Goal: Task Accomplishment & Management: Manage account settings

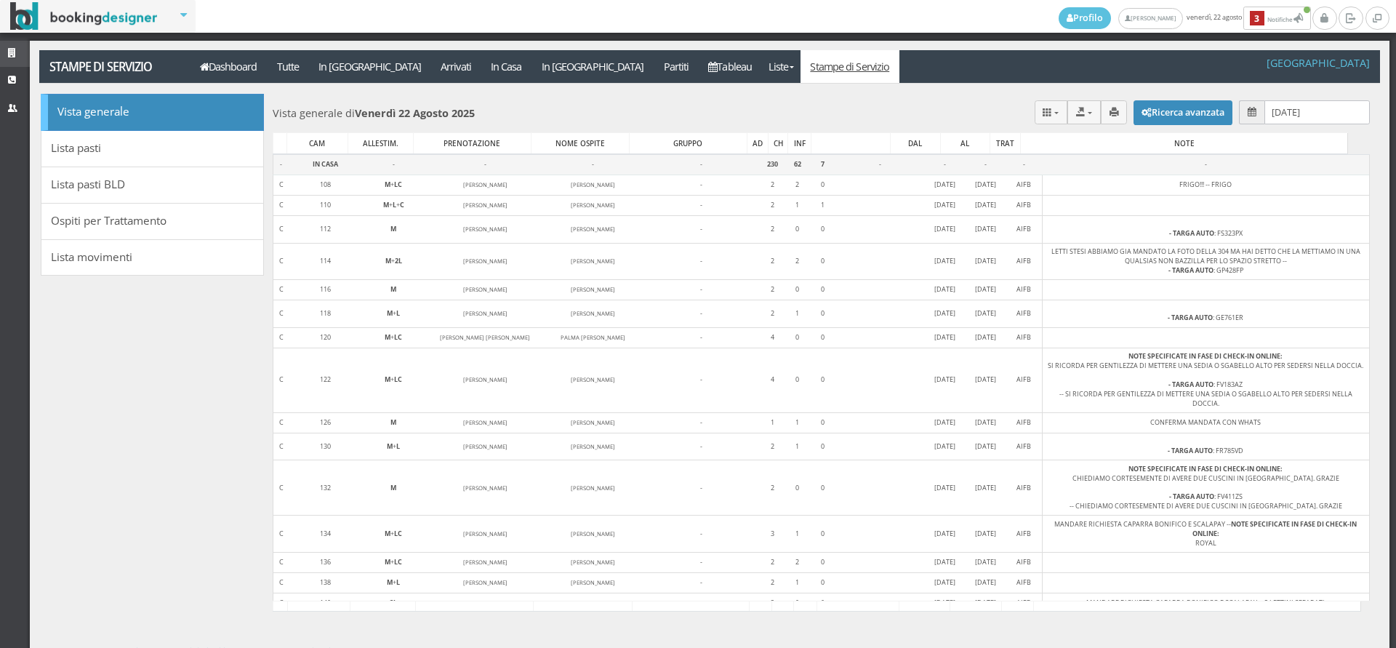
click at [10, 49] on icon at bounding box center [14, 53] width 12 height 9
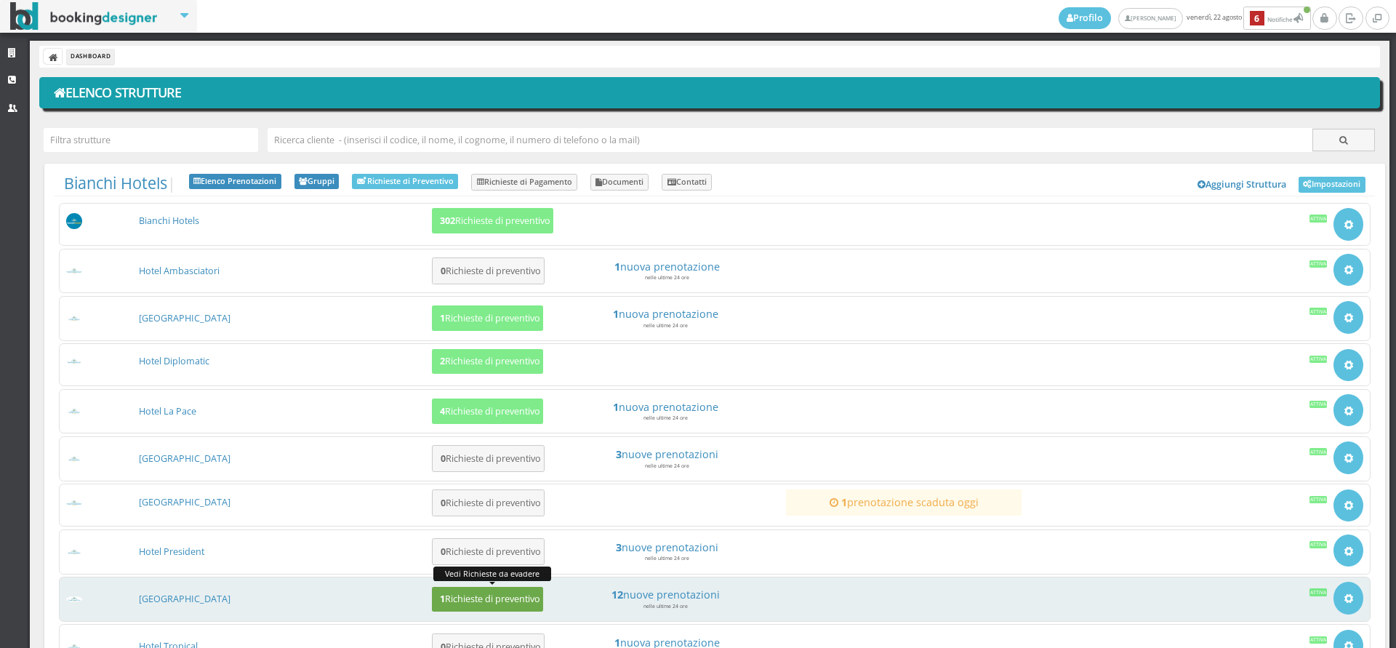
click at [452, 590] on button "1 Richieste di preventivo" at bounding box center [487, 599] width 111 height 25
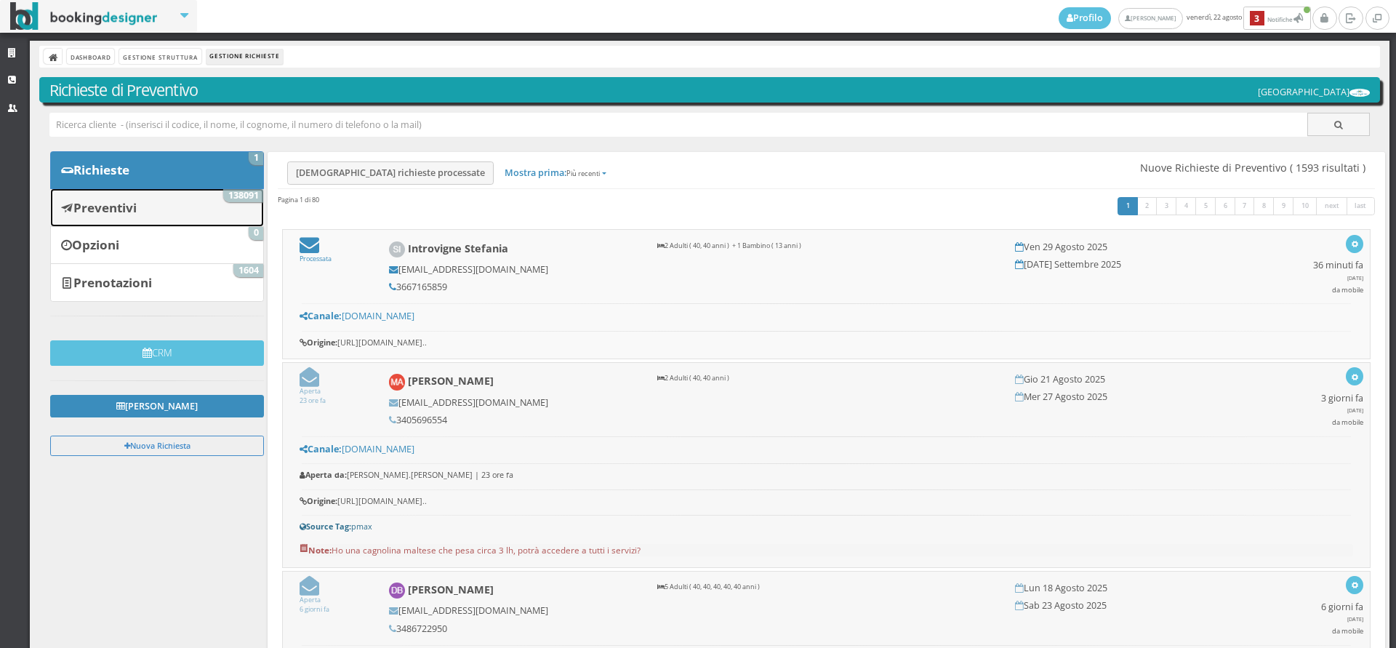
click at [128, 214] on b "Preventivi" at bounding box center [104, 207] width 63 height 17
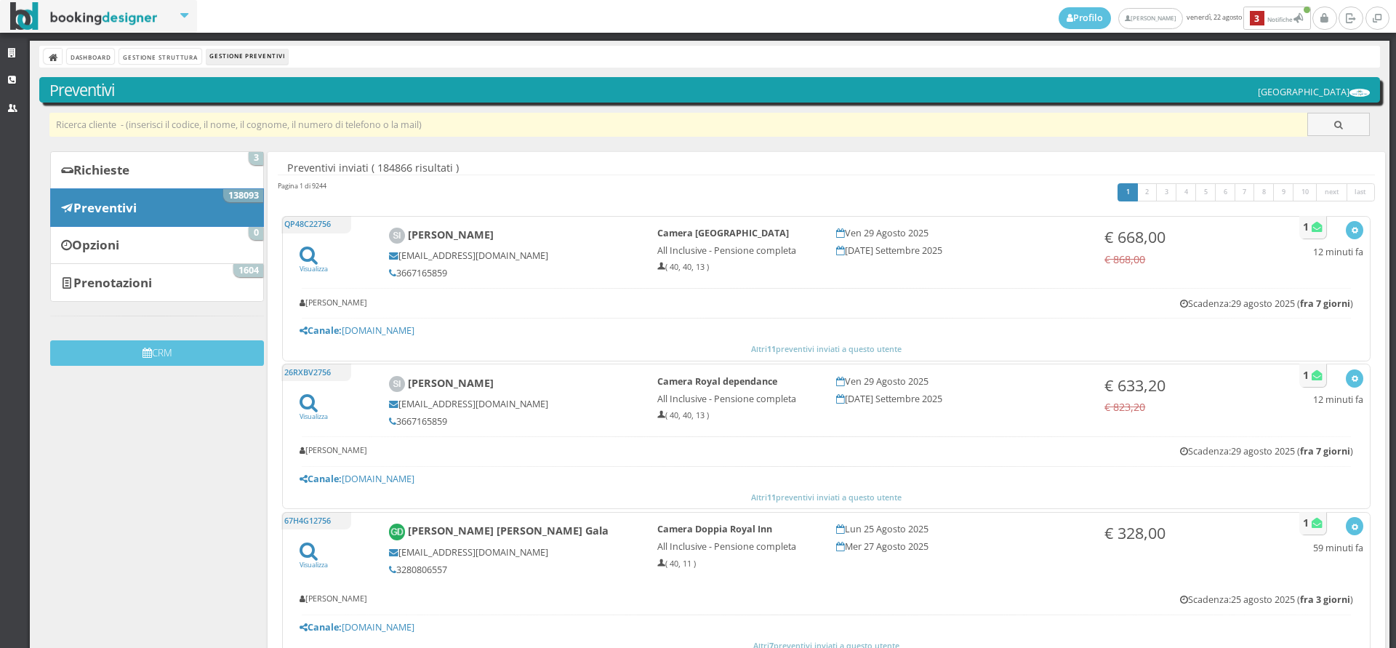
click at [266, 119] on input "text" at bounding box center [678, 125] width 1259 height 24
paste input "[EMAIL_ADDRESS][DOMAIN_NAME]"
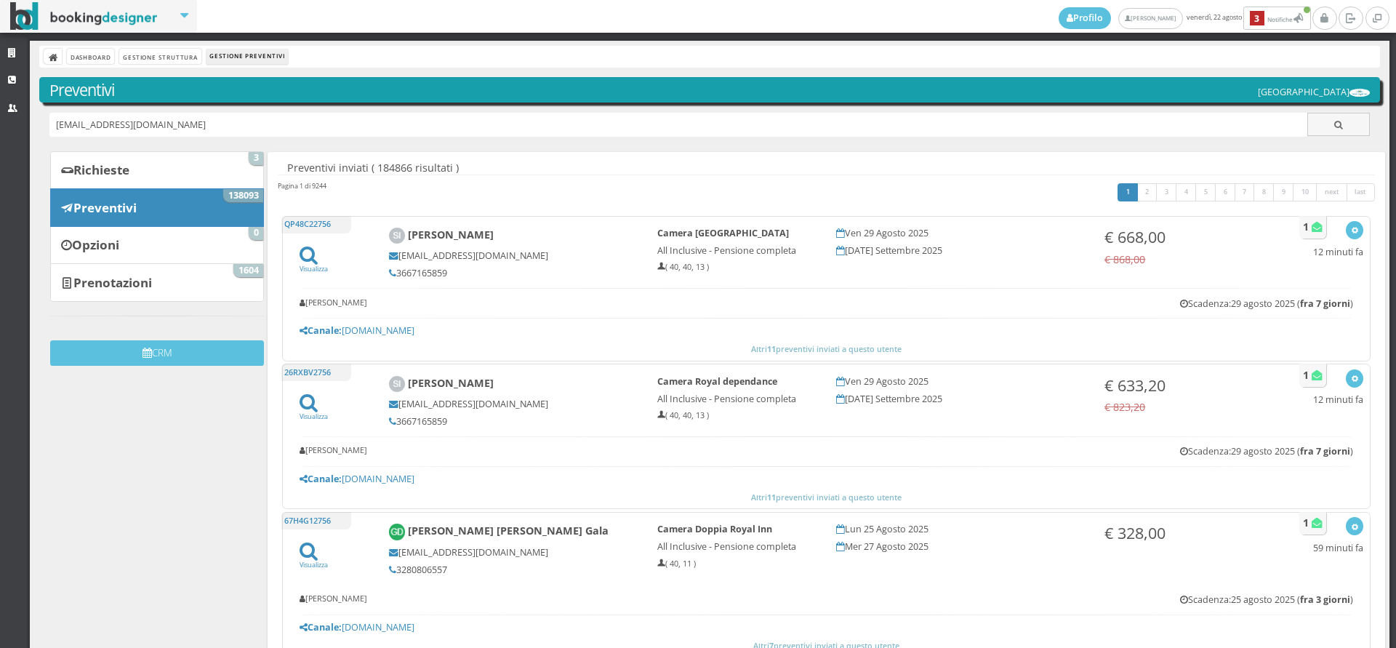
type input "[EMAIL_ADDRESS][DOMAIN_NAME]"
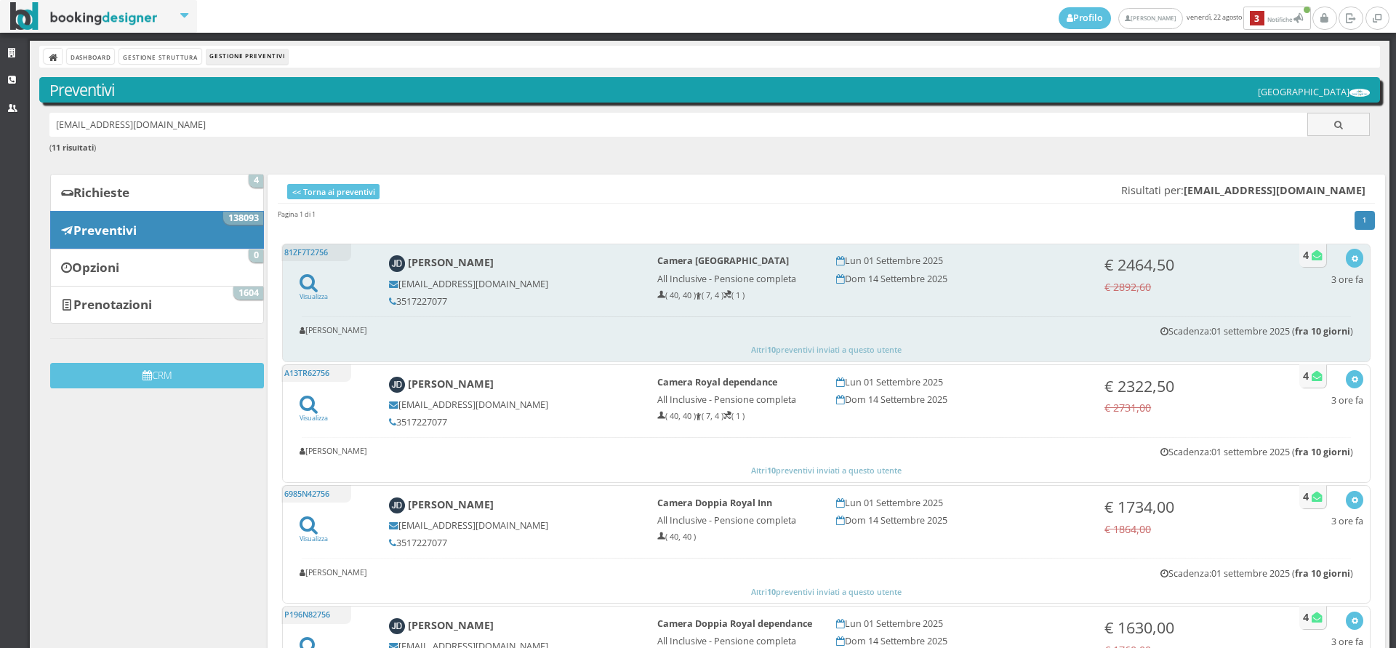
click at [445, 298] on h5 "3517227077" at bounding box center [513, 301] width 249 height 11
copy div "3517227077"
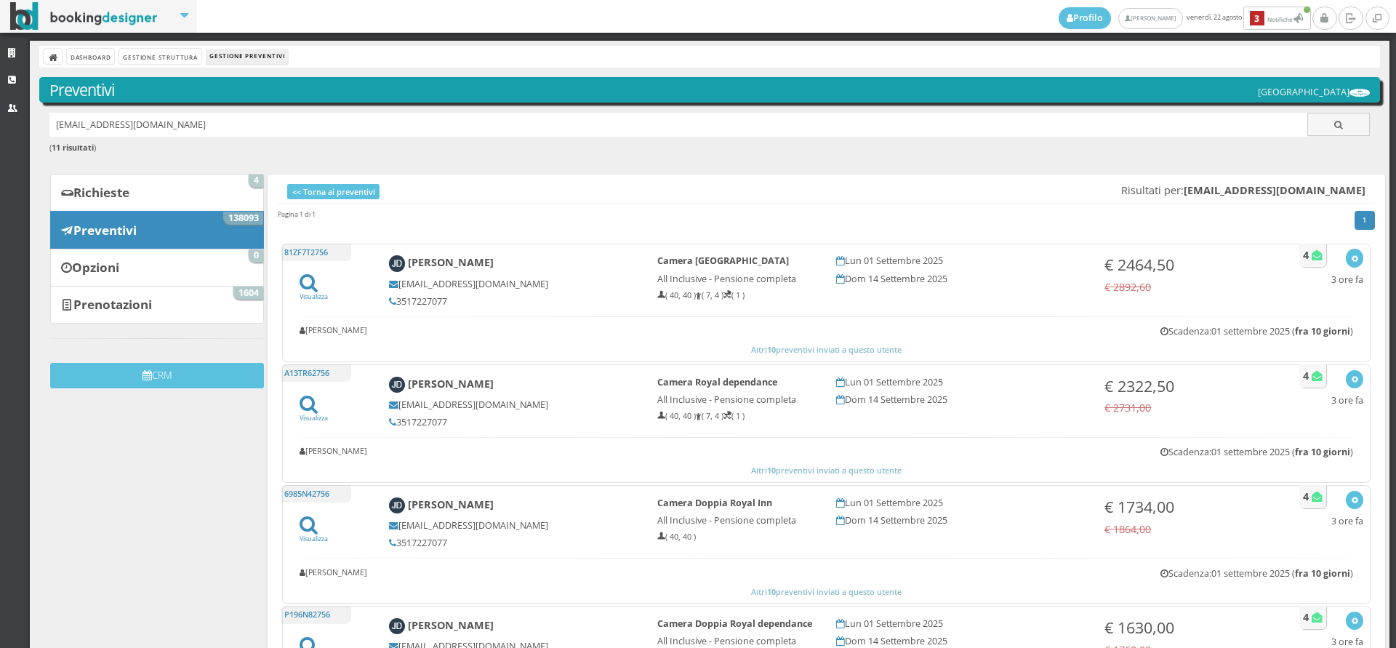
click at [516, 156] on div "jdavanzo25318@gmail.com ( 11 risultati )" at bounding box center [709, 141] width 1341 height 57
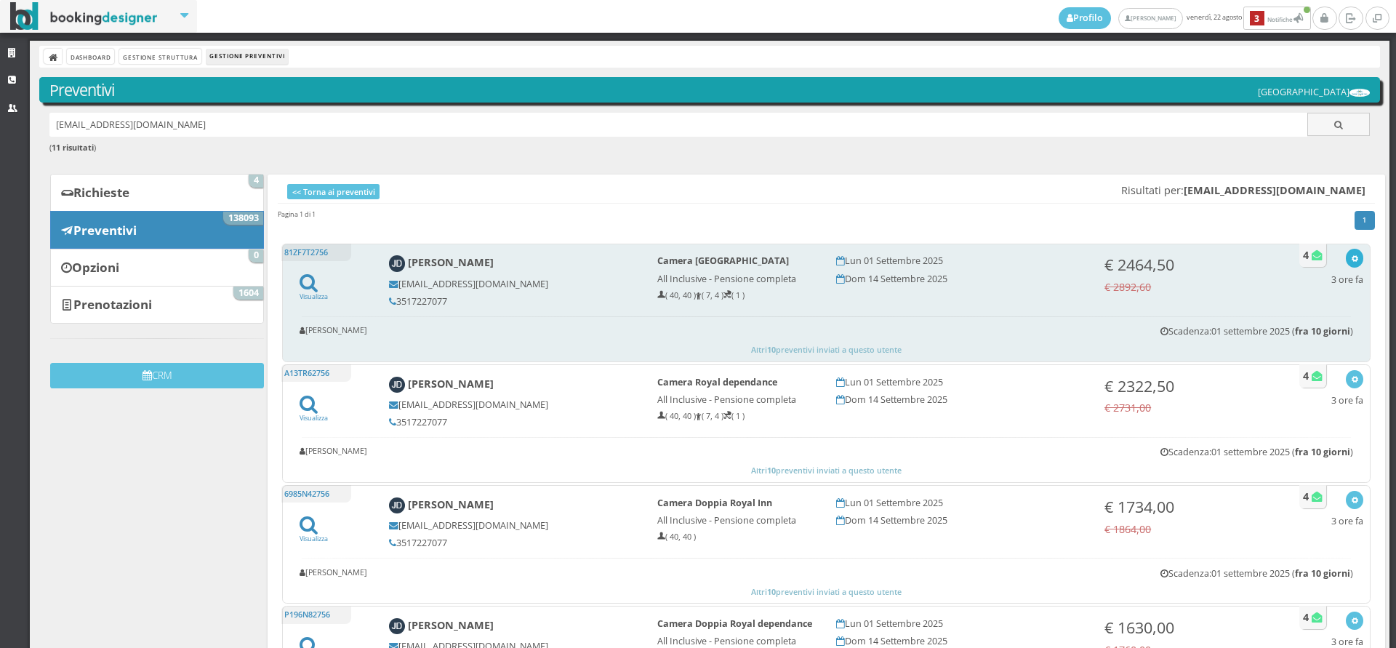
click at [1351, 255] on icon "button" at bounding box center [1355, 259] width 8 height 8
click at [1285, 325] on link "Visualizza sul sito" at bounding box center [1306, 328] width 113 height 17
click at [1351, 260] on icon "button" at bounding box center [1355, 259] width 8 height 8
click at [1308, 329] on link "Visualizza sul sito" at bounding box center [1306, 328] width 113 height 17
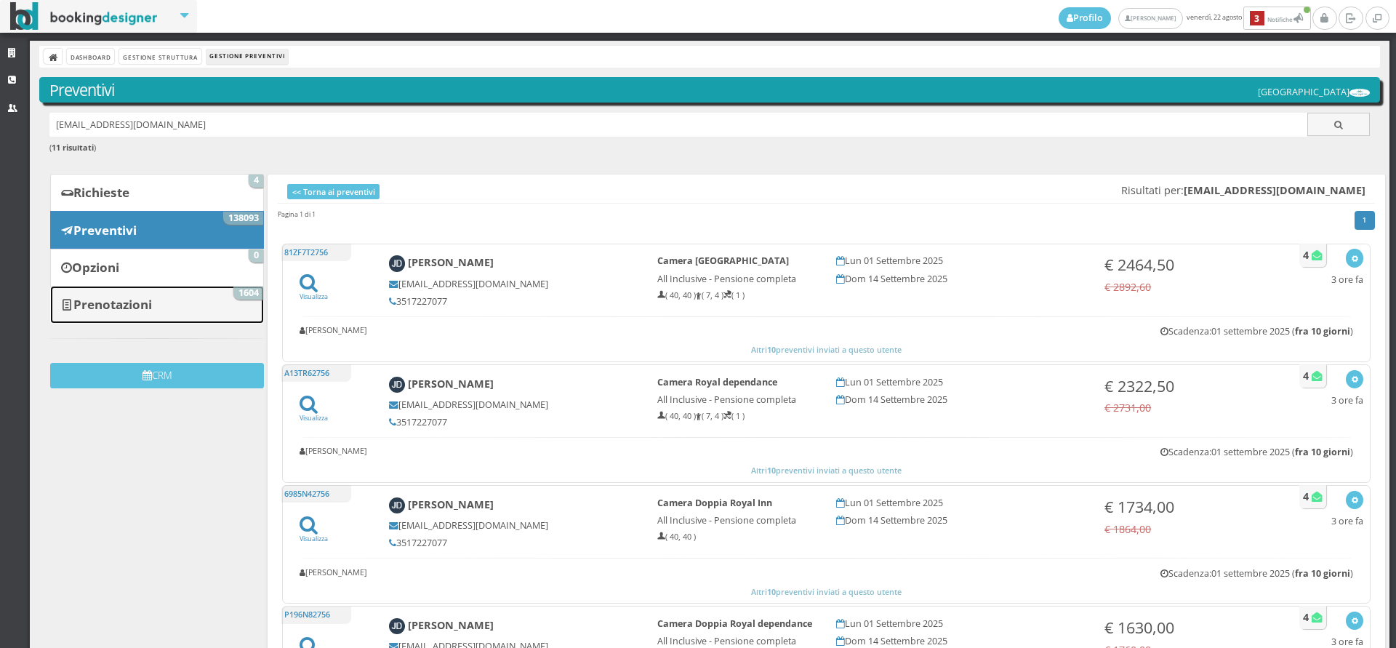
click at [129, 303] on b "Prenotazioni" at bounding box center [112, 304] width 79 height 17
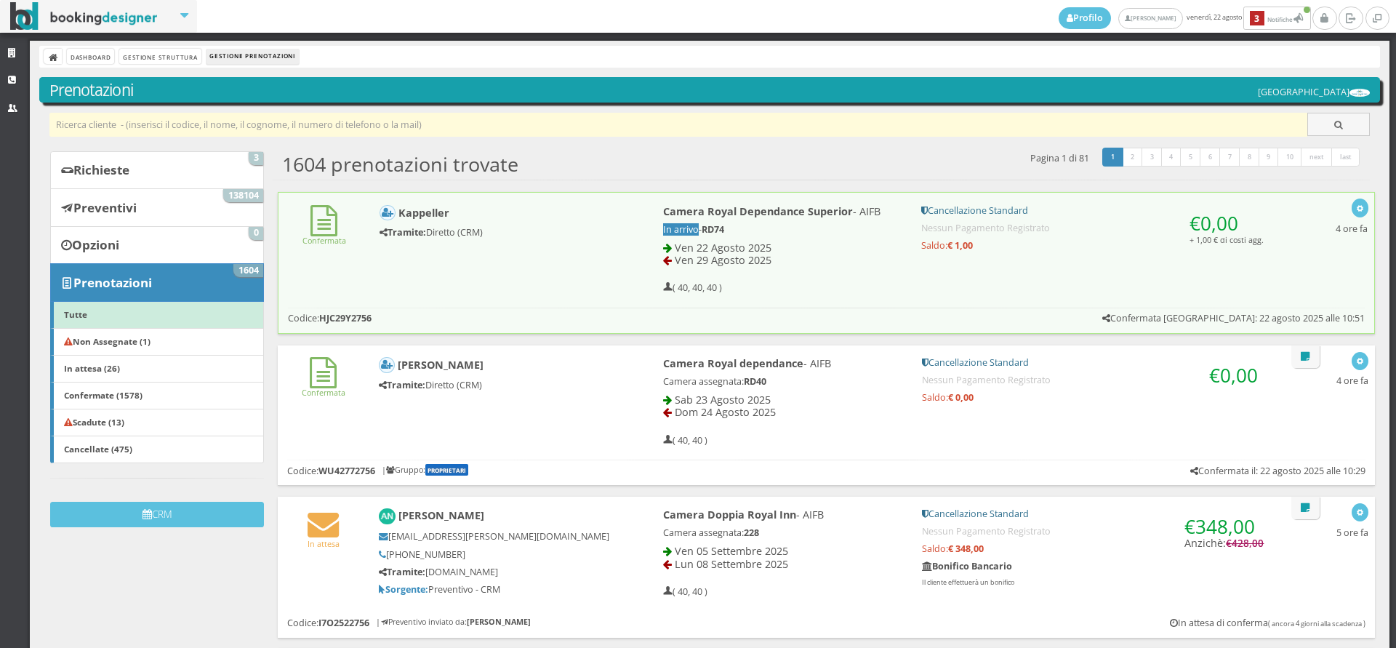
click at [520, 124] on input "text" at bounding box center [678, 125] width 1259 height 24
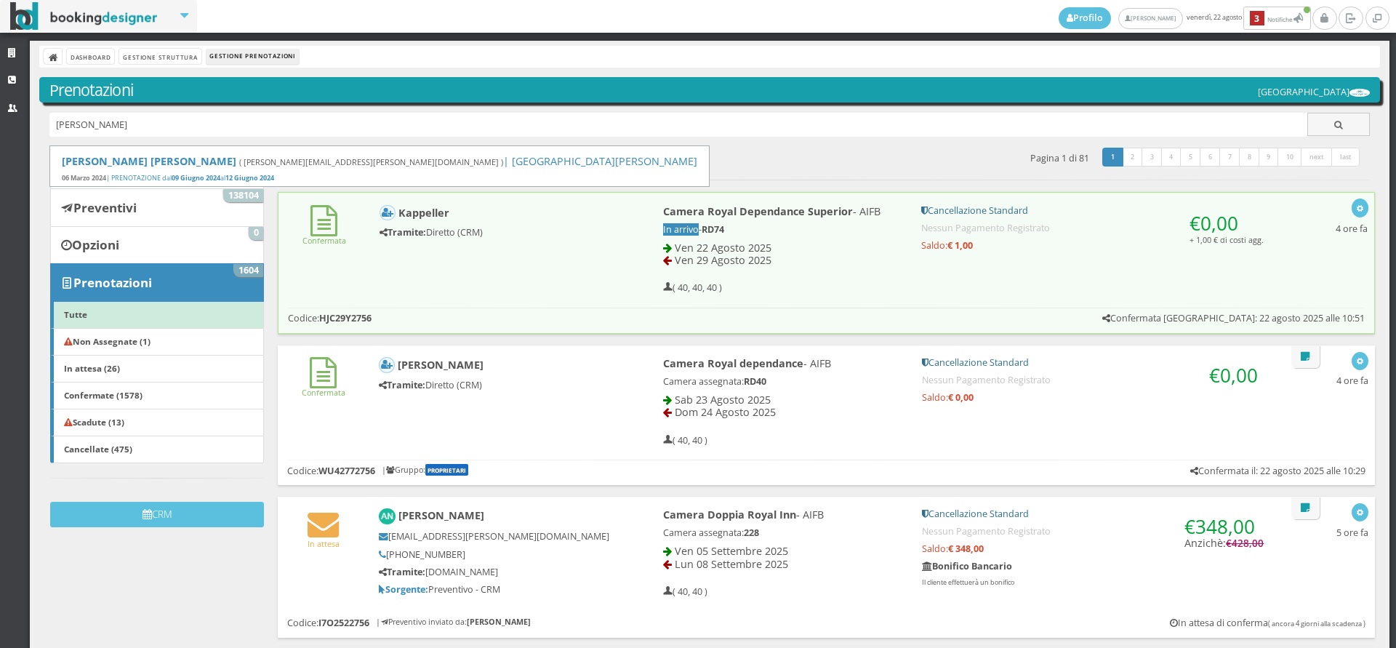
type input "Varonica Lorenzi"
drag, startPoint x: 158, startPoint y: 123, endPoint x: 33, endPoint y: 124, distance: 125.1
click at [143, 220] on link "Preventivi 138104" at bounding box center [157, 207] width 214 height 38
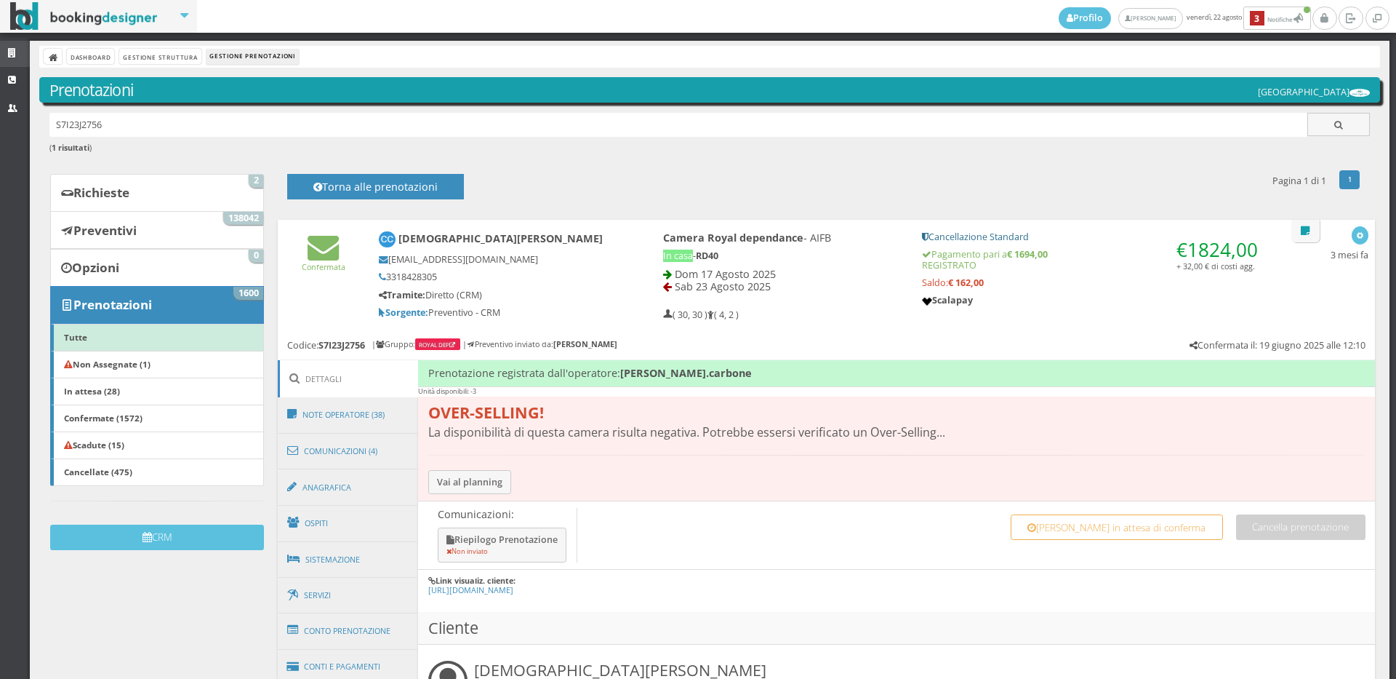
click at [10, 55] on icon at bounding box center [14, 53] width 12 height 9
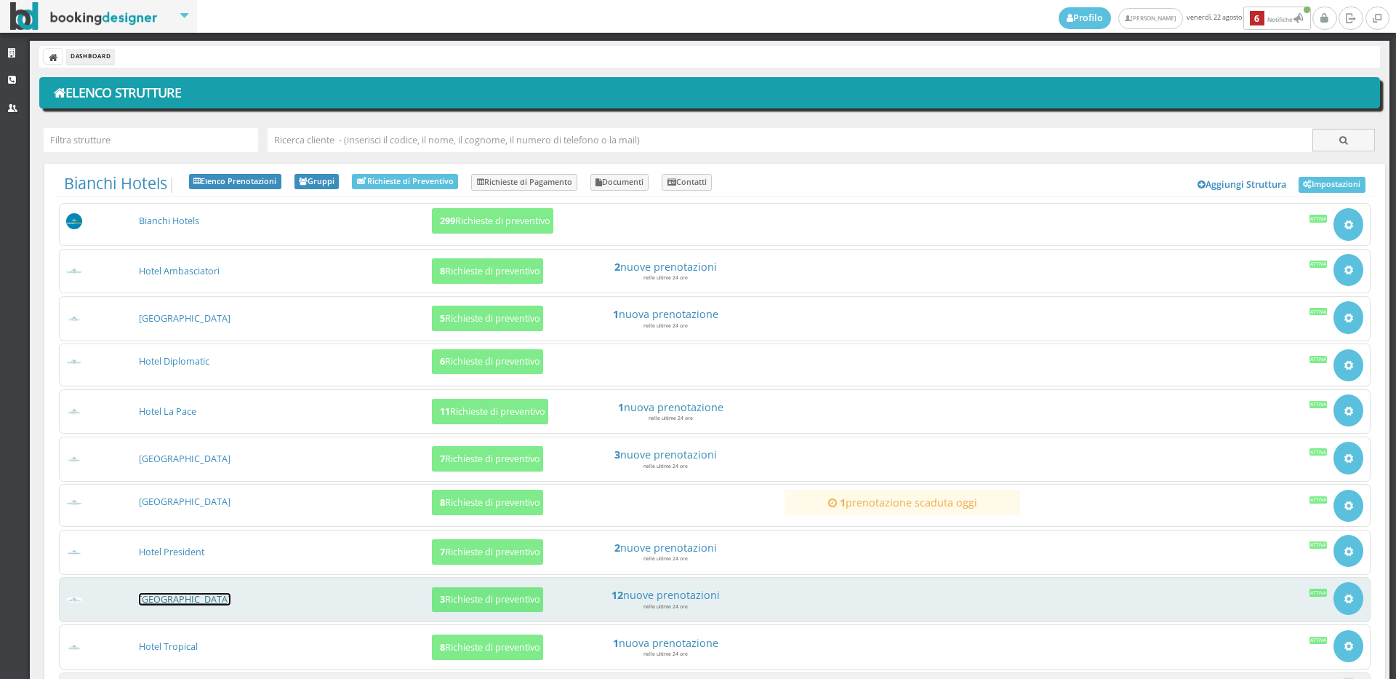
click at [185, 593] on link "[GEOGRAPHIC_DATA]" at bounding box center [185, 599] width 92 height 12
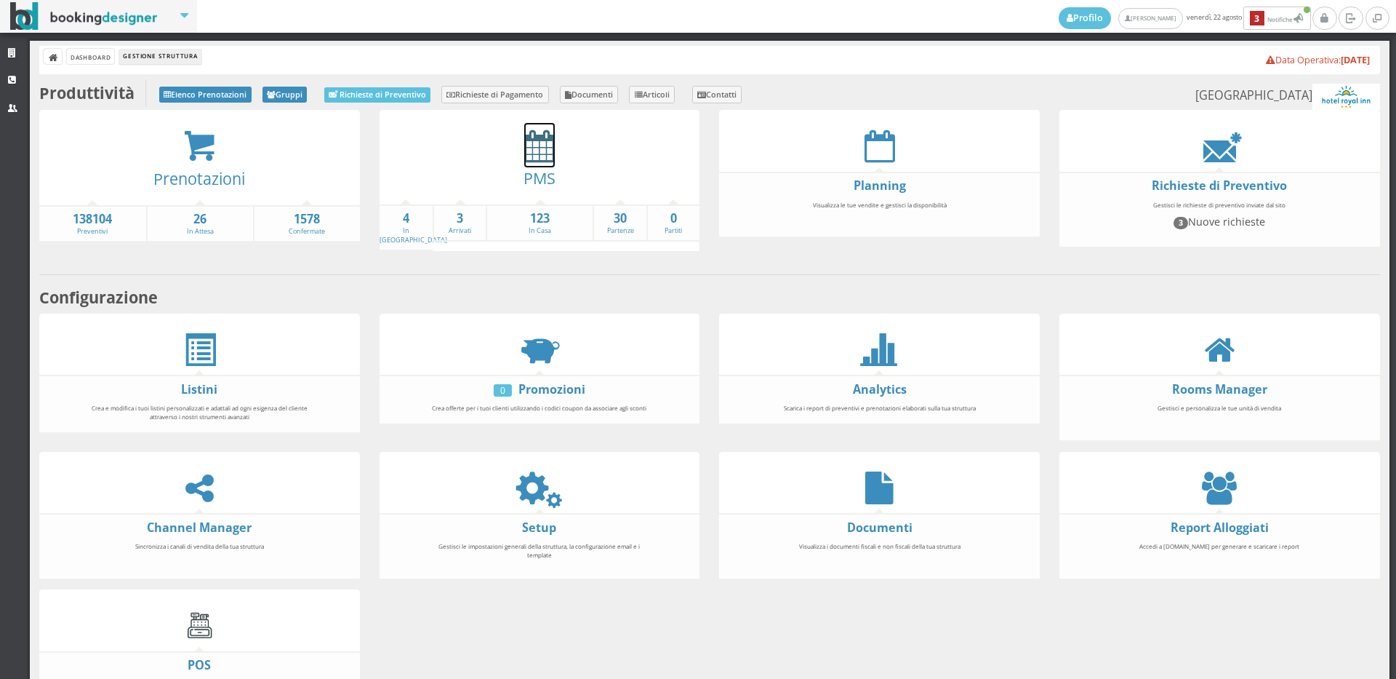
click at [530, 153] on icon at bounding box center [539, 145] width 31 height 33
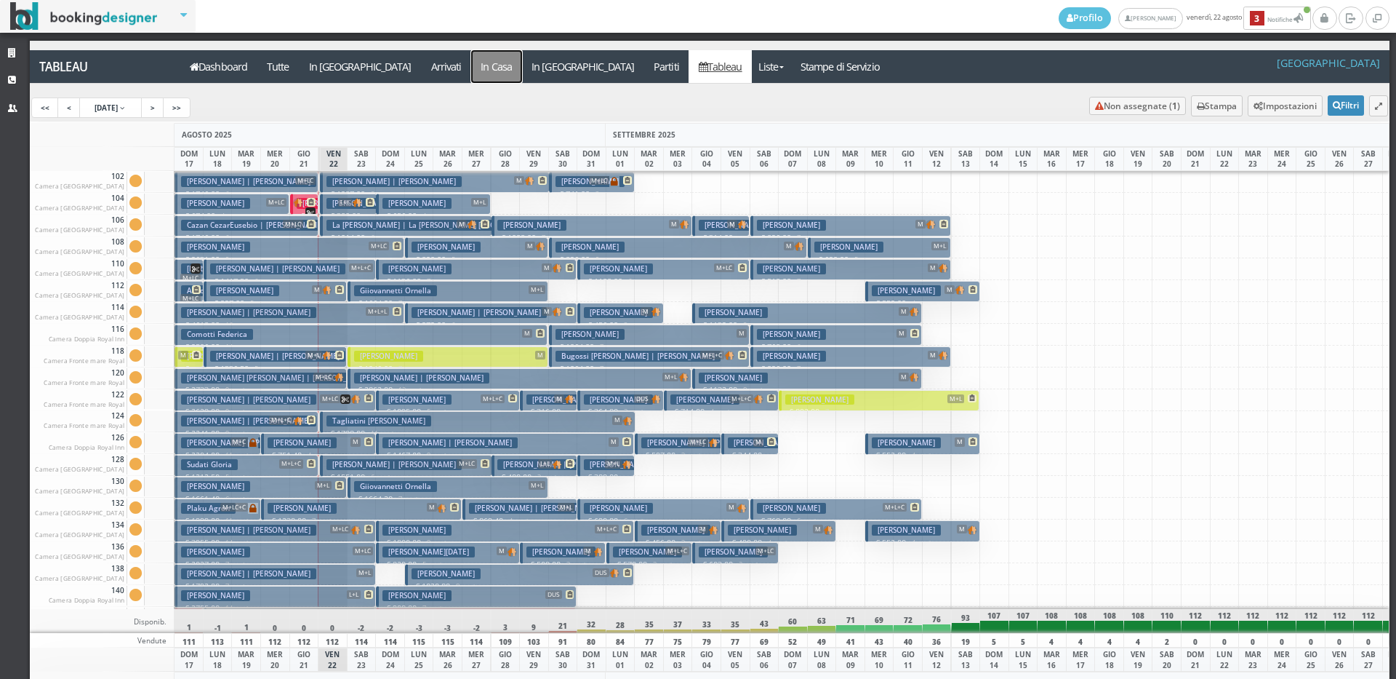
click at [471, 67] on a=pms-instay-reservations"] "In Casa" at bounding box center [496, 66] width 51 height 33
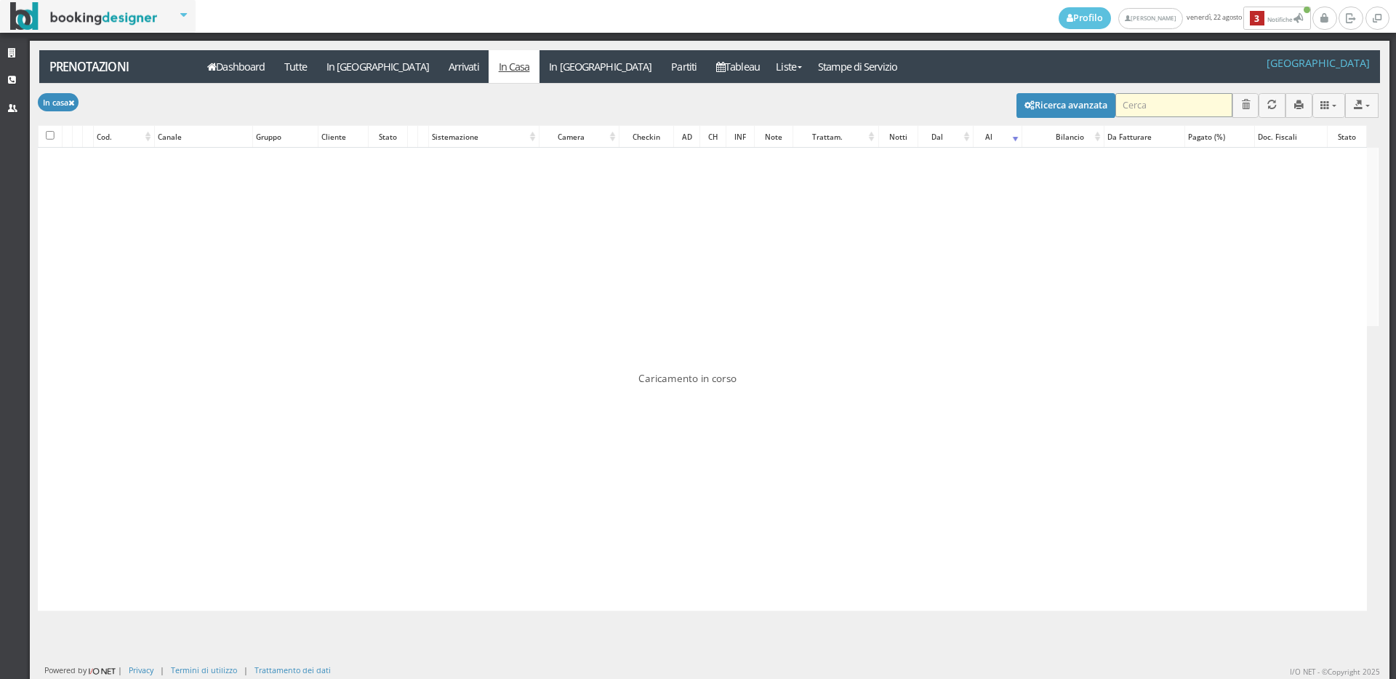
click at [1137, 108] on input "search" at bounding box center [1174, 105] width 117 height 24
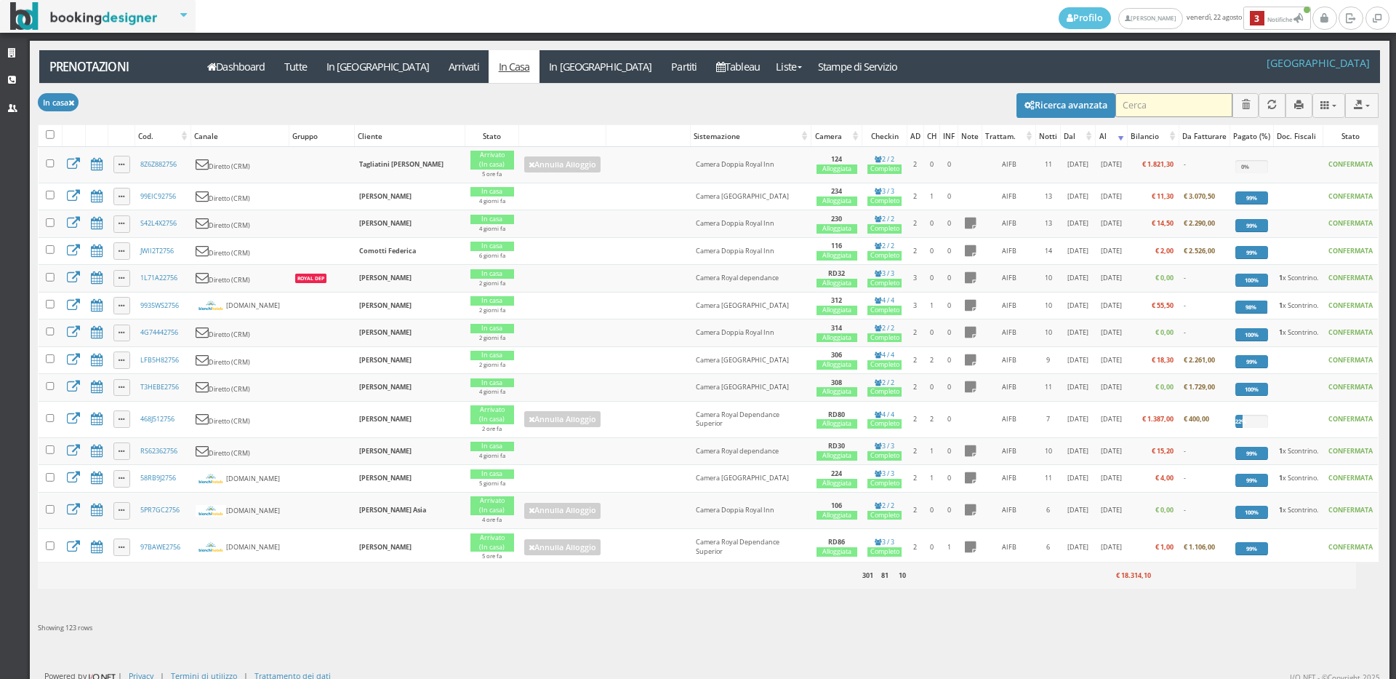
click at [1137, 103] on input "search" at bounding box center [1174, 105] width 117 height 24
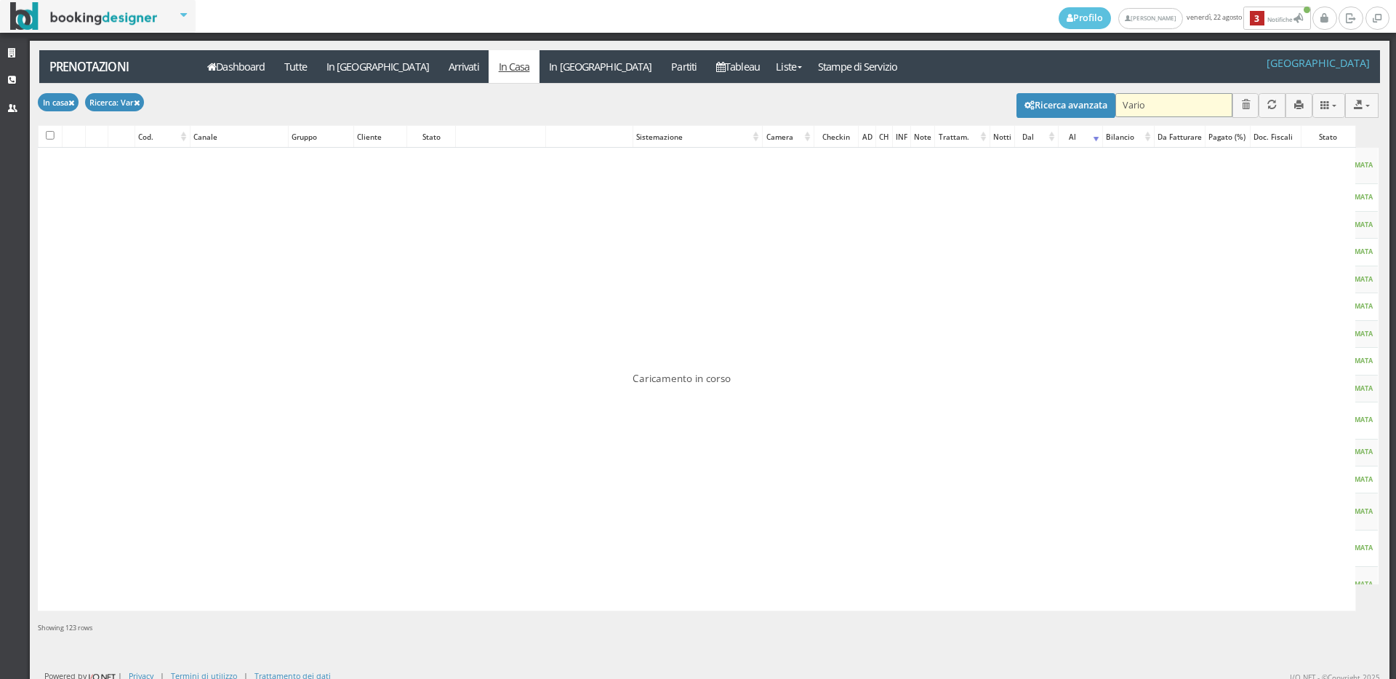
type input "Varion"
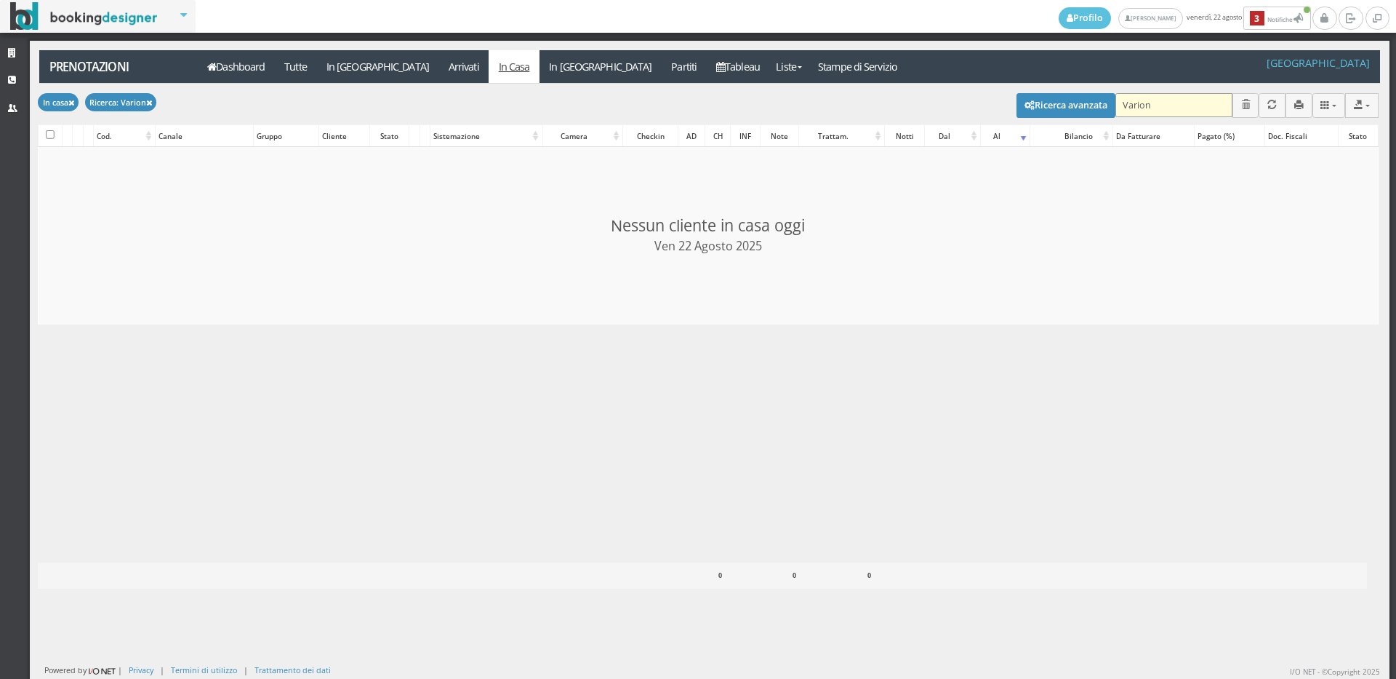
checkbox input "false"
type input "Varionica"
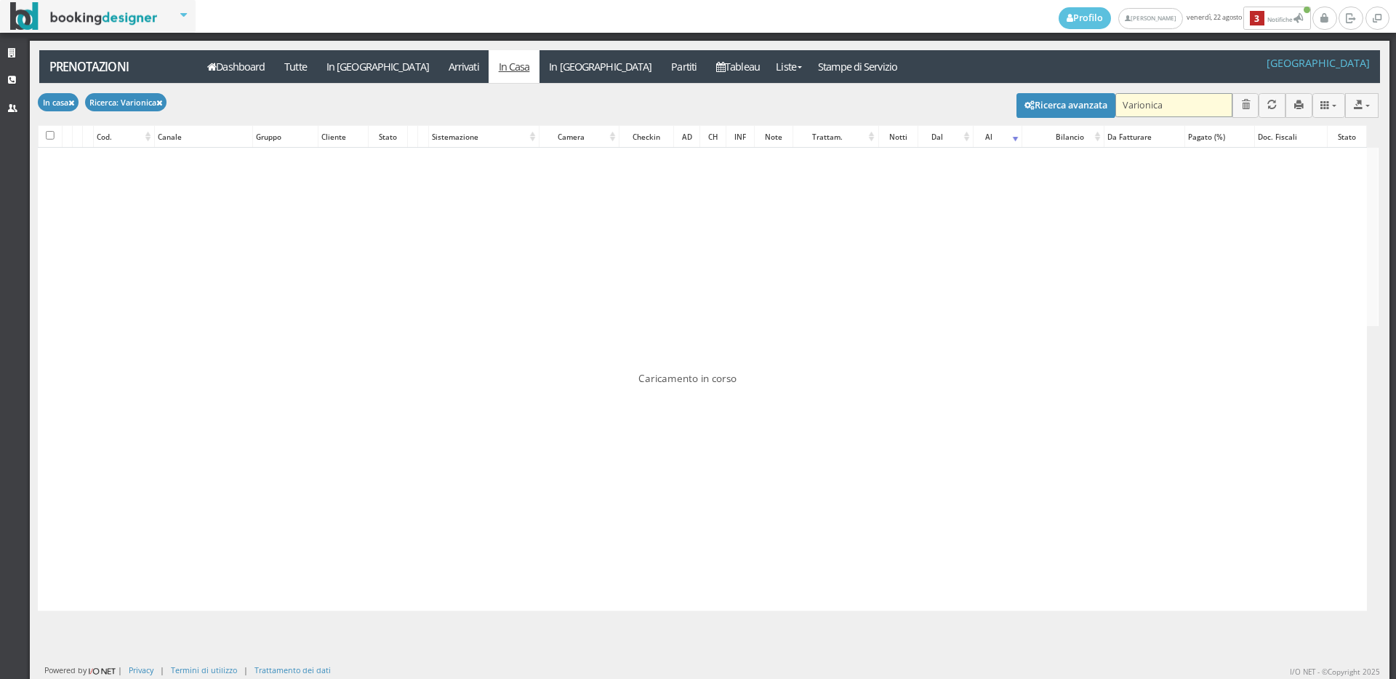
checkbox input "false"
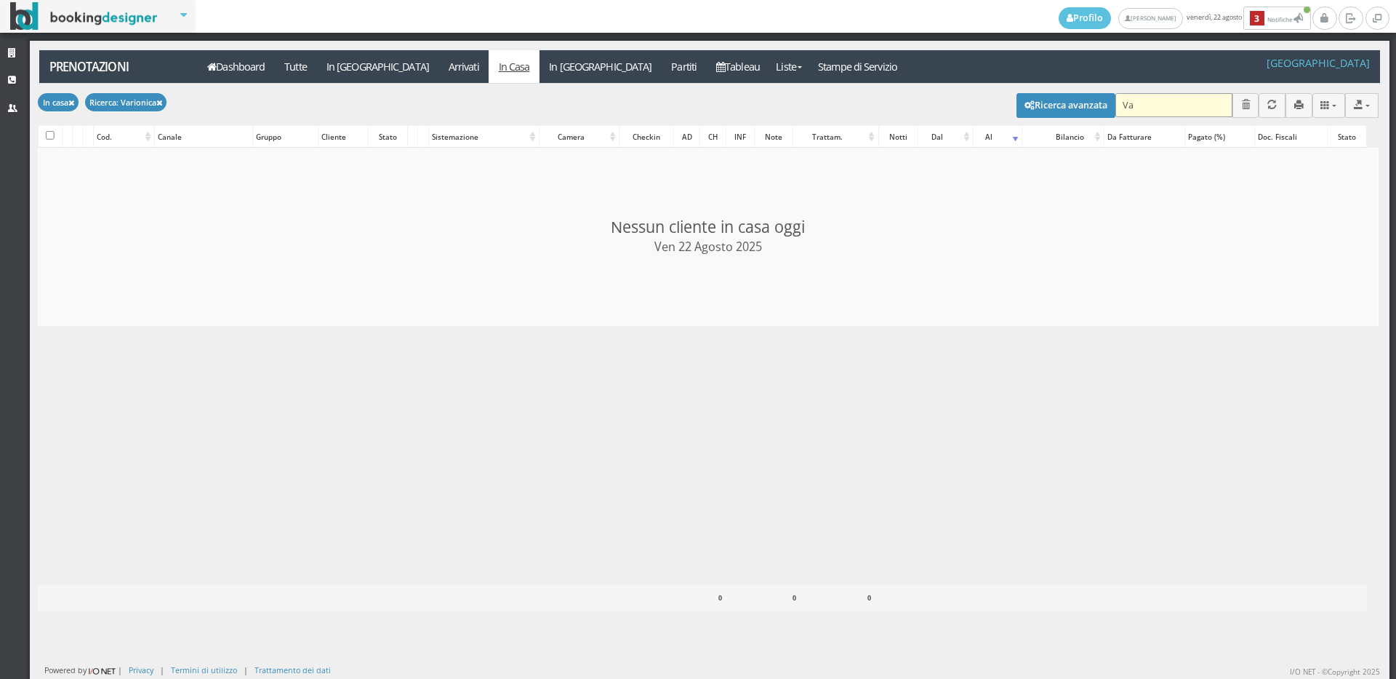
type input "V"
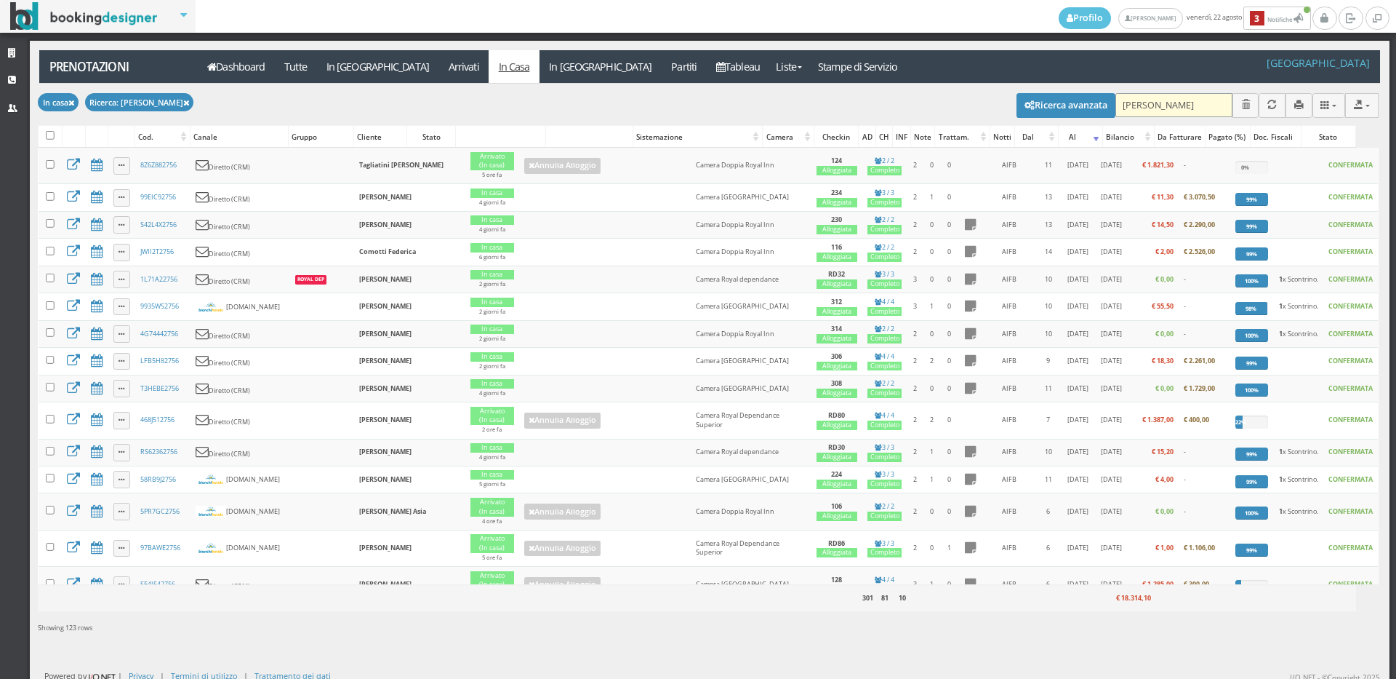
type input "[PERSON_NAME]"
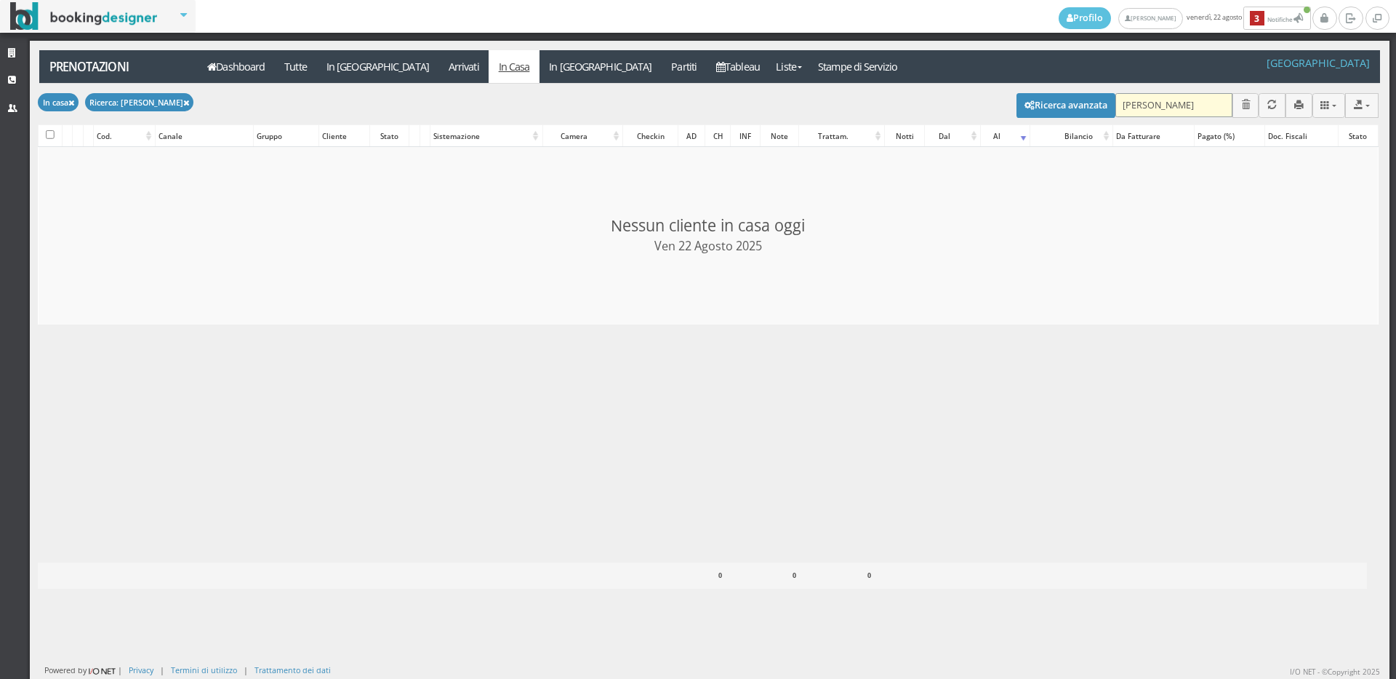
checkbox input "false"
type input "L"
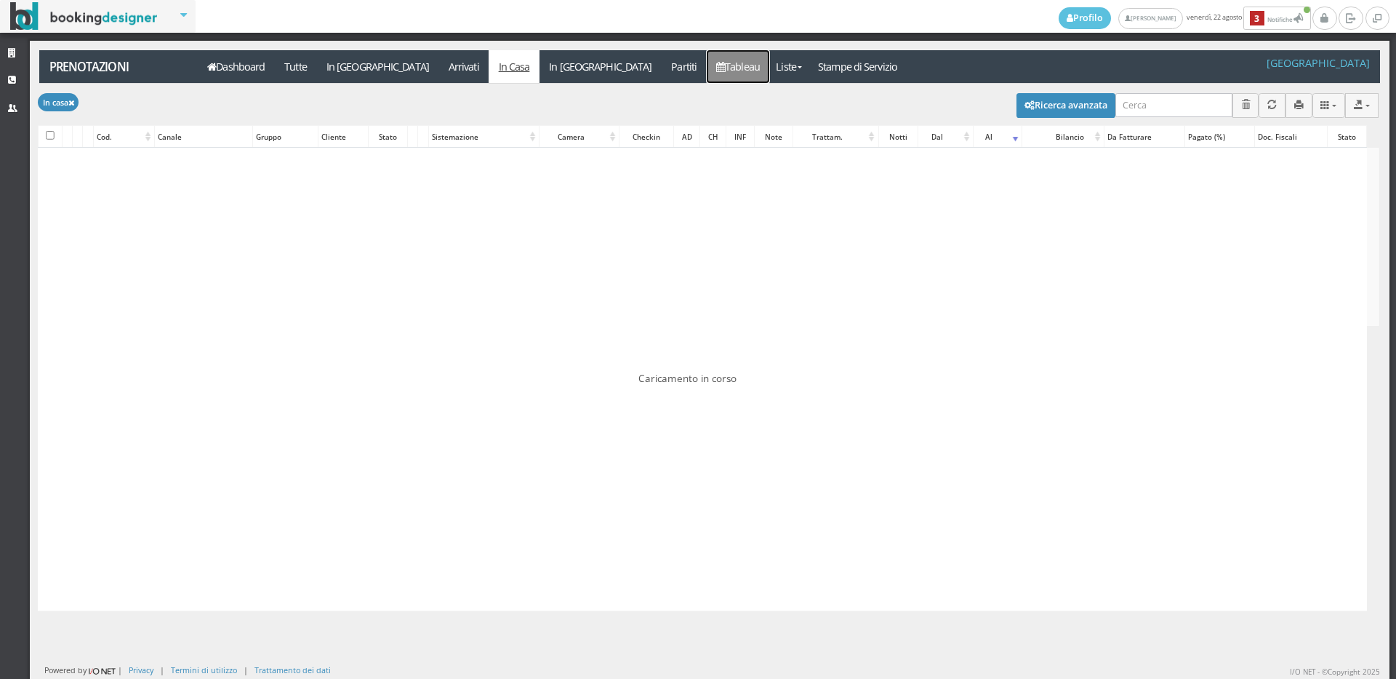
click at [707, 67] on link "Tableau" at bounding box center [738, 66] width 63 height 33
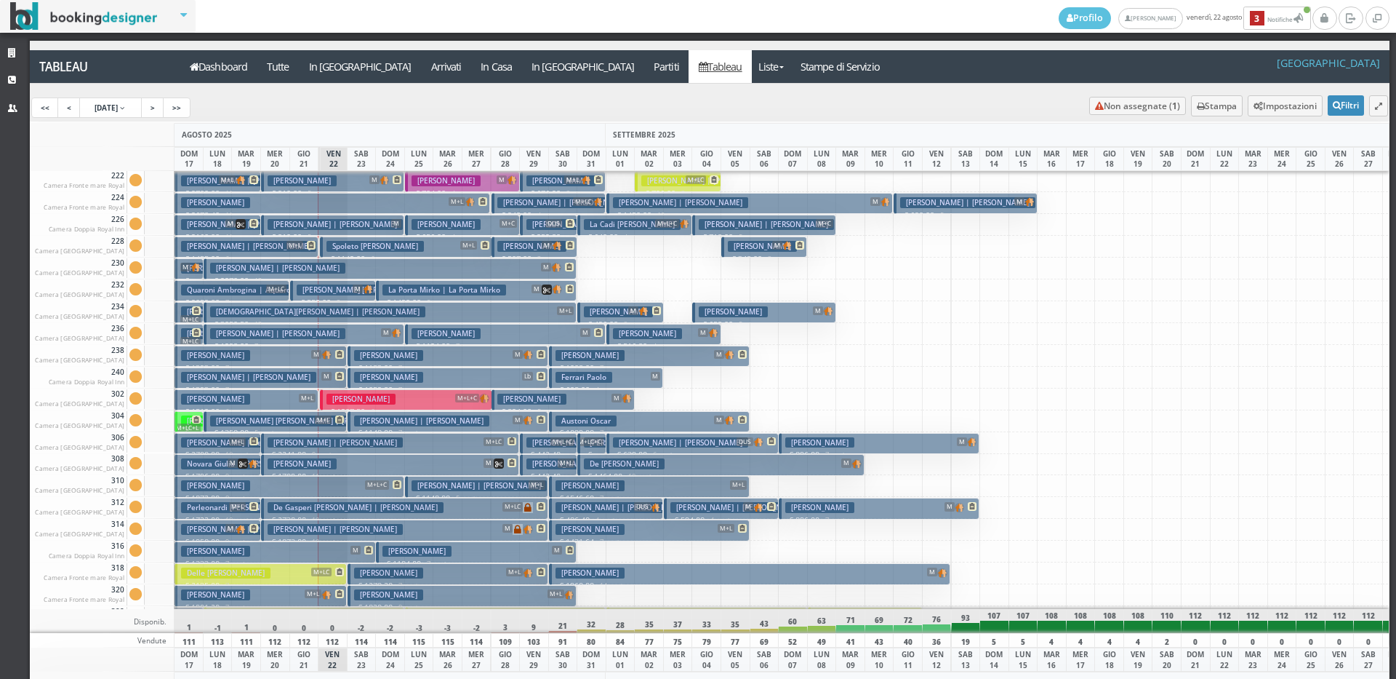
scroll to position [509, 0]
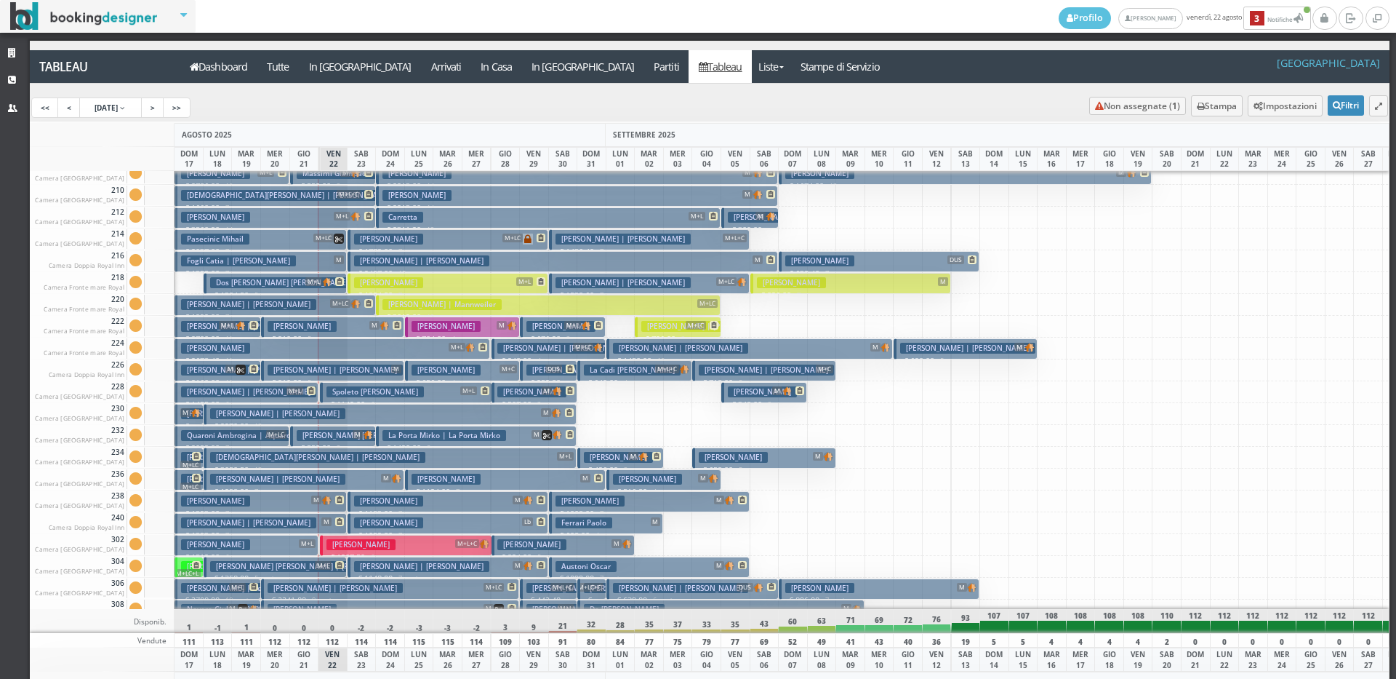
click at [319, 457] on h3 "GRIECO FABIO | Grieco Giuseppe" at bounding box center [317, 457] width 215 height 11
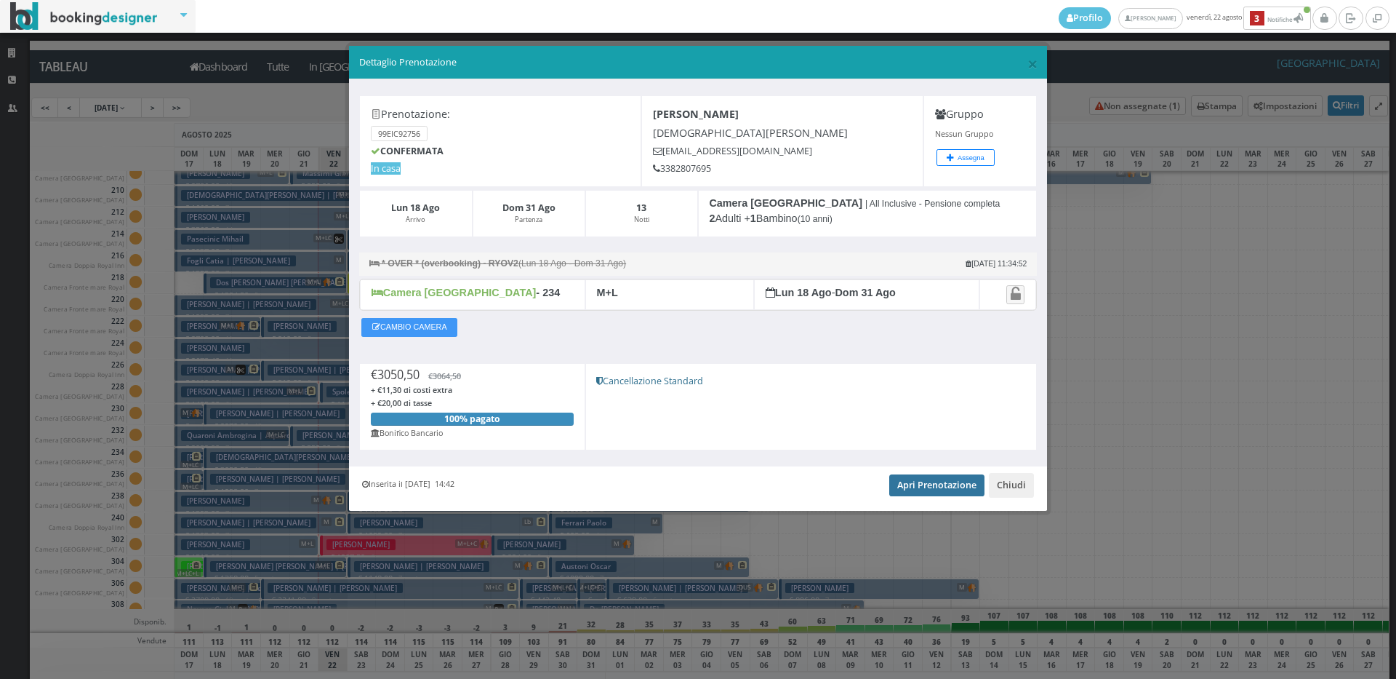
click at [918, 487] on link "Apri Prenotazione" at bounding box center [936, 485] width 95 height 22
click at [1033, 60] on span "×" at bounding box center [1033, 63] width 10 height 25
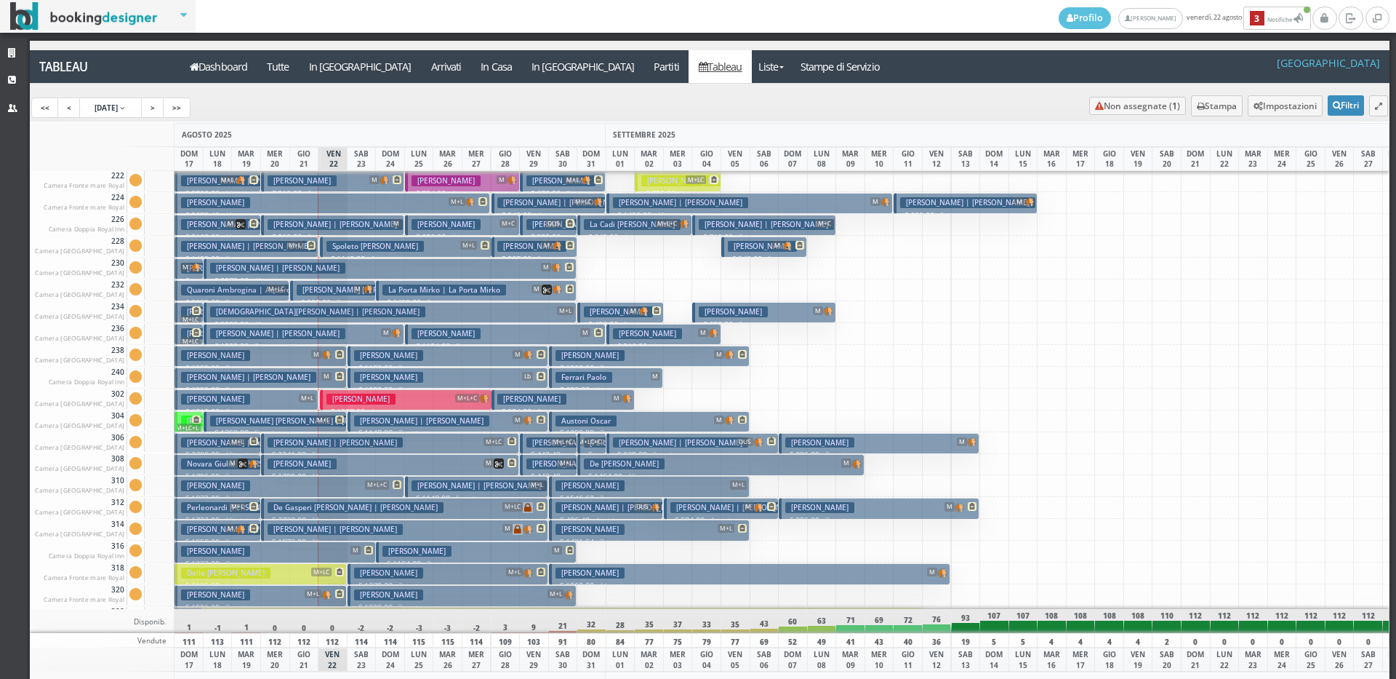
scroll to position [728, 0]
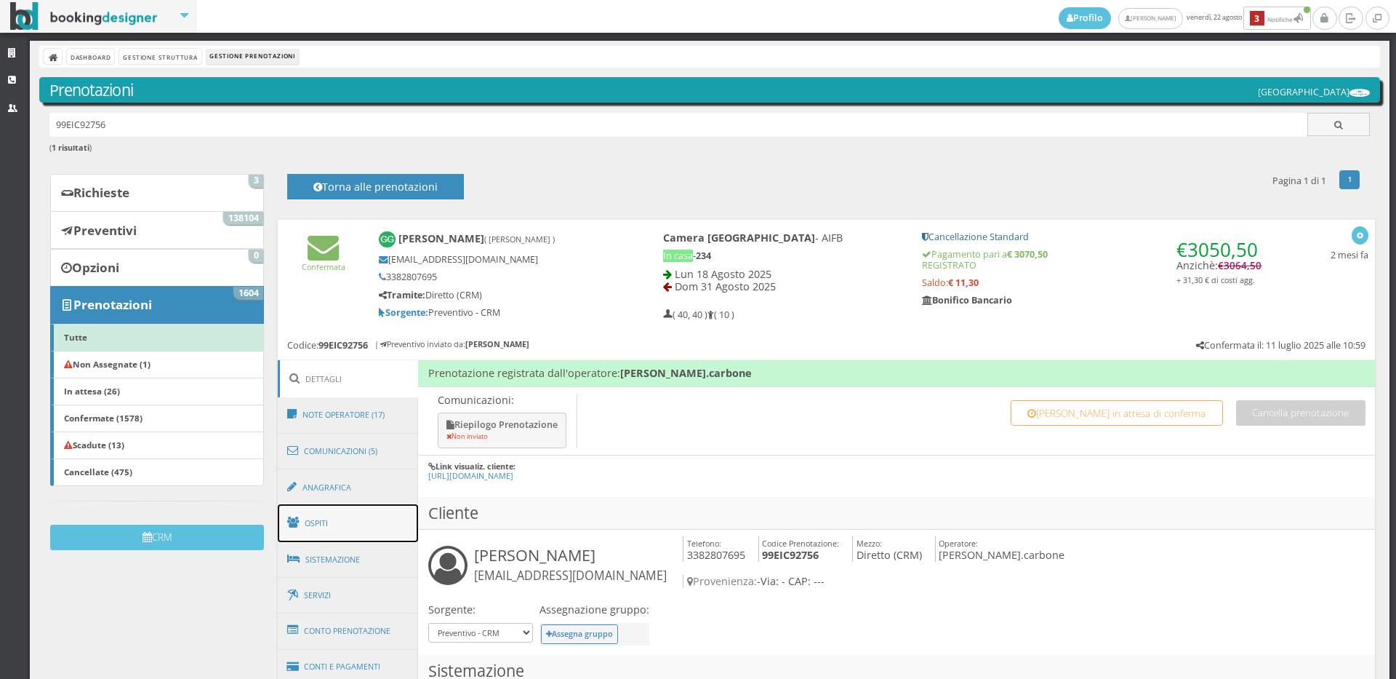
click at [313, 526] on link "Ospiti" at bounding box center [348, 523] width 141 height 38
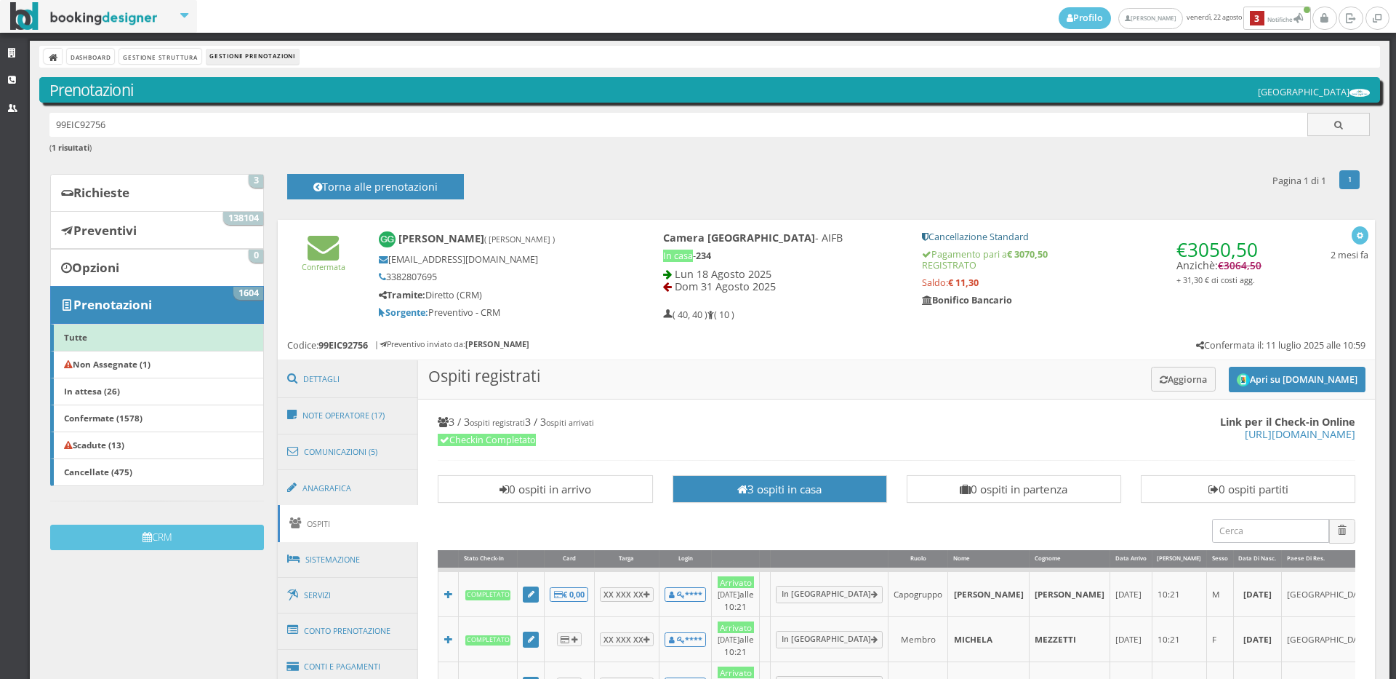
scroll to position [81, 0]
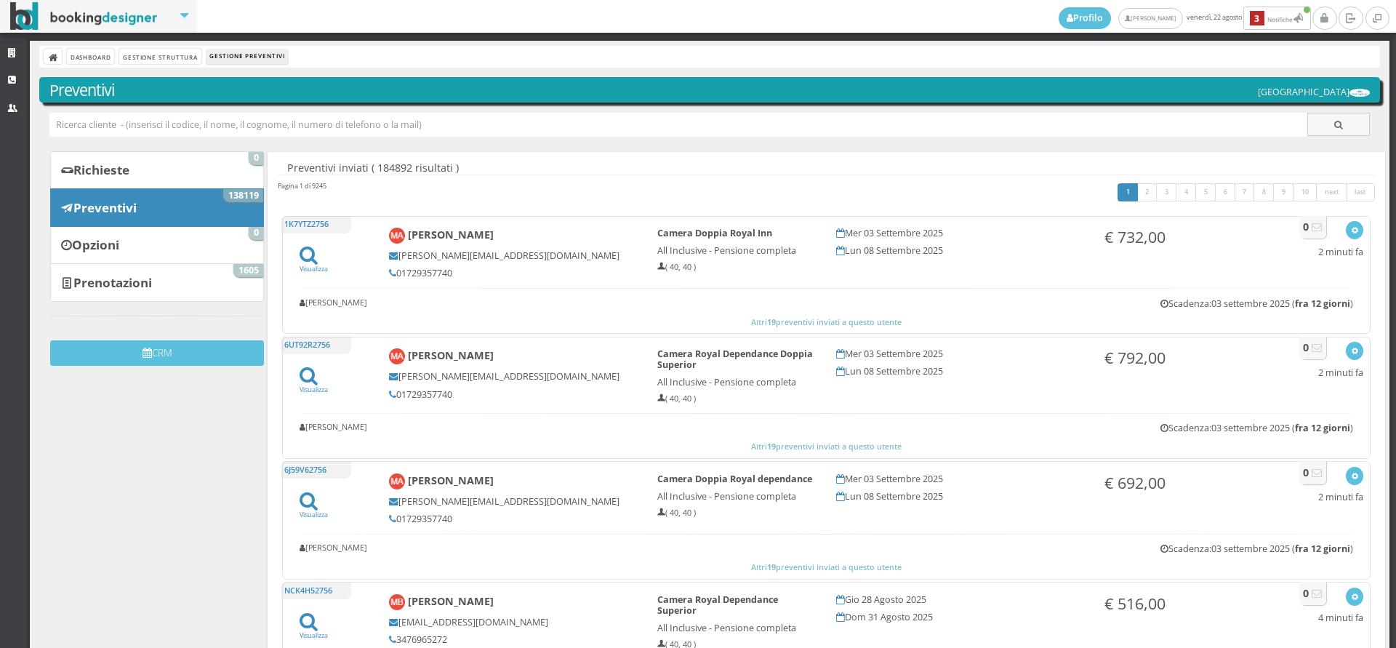
click at [187, 120] on input "text" at bounding box center [678, 125] width 1259 height 24
paste input "[EMAIL_ADDRESS][DOMAIN_NAME]"
type input "[EMAIL_ADDRESS][DOMAIN_NAME]"
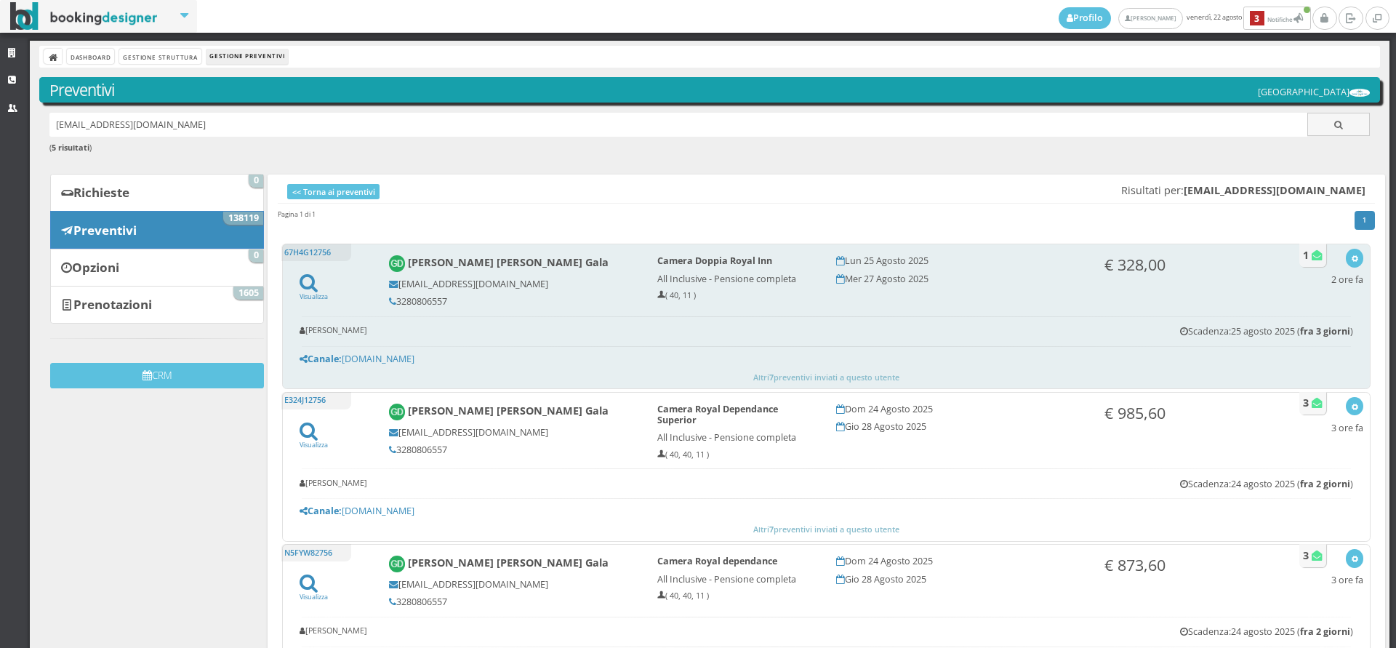
drag, startPoint x: 455, startPoint y: 300, endPoint x: 395, endPoint y: 303, distance: 60.4
click at [395, 303] on h5 "3280806557" at bounding box center [513, 301] width 249 height 11
copy h5 "3280806557"
click at [1351, 257] on icon "button" at bounding box center [1355, 259] width 8 height 8
click at [1318, 324] on link "Visualizza sul sito" at bounding box center [1306, 328] width 113 height 17
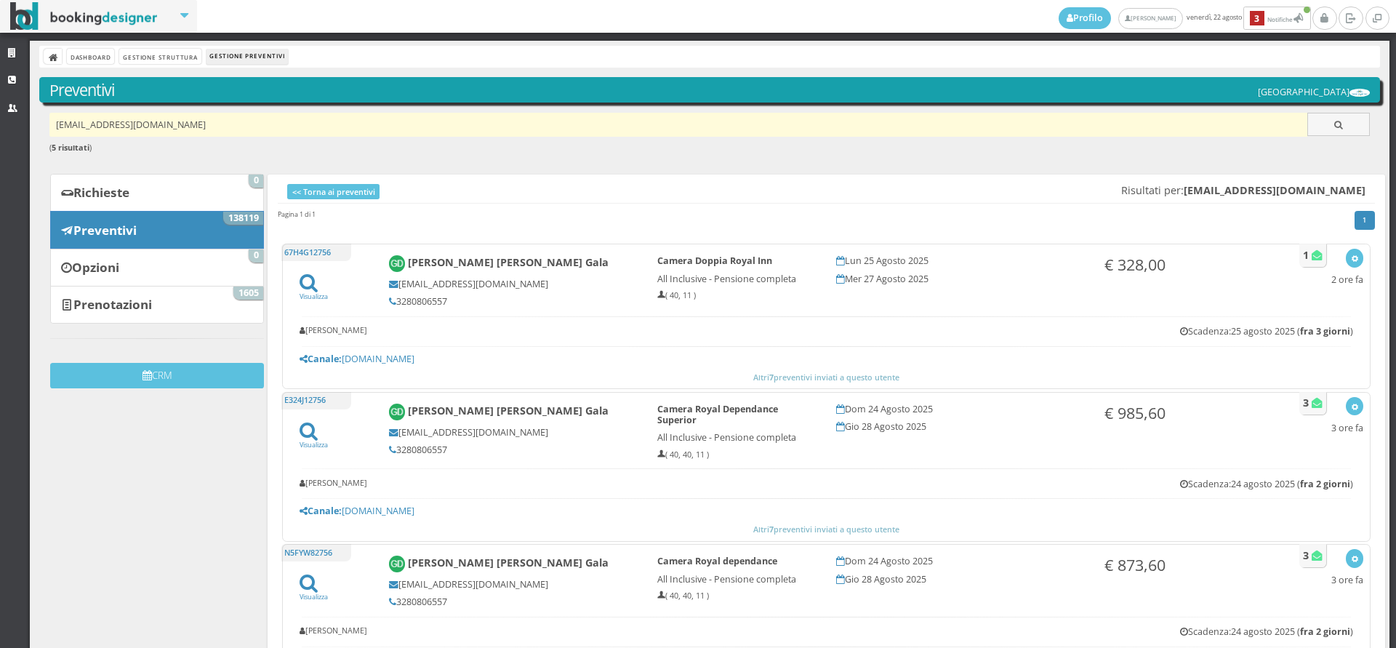
click at [253, 129] on input "giusydella.gala73@gmail.com" at bounding box center [678, 125] width 1259 height 24
paste input "grimoldi27@gmail.com"
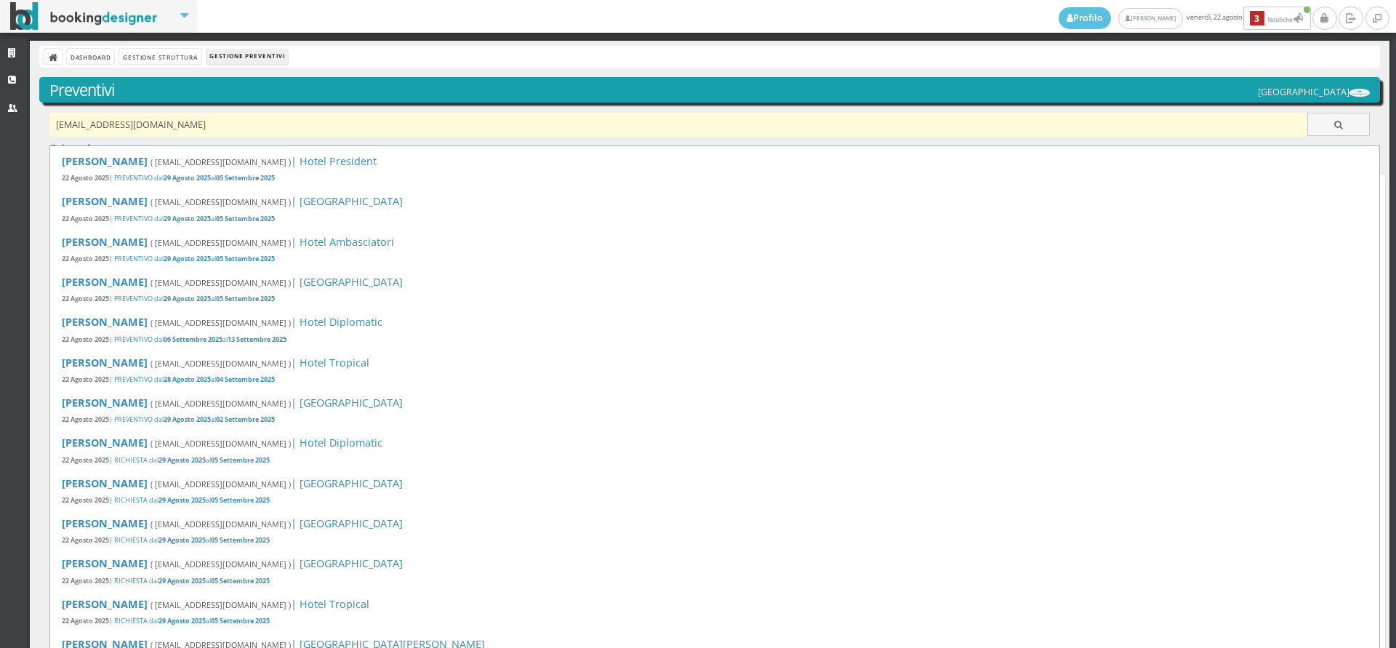
type input "grimoldi27@gmail.com"
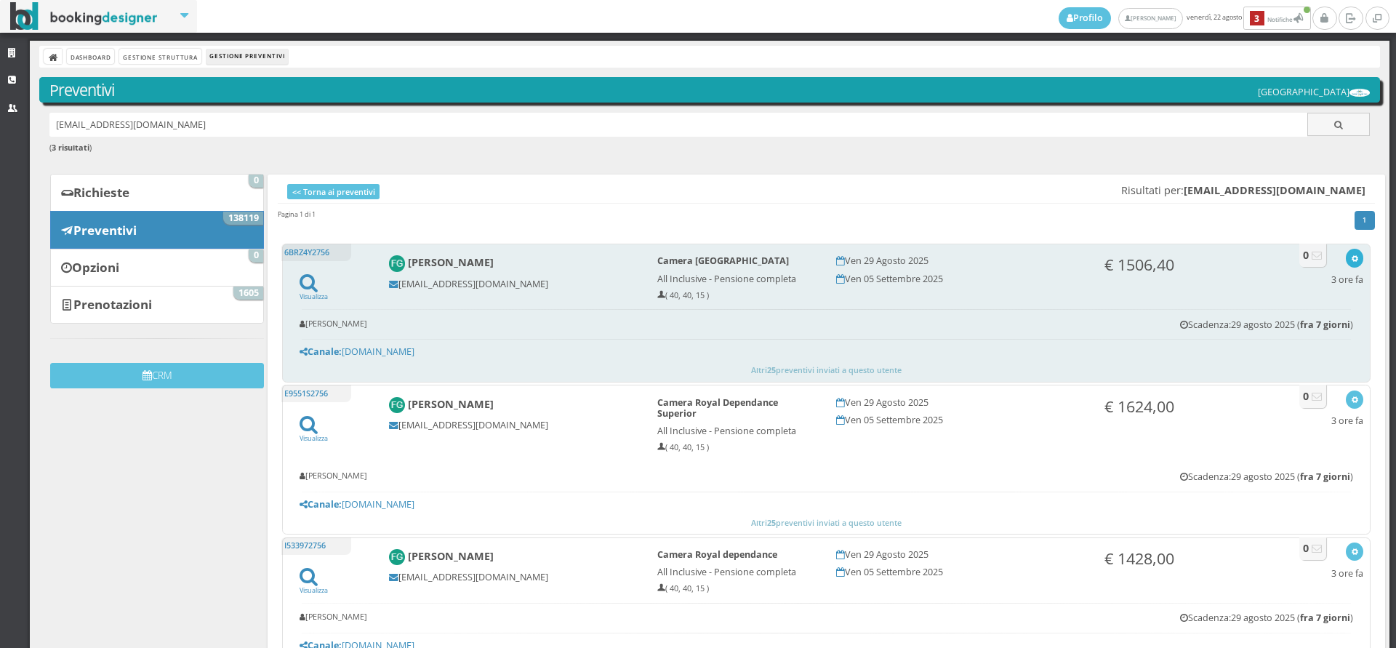
click at [1346, 260] on button "button" at bounding box center [1354, 258] width 17 height 18
click at [1269, 319] on ul "Visualizza Visualizza sul sito Invia email Elimina" at bounding box center [1306, 345] width 113 height 106
click at [1351, 259] on icon "button" at bounding box center [1355, 259] width 8 height 8
click at [1285, 328] on link "Visualizza sul sito" at bounding box center [1306, 328] width 113 height 17
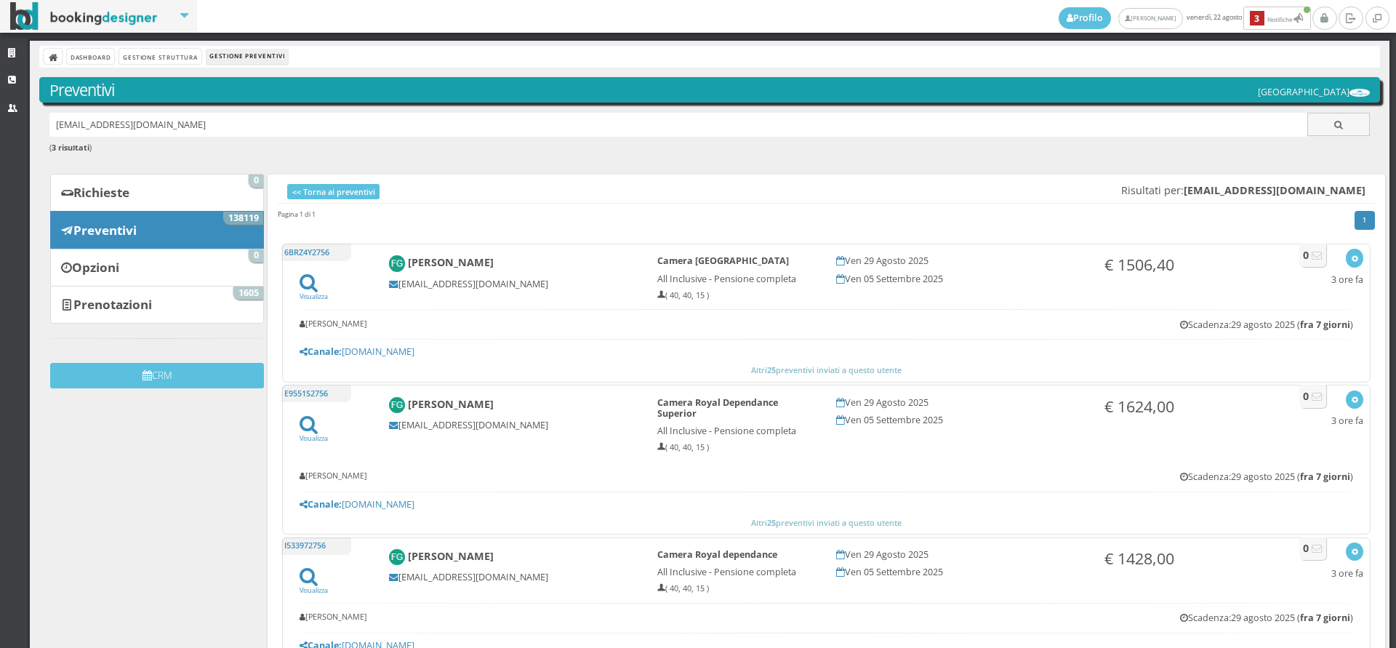
drag, startPoint x: 161, startPoint y: 132, endPoint x: 35, endPoint y: 131, distance: 126.6
click at [35, 131] on div "Dashboard Gestione Struttura Gestione Preventivi Preventivi Hotel Royal Inn gri…" at bounding box center [710, 389] width 1361 height 697
paste input "mariaangelalaffranchi5@gmail.com"
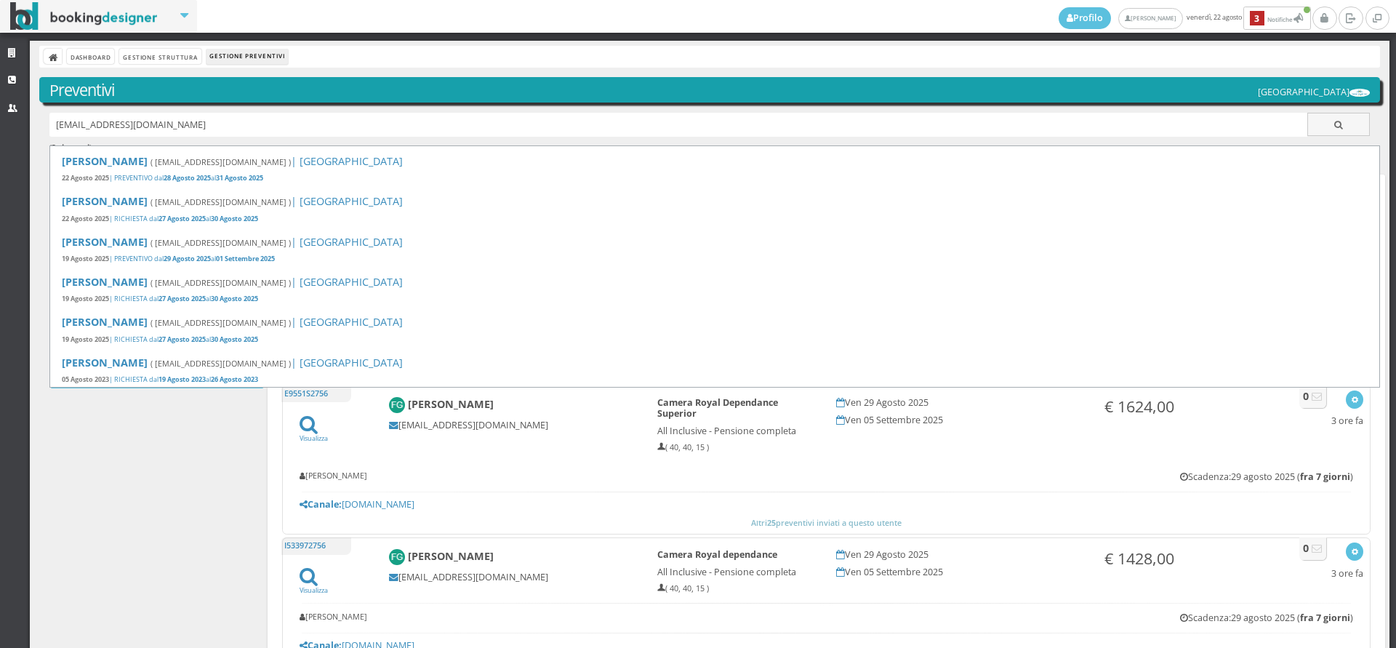
type input "mariaangelalaffranchi5@gmail.com"
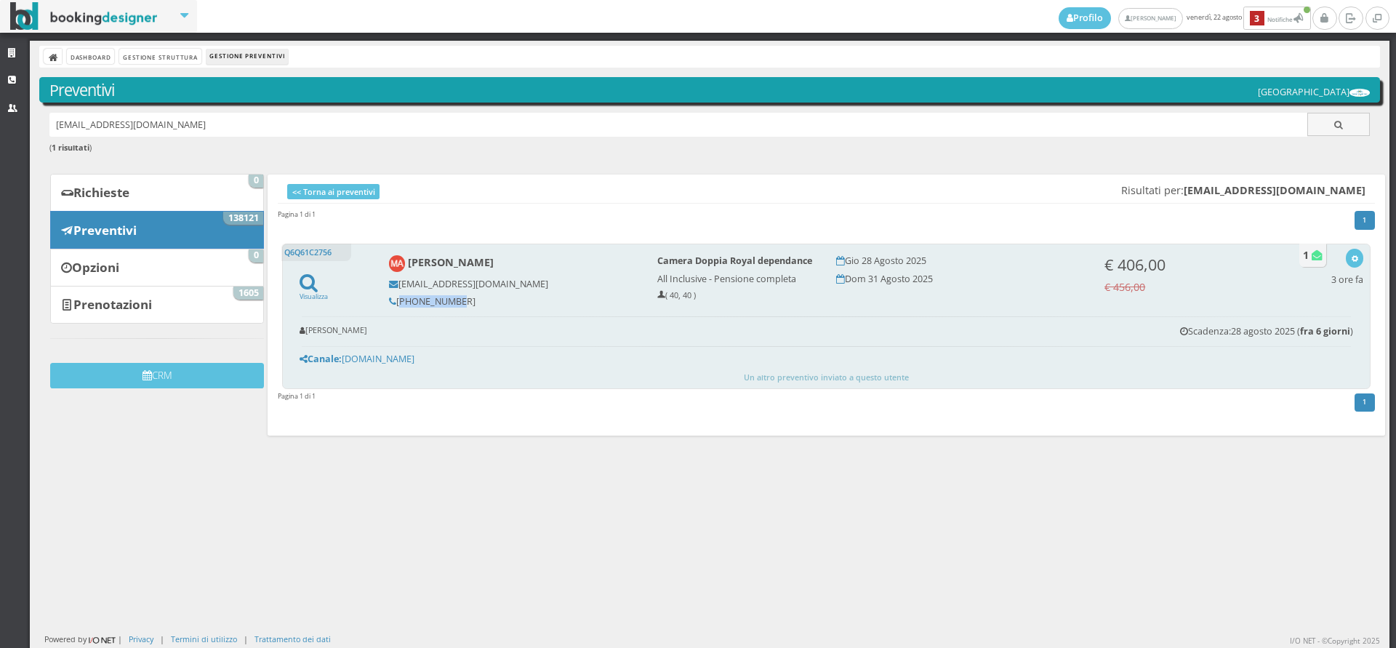
drag, startPoint x: 449, startPoint y: 302, endPoint x: 395, endPoint y: 305, distance: 54.7
click at [395, 305] on h5 "[PHONE_NUMBER]" at bounding box center [513, 301] width 249 height 11
copy h5 "[PHONE_NUMBER]"
click at [1348, 255] on button "button" at bounding box center [1354, 258] width 17 height 18
click at [1282, 331] on link "Visualizza sul sito" at bounding box center [1306, 328] width 113 height 17
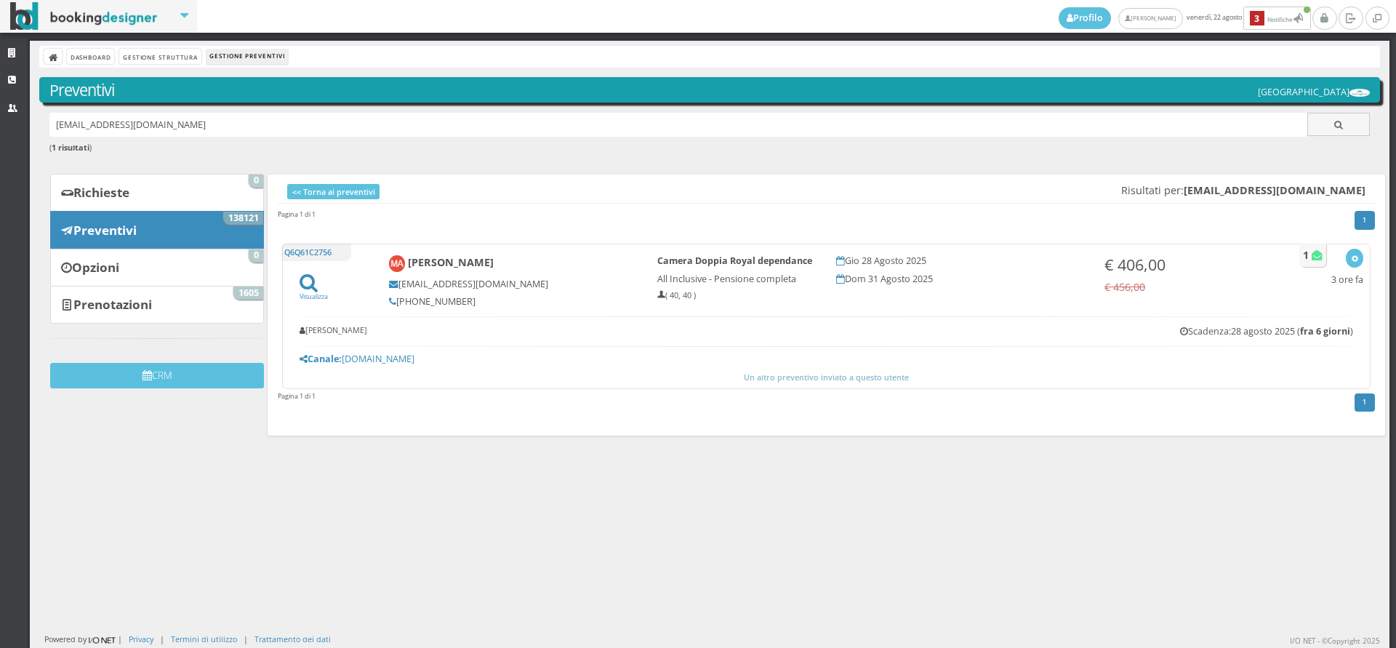
drag, startPoint x: 256, startPoint y: 124, endPoint x: 39, endPoint y: 132, distance: 216.9
click at [39, 132] on div "mariaangelalaffranchi5@gmail.com ( 1 risultati )" at bounding box center [709, 141] width 1341 height 57
paste input "mimiriett@gmail.com"
type input "mimiriett@gmail.com"
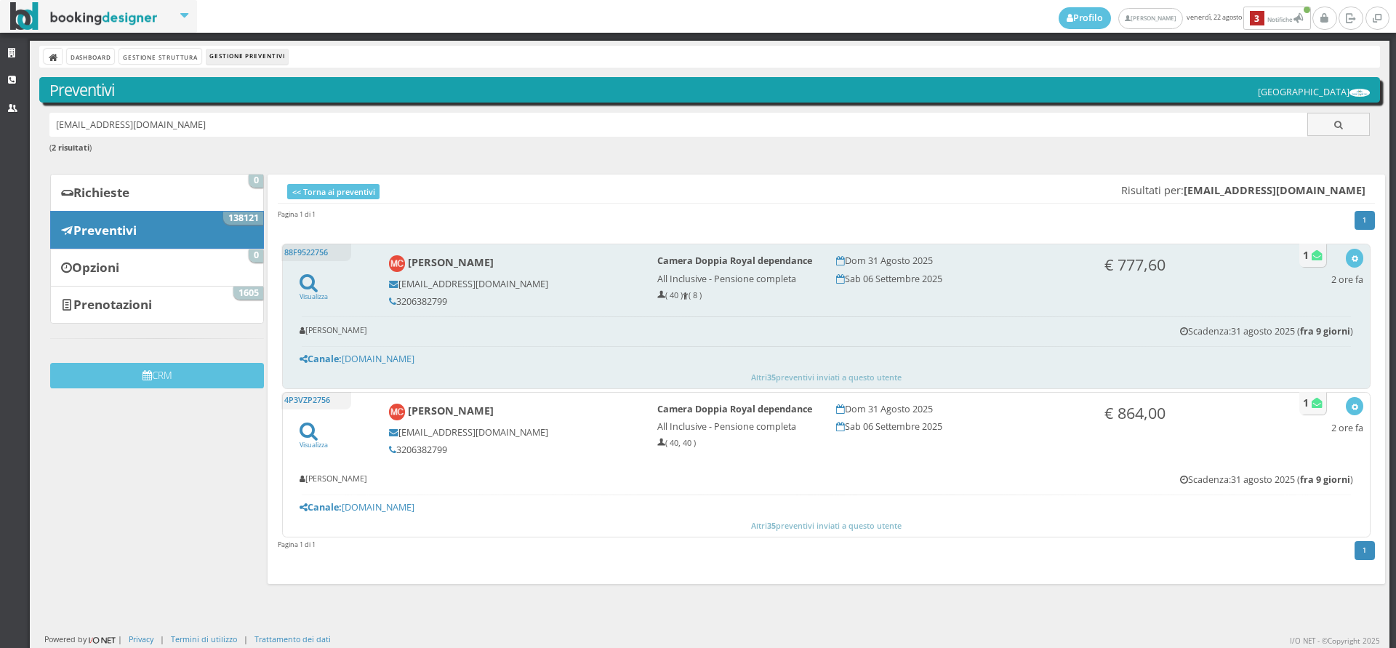
drag, startPoint x: 449, startPoint y: 297, endPoint x: 394, endPoint y: 303, distance: 54.9
click at [394, 303] on h5 "3206382799" at bounding box center [513, 301] width 249 height 11
copy h5 "3206382799"
click at [1351, 257] on icon "button" at bounding box center [1355, 259] width 8 height 8
click at [1290, 326] on link "Visualizza sul sito" at bounding box center [1306, 328] width 113 height 17
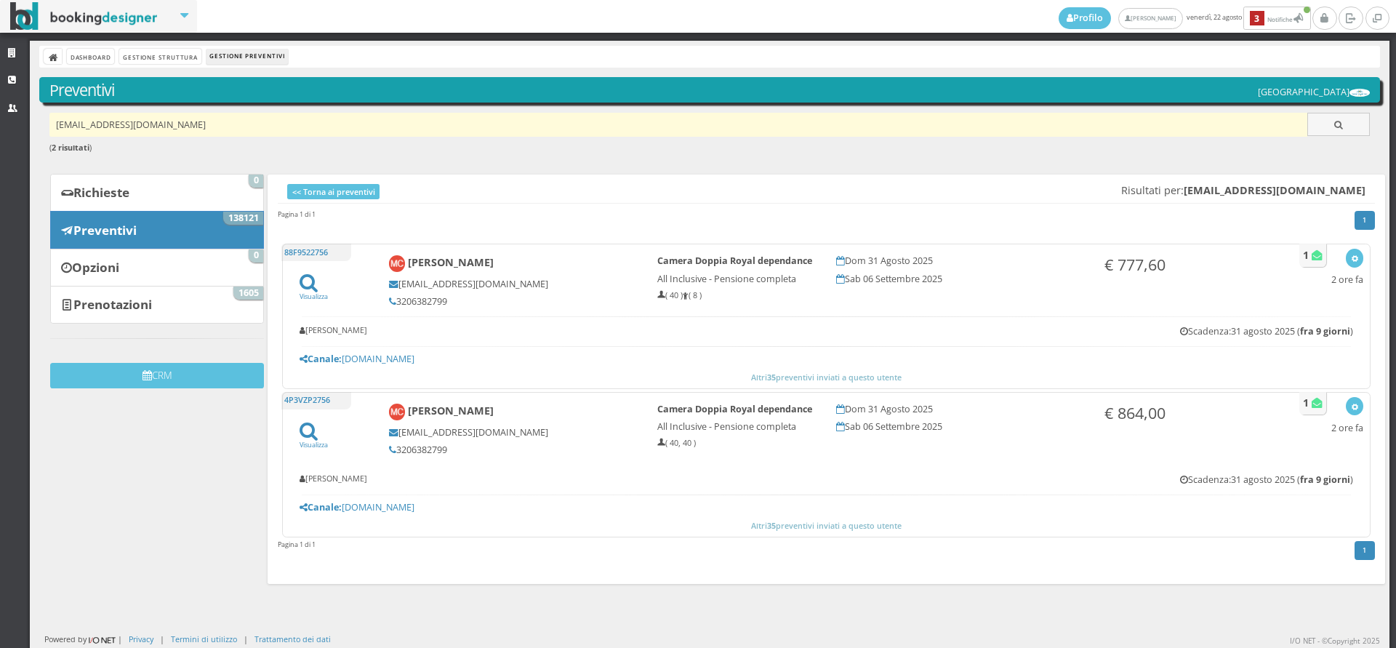
click at [190, 131] on input "mimiriett@gmail.com" at bounding box center [678, 125] width 1259 height 24
paste input "introvignes@gmail.com"
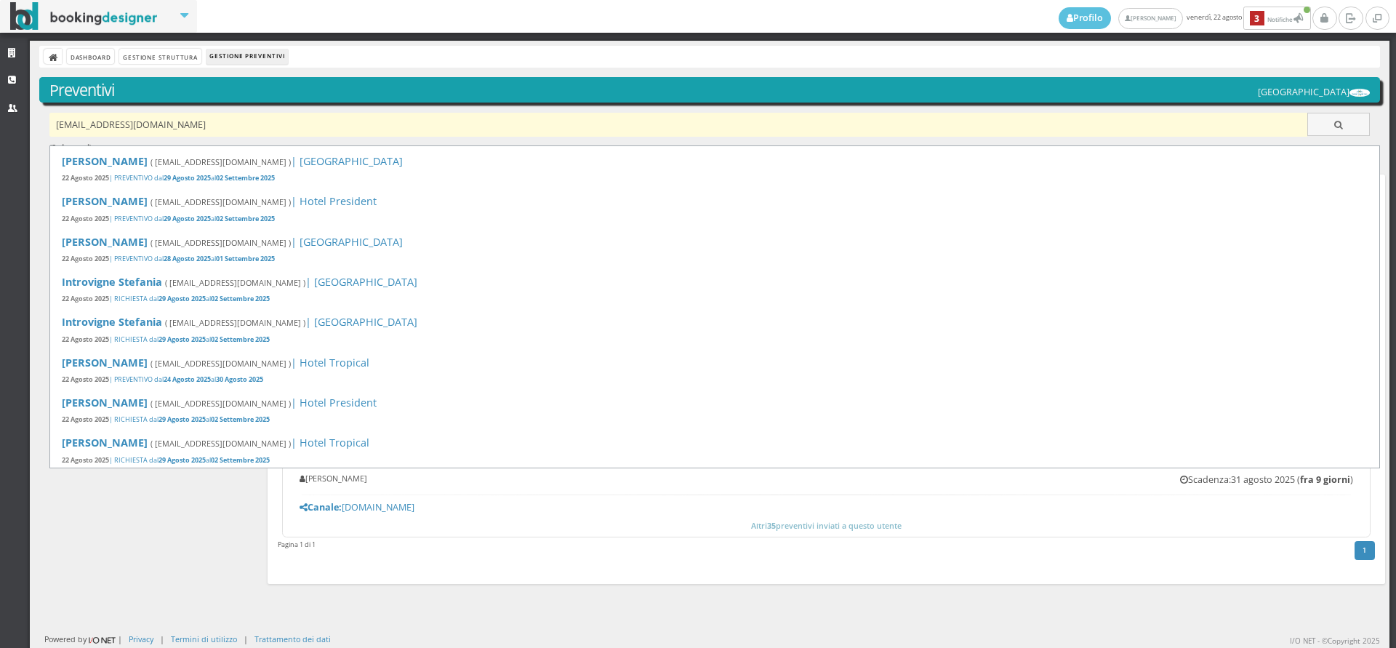
type input "introvignes@gmail.com"
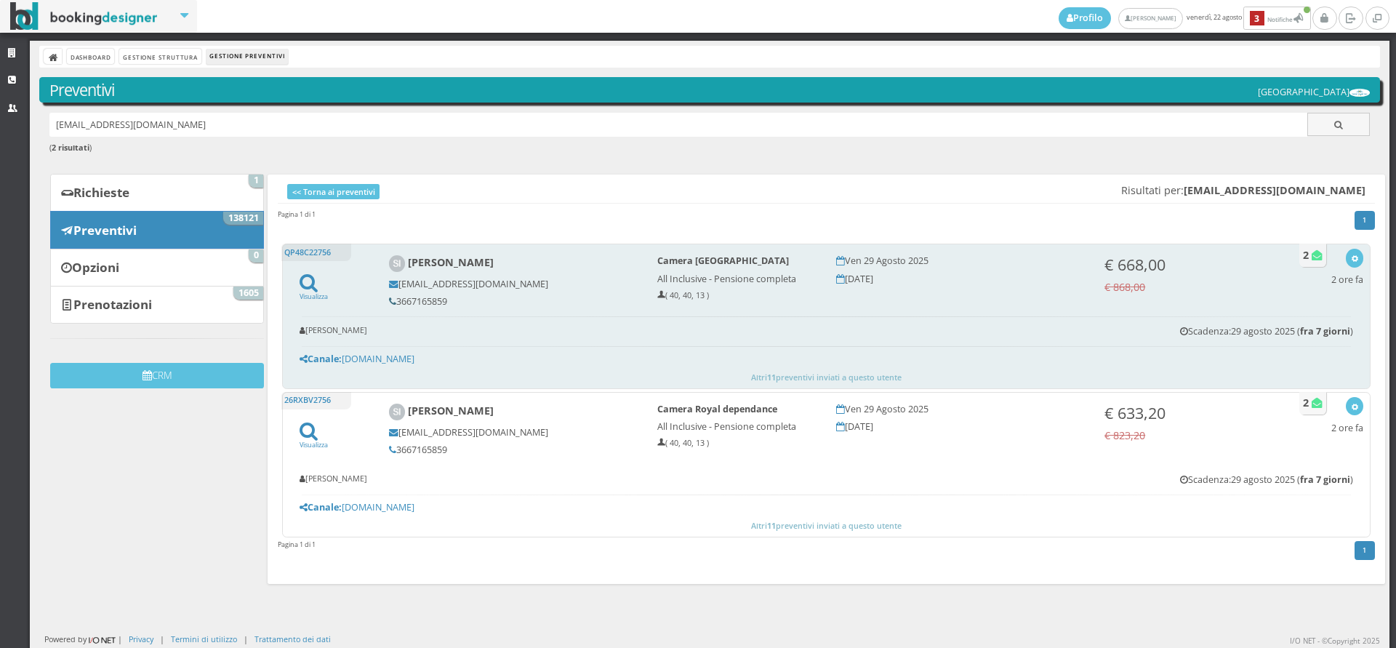
drag, startPoint x: 445, startPoint y: 298, endPoint x: 392, endPoint y: 300, distance: 53.1
click at [392, 300] on h5 "3667165859" at bounding box center [513, 301] width 249 height 11
copy h5 "3667165859"
click at [1346, 257] on button "button" at bounding box center [1354, 258] width 17 height 18
click at [1283, 326] on link "Visualizza sul sito" at bounding box center [1306, 328] width 113 height 17
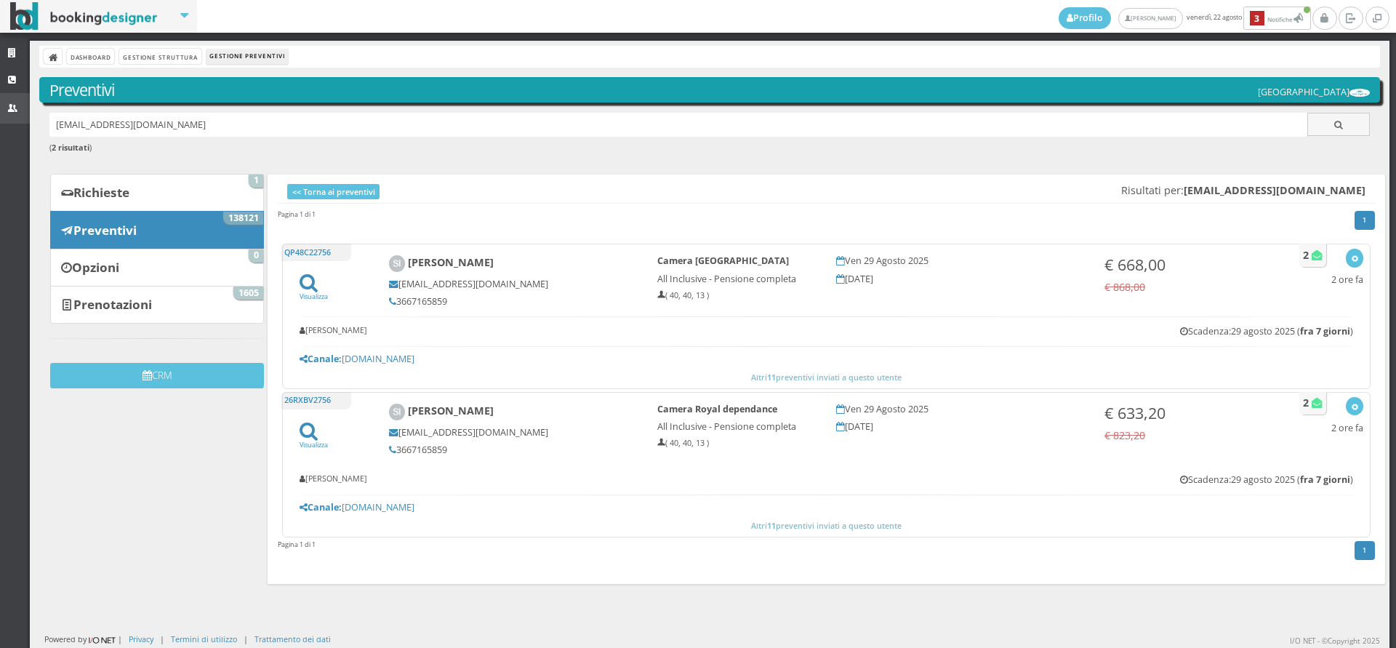
drag, startPoint x: 190, startPoint y: 129, endPoint x: 0, endPoint y: 119, distance: 190.1
click at [0, 119] on div "Strutture CRM Utenti Dashboard Gestione Struttura Gestione Preventivi Preventiv…" at bounding box center [698, 344] width 1396 height 607
paste input "[EMAIL_ADDRESS][DOMAIN_NAME]"
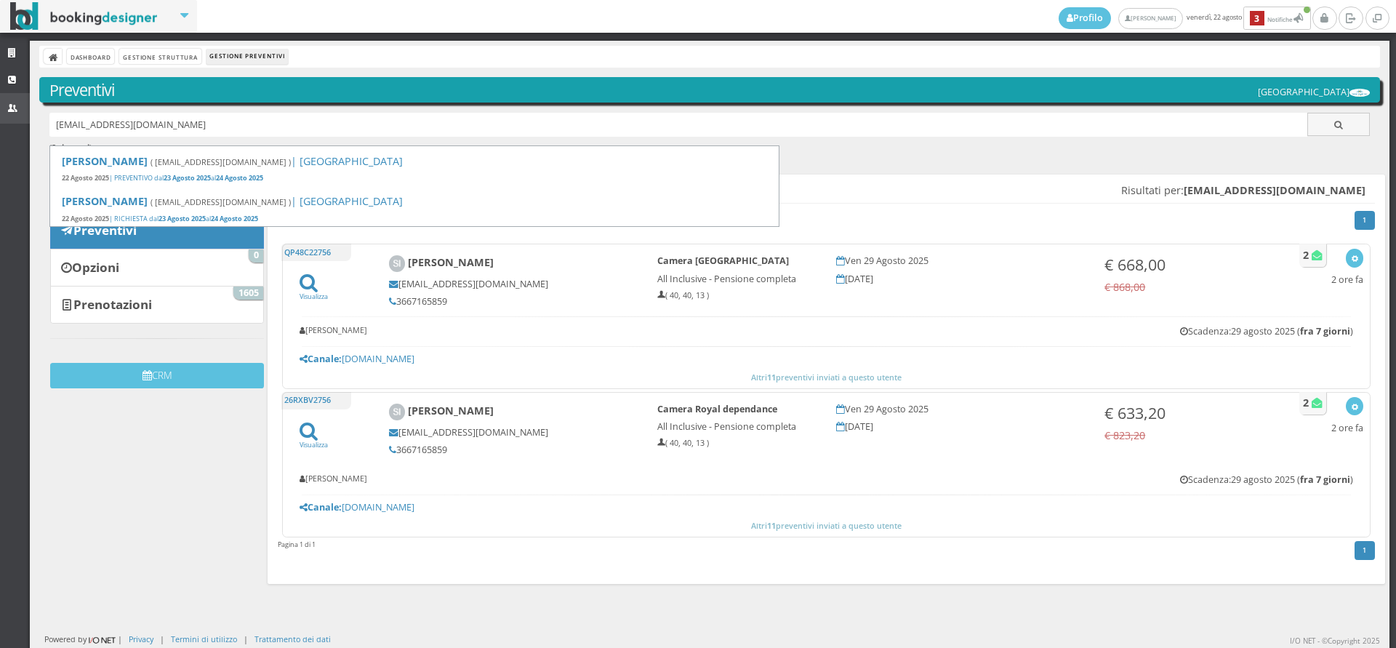
type input "[EMAIL_ADDRESS][DOMAIN_NAME]"
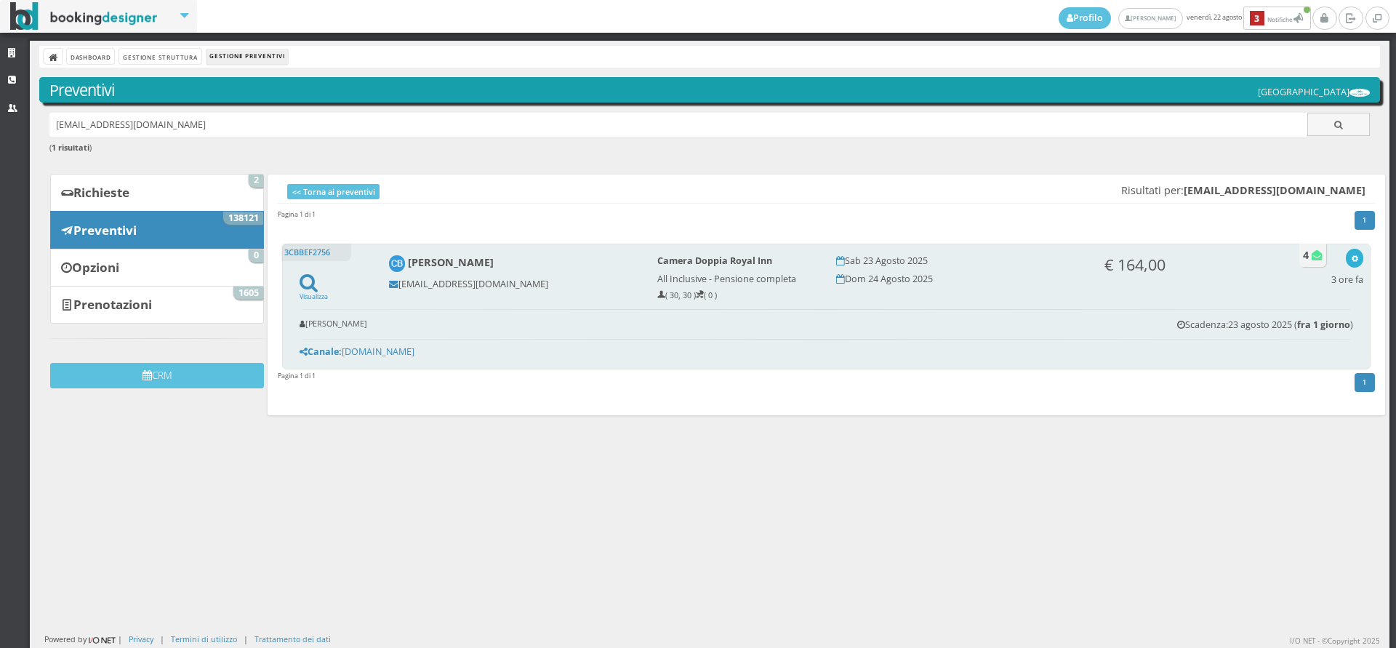
click at [1351, 253] on div "button" at bounding box center [1355, 258] width 8 height 12
click at [1271, 323] on link "Visualizza sul sito" at bounding box center [1306, 328] width 113 height 17
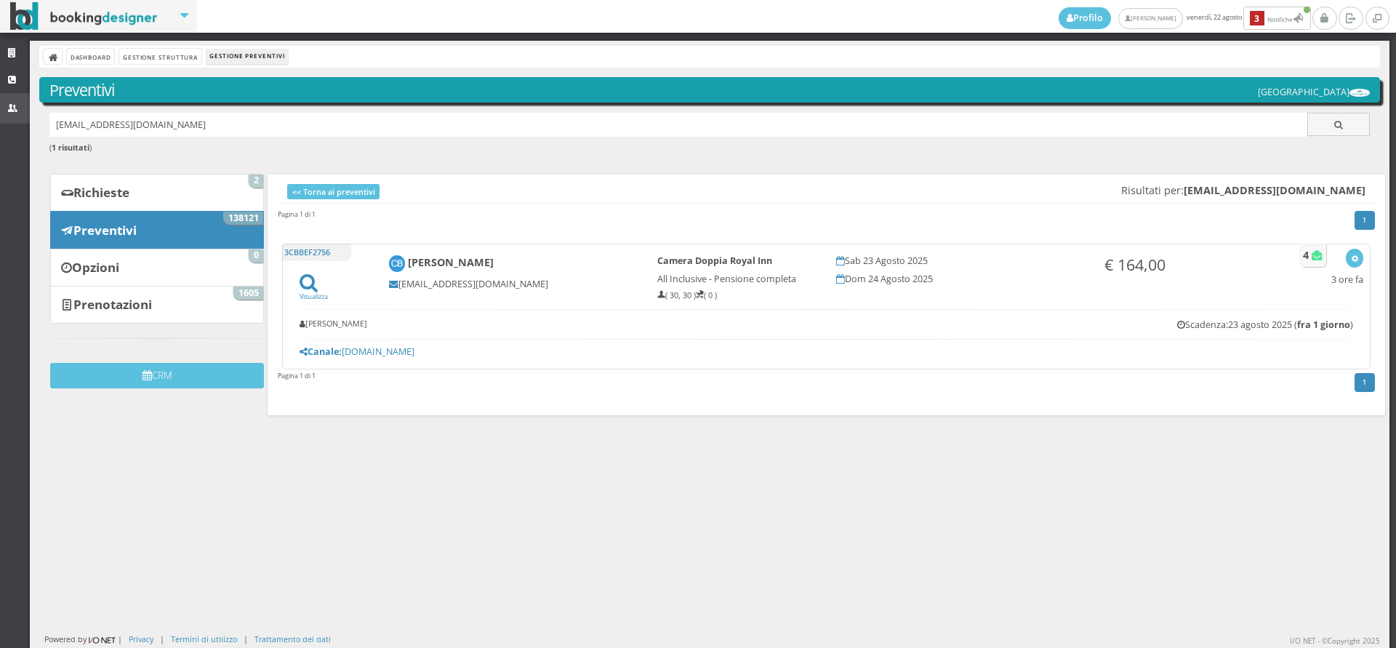
drag, startPoint x: 216, startPoint y: 126, endPoint x: 15, endPoint y: 118, distance: 200.9
click at [15, 118] on div "Strutture CRM Utenti Dashboard Gestione Struttura Gestione Preventivi Preventiv…" at bounding box center [698, 344] width 1396 height 607
paste input "[EMAIL_ADDRESS][DOMAIN_NAME]"
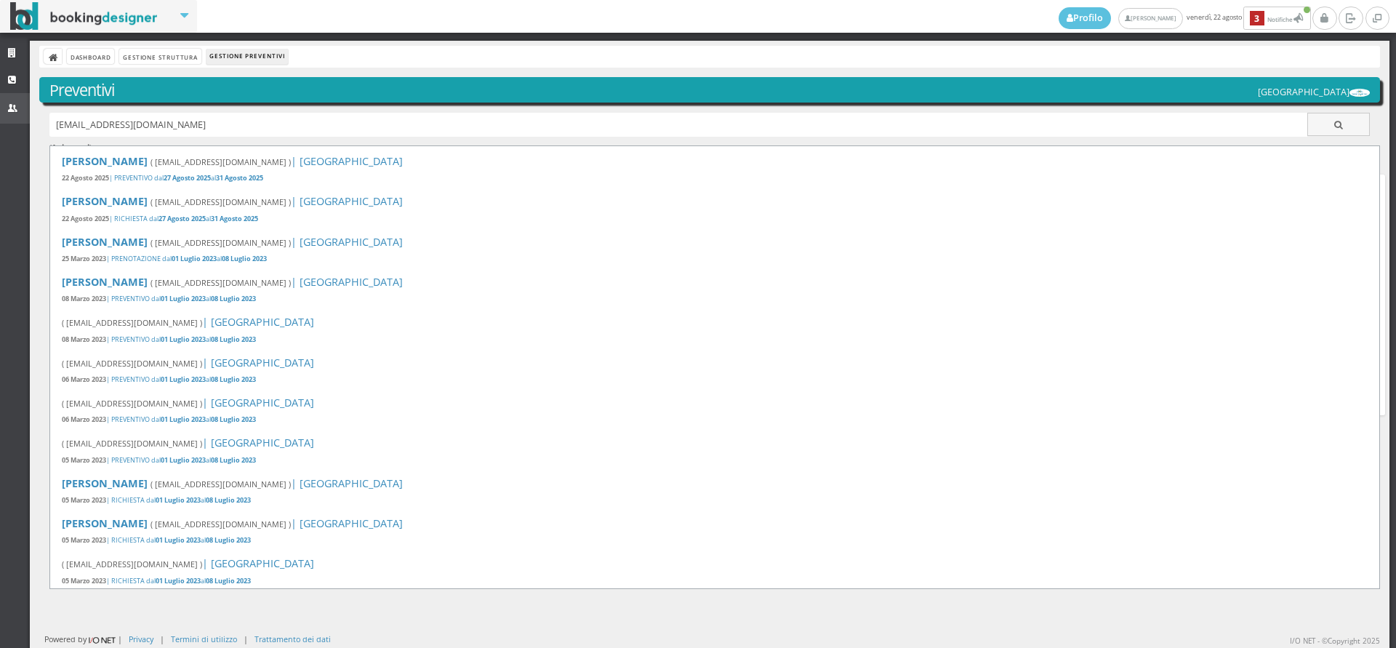
type input "[EMAIL_ADDRESS][DOMAIN_NAME]"
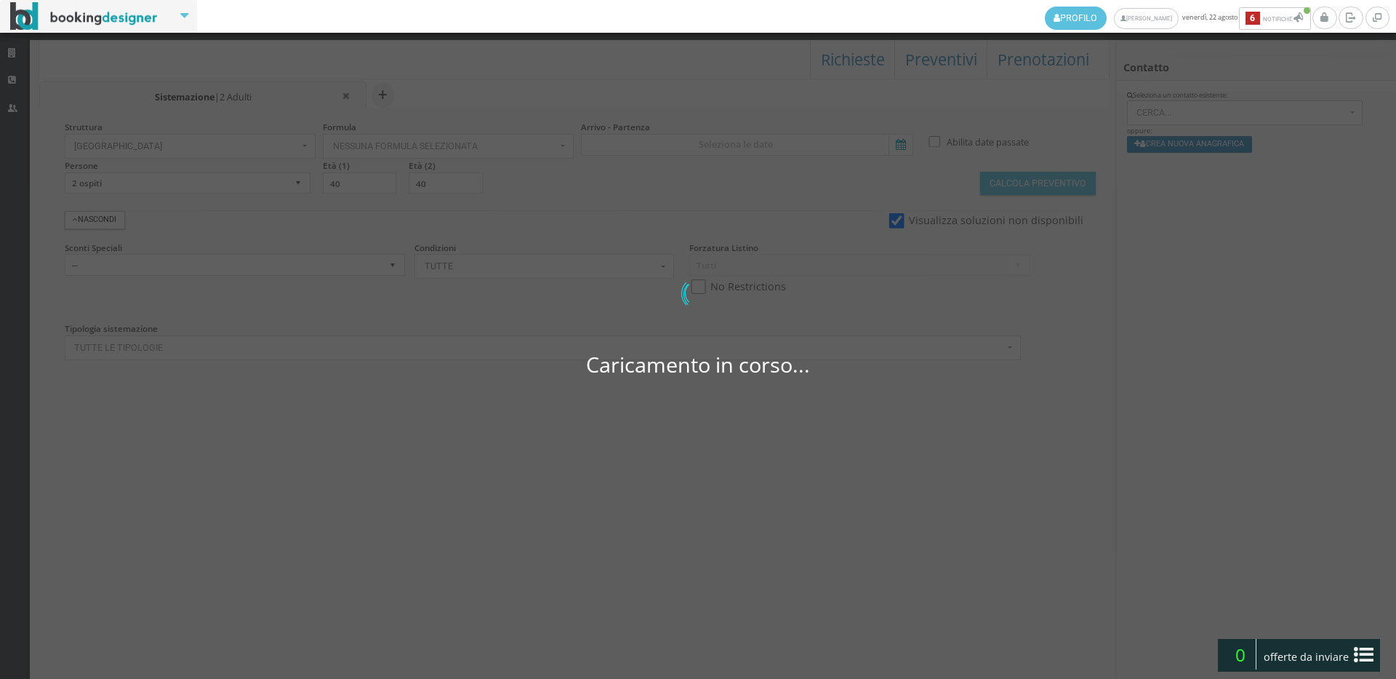
select select
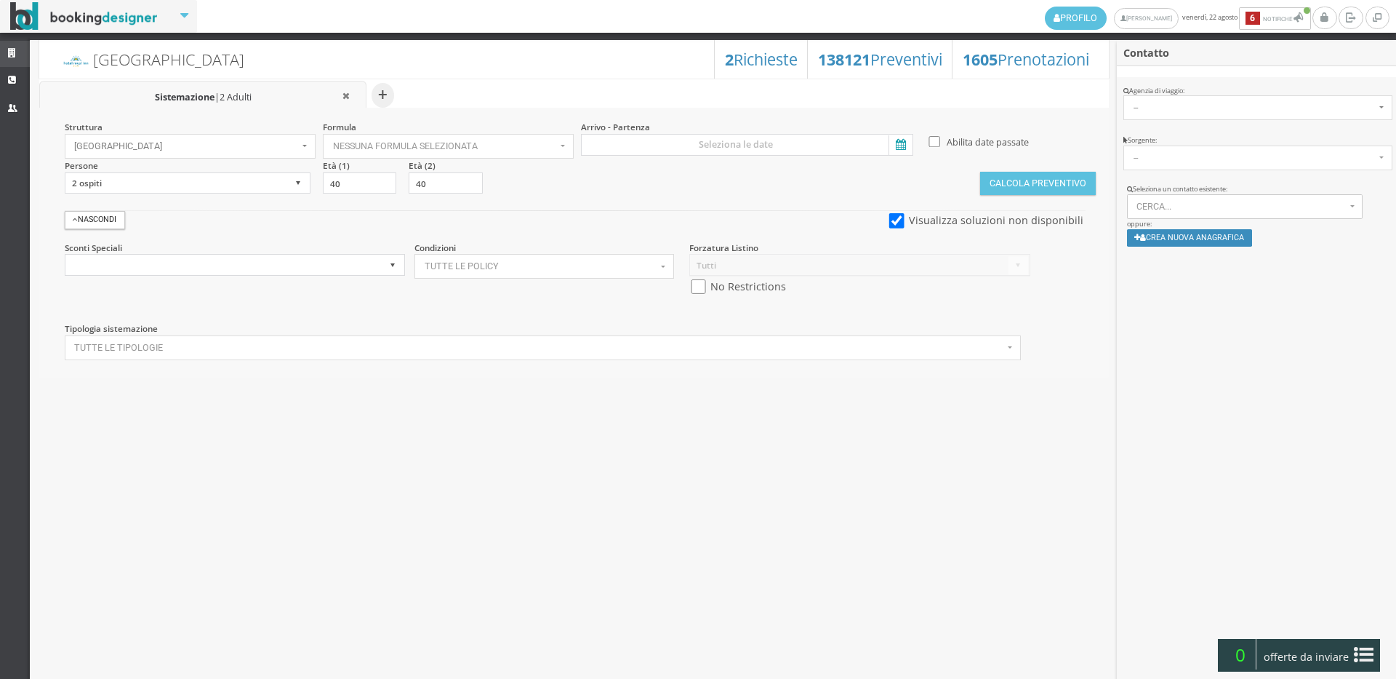
click at [11, 60] on link "Strutture" at bounding box center [15, 54] width 30 height 26
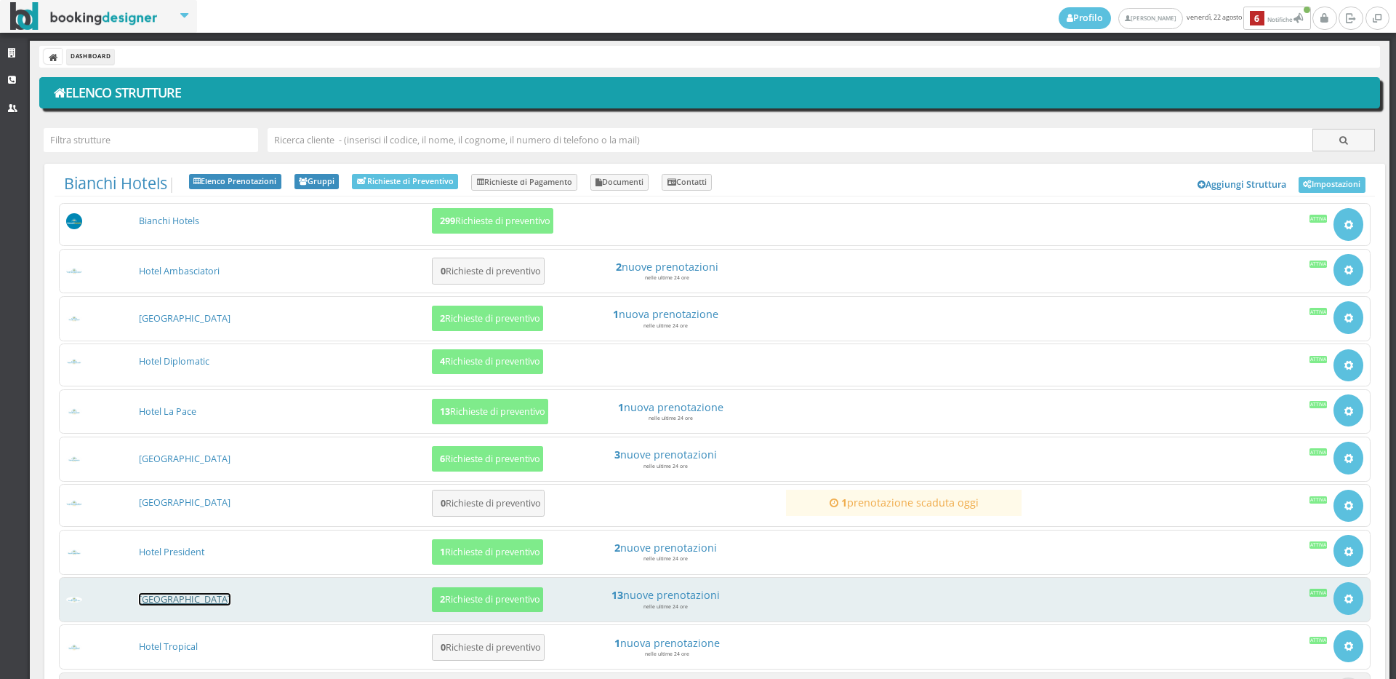
click at [189, 597] on link "[GEOGRAPHIC_DATA]" at bounding box center [185, 599] width 92 height 12
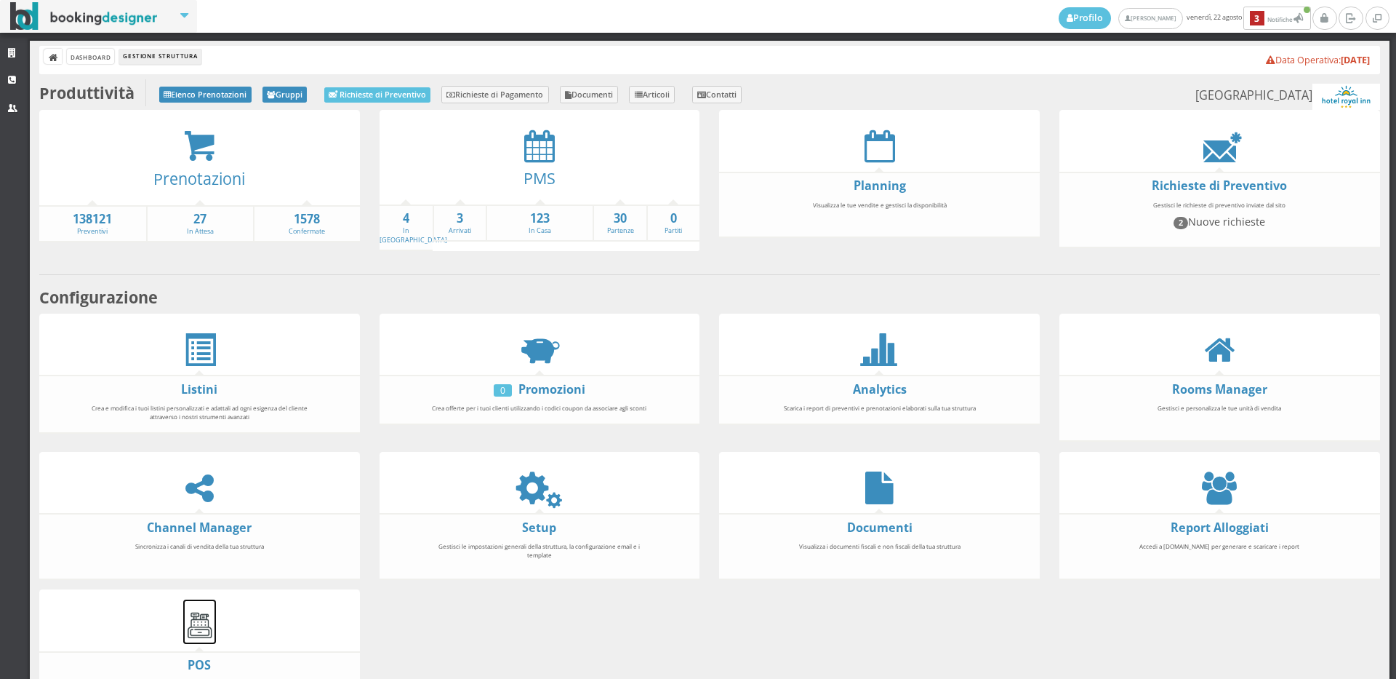
click at [199, 626] on img at bounding box center [199, 625] width 33 height 33
click at [540, 151] on icon at bounding box center [539, 145] width 31 height 33
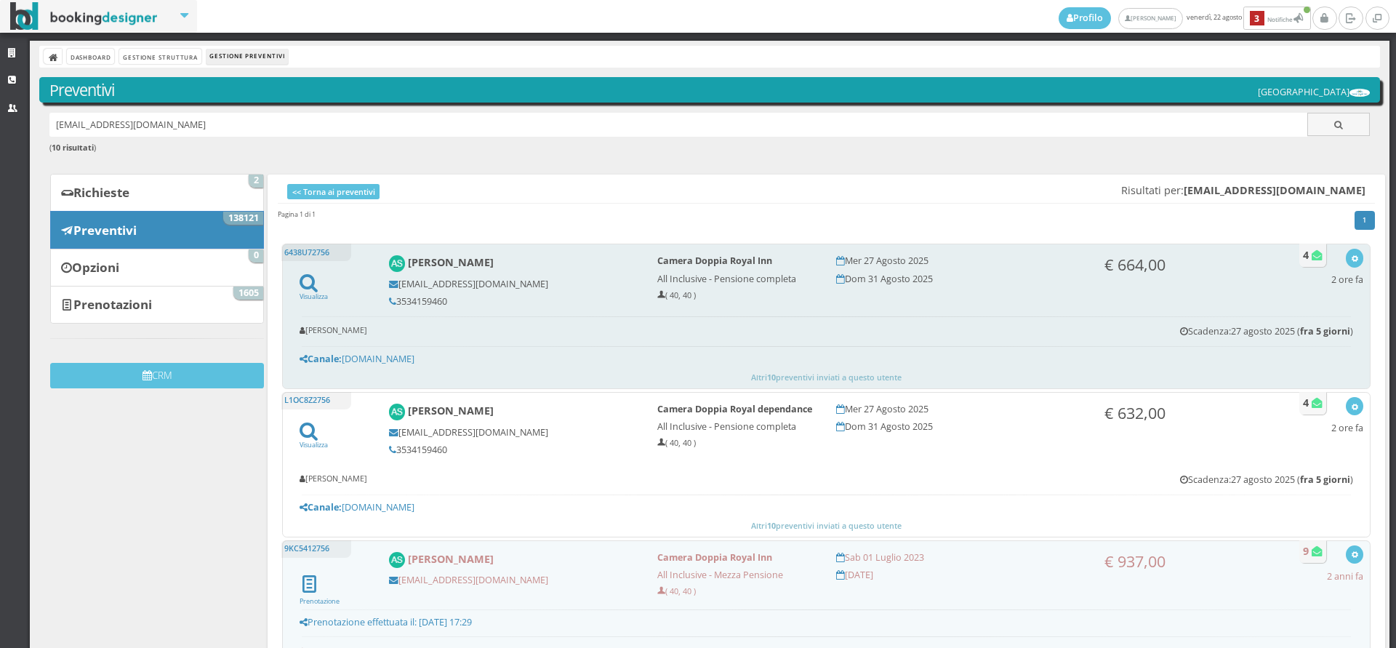
drag, startPoint x: 449, startPoint y: 301, endPoint x: 398, endPoint y: 302, distance: 51.6
click at [398, 302] on h5 "3534159460" at bounding box center [513, 301] width 249 height 11
copy h5 "3534159460"
click at [1351, 257] on icon "button" at bounding box center [1355, 259] width 8 height 8
click at [1271, 330] on link "Visualizza sul sito" at bounding box center [1306, 328] width 113 height 17
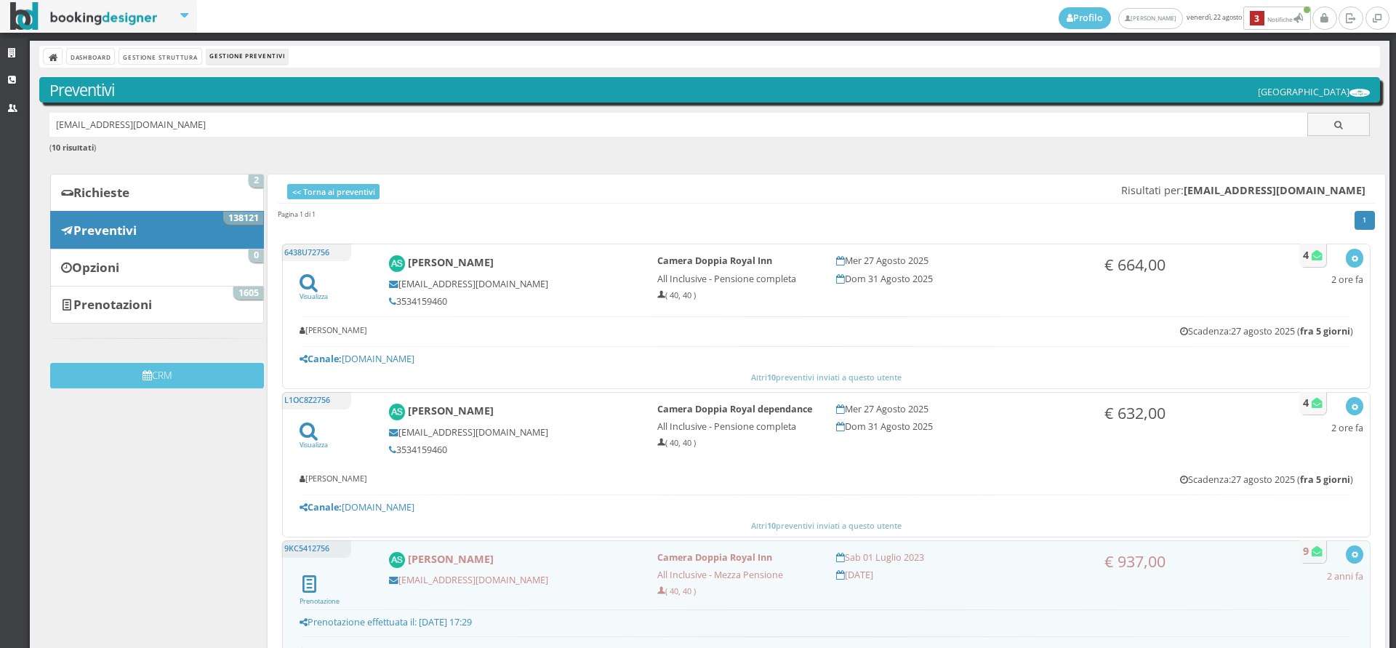
drag, startPoint x: 344, startPoint y: 113, endPoint x: 7, endPoint y: 134, distance: 338.1
click at [7, 134] on div "Strutture CRM Utenti Dashboard Gestione Struttura Gestione Preventivi Preventiv…" at bounding box center [698, 344] width 1396 height 607
paste input "[PERSON_NAME][EMAIL_ADDRESS][DOMAIN_NAME]"
type input "[PERSON_NAME][EMAIL_ADDRESS][DOMAIN_NAME]"
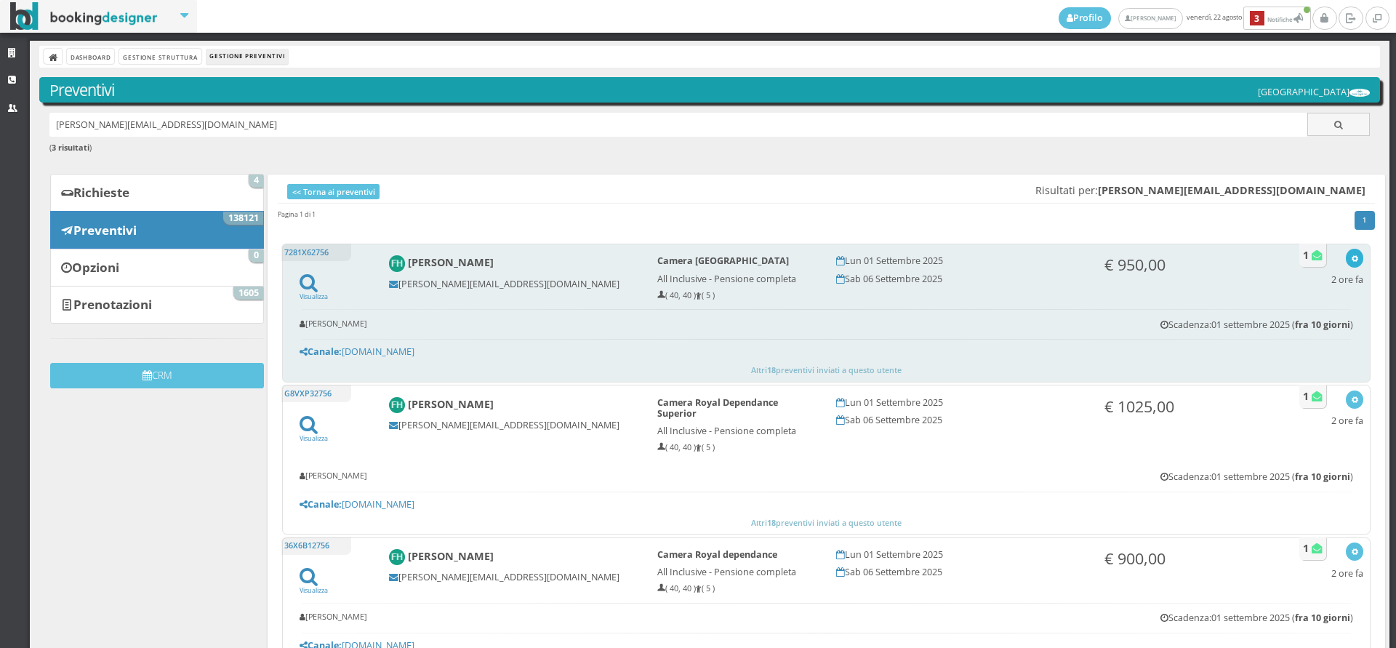
click at [1351, 257] on icon "button" at bounding box center [1355, 259] width 8 height 8
click at [1268, 323] on link "Visualizza sul sito" at bounding box center [1306, 328] width 113 height 17
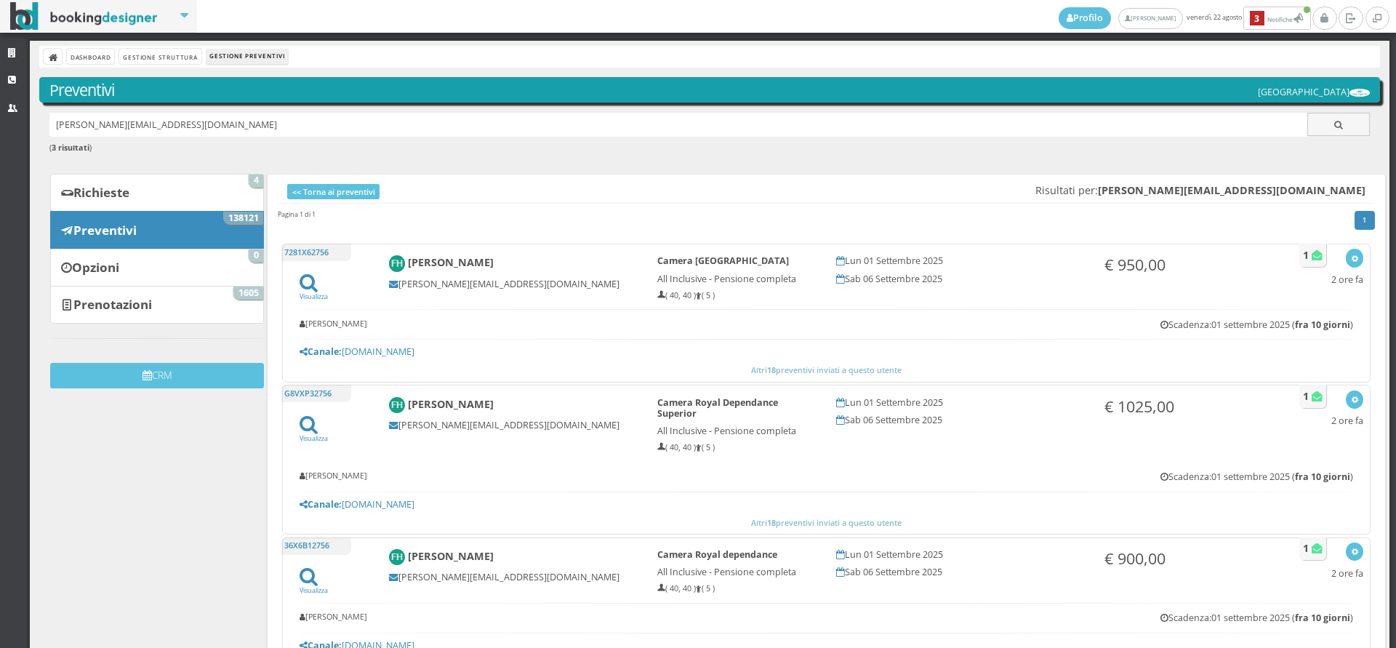
drag, startPoint x: 252, startPoint y: 128, endPoint x: 38, endPoint y: 132, distance: 214.6
click at [38, 132] on div "Dashboard Gestione Struttura Gestione Preventivi Preventivi Hotel Royal Inn Fed…" at bounding box center [710, 389] width 1361 height 697
paste input "[EMAIL_ADDRESS][DOMAIN_NAME]"
type input "[EMAIL_ADDRESS][DOMAIN_NAME]"
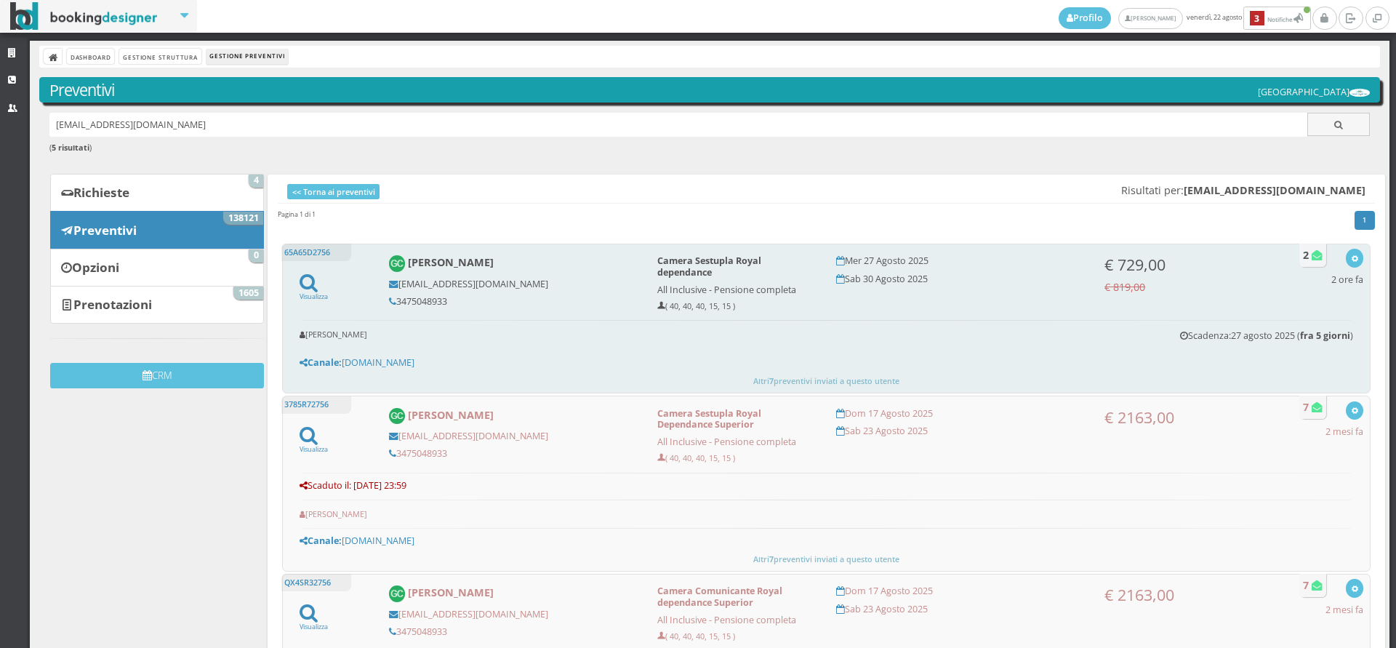
drag, startPoint x: 446, startPoint y: 298, endPoint x: 380, endPoint y: 298, distance: 66.2
click at [380, 298] on div "[PERSON_NAME] [EMAIL_ADDRESS][DOMAIN_NAME] 3475048933" at bounding box center [513, 281] width 268 height 65
copy h5 "3475048933"
click at [1351, 261] on icon "button" at bounding box center [1355, 259] width 8 height 8
click at [1324, 329] on link "Visualizza sul sito" at bounding box center [1306, 328] width 113 height 17
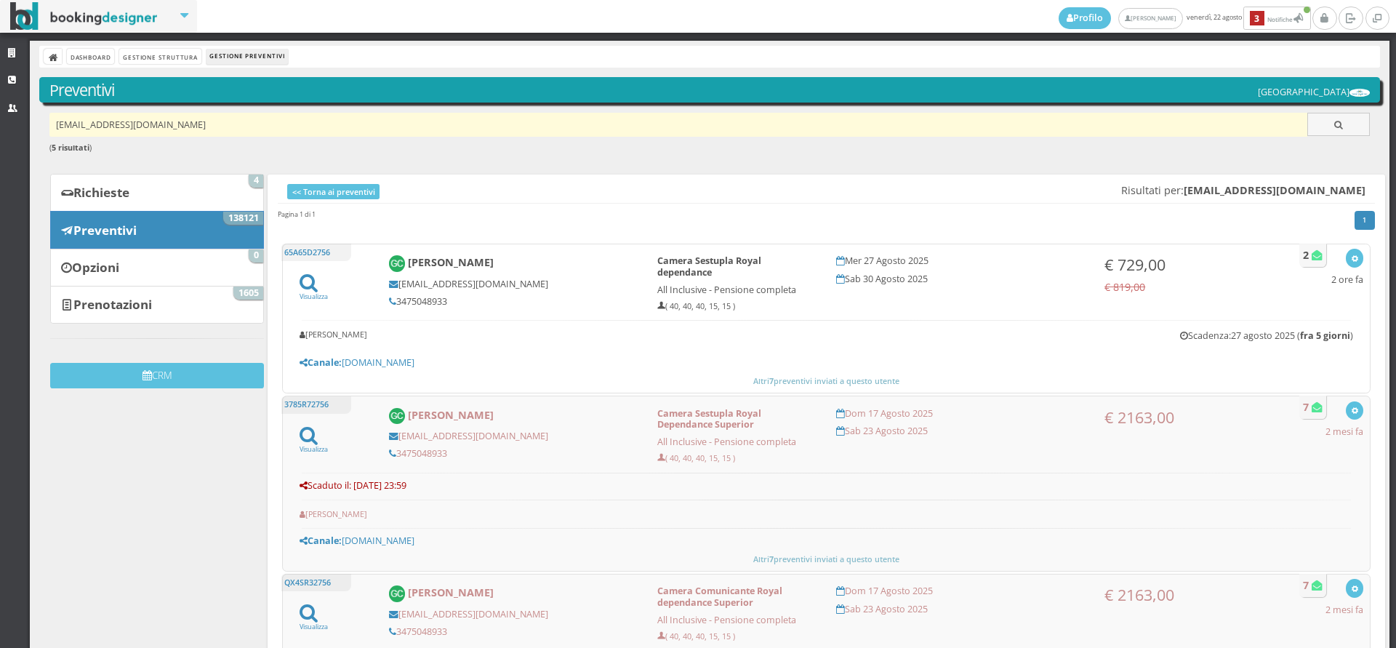
drag, startPoint x: 279, startPoint y: 111, endPoint x: 171, endPoint y: 129, distance: 110.0
click at [171, 129] on div "Dashboard Gestione Struttura Gestione Preventivi Preventivi [GEOGRAPHIC_DATA] […" at bounding box center [710, 604] width 1361 height 1126
click at [176, 128] on input "[EMAIL_ADDRESS][DOMAIN_NAME]" at bounding box center [678, 125] width 1259 height 24
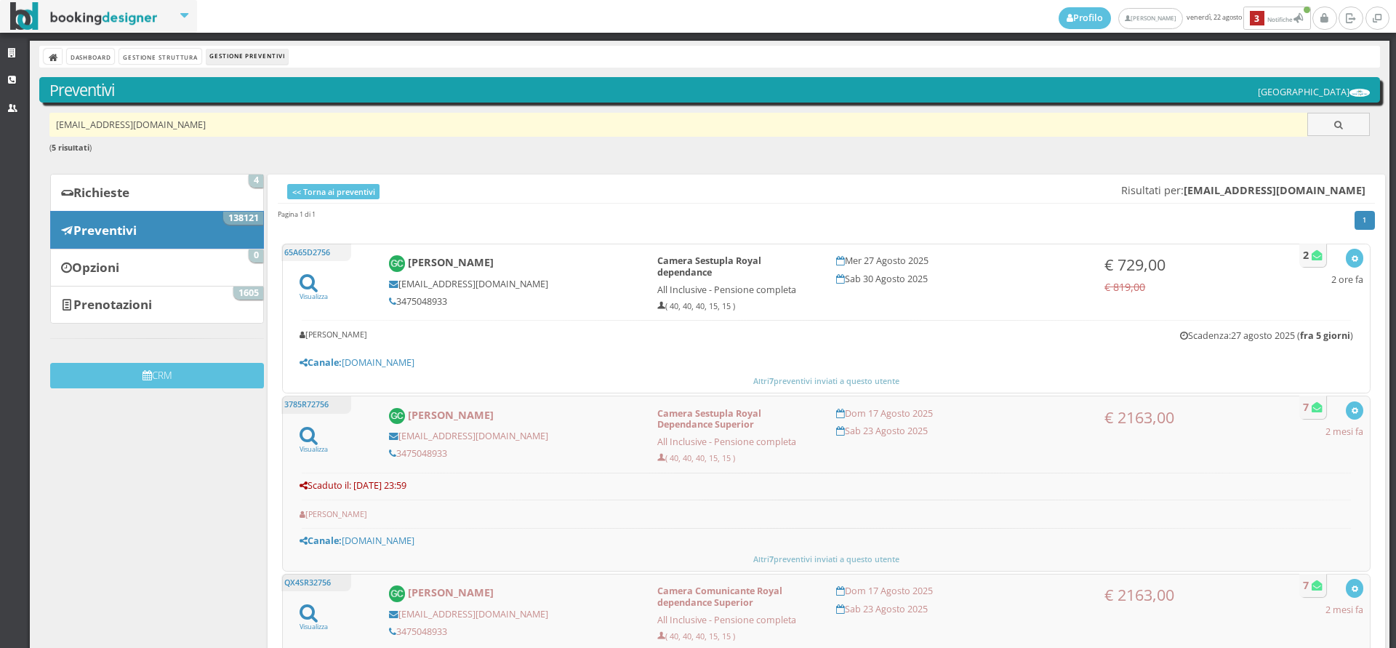
click at [176, 128] on input "[EMAIL_ADDRESS][DOMAIN_NAME]" at bounding box center [678, 125] width 1259 height 24
paste input "[EMAIL_ADDRESS][DOMAIN_NAME]"
type input "[EMAIL_ADDRESS]"
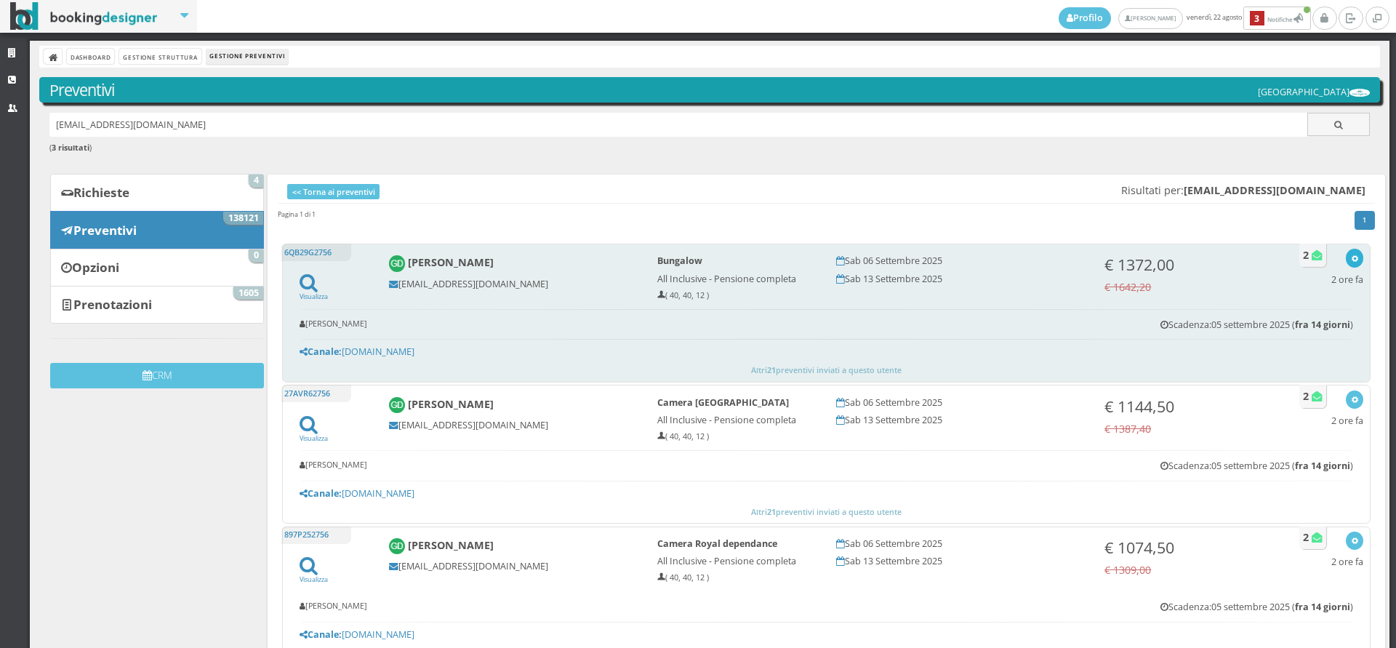
click at [1351, 256] on icon "button" at bounding box center [1355, 259] width 8 height 8
click at [1284, 327] on link "Visualizza sul sito" at bounding box center [1306, 328] width 113 height 17
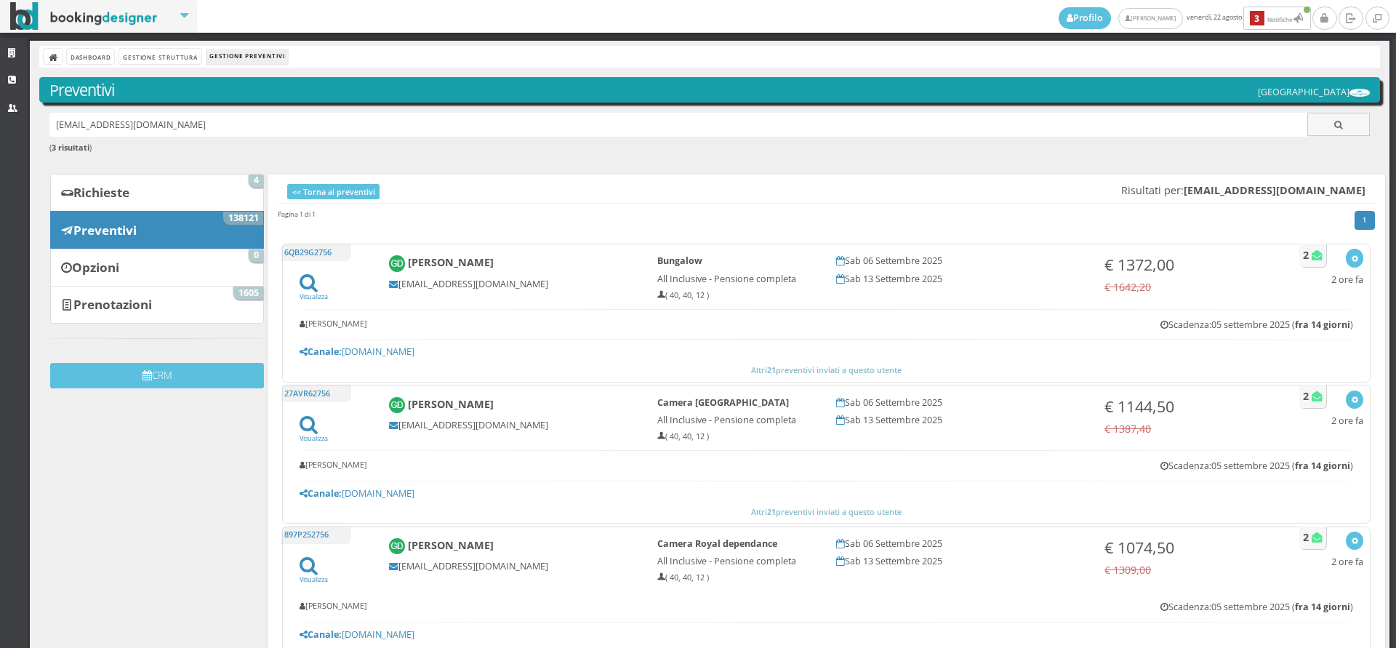
drag, startPoint x: 228, startPoint y: 116, endPoint x: 17, endPoint y: 133, distance: 211.6
click at [17, 133] on div "Strutture CRM Utenti Dashboard Gestione Struttura Gestione Preventivi Preventiv…" at bounding box center [698, 344] width 1396 height 607
paste input "[EMAIL_ADDRESS][DOMAIN_NAME]"
type input "[EMAIL_ADDRESS][DOMAIN_NAME]"
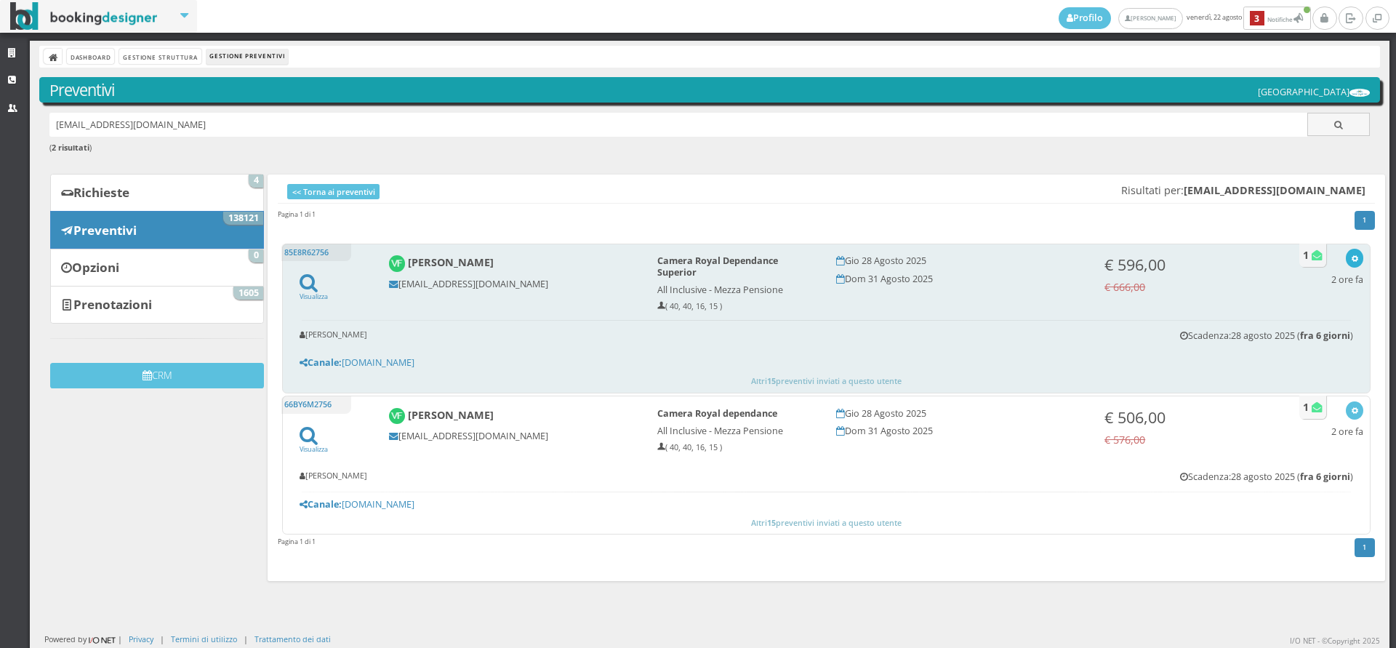
click at [1351, 255] on icon "button" at bounding box center [1355, 259] width 8 height 8
click at [1287, 324] on link "Visualizza sul sito" at bounding box center [1306, 328] width 113 height 17
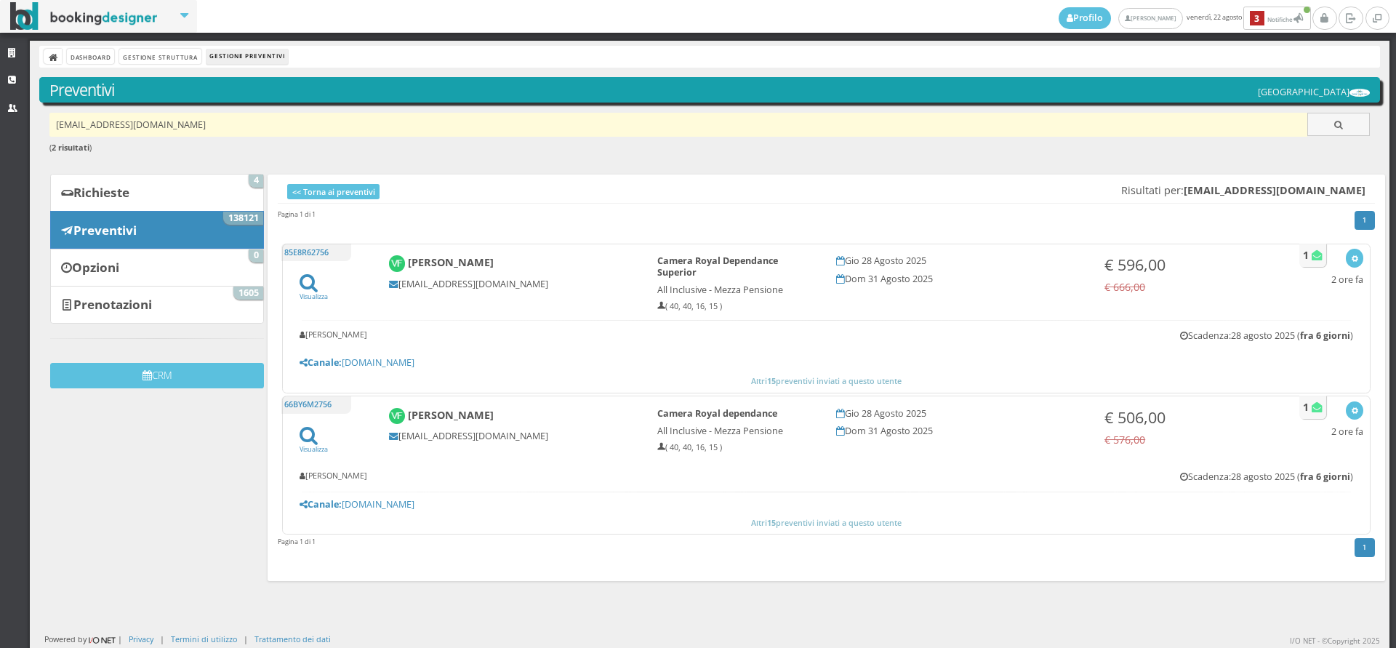
click at [175, 126] on input "[EMAIL_ADDRESS][DOMAIN_NAME]" at bounding box center [678, 125] width 1259 height 24
type input "l"
type input "V"
paste input "[EMAIL_ADDRESS][DOMAIN_NAME]"
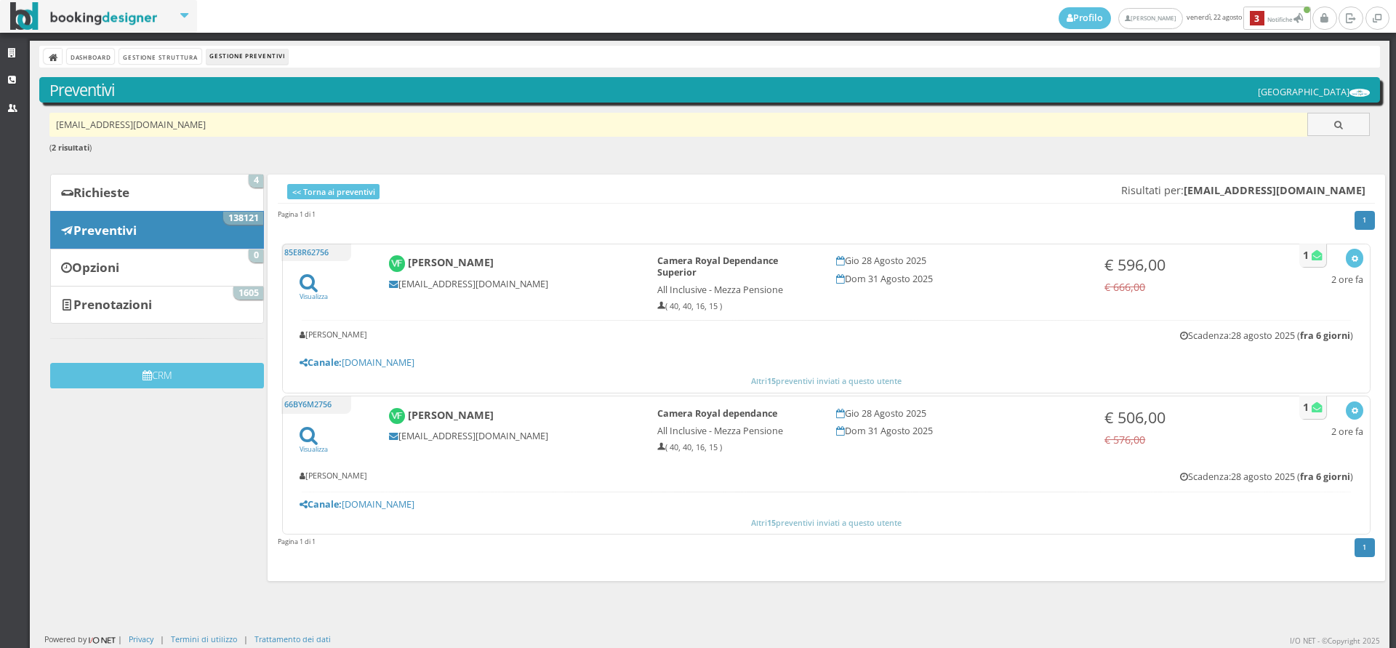
type input "[EMAIL_ADDRESS][DOMAIN_NAME]"
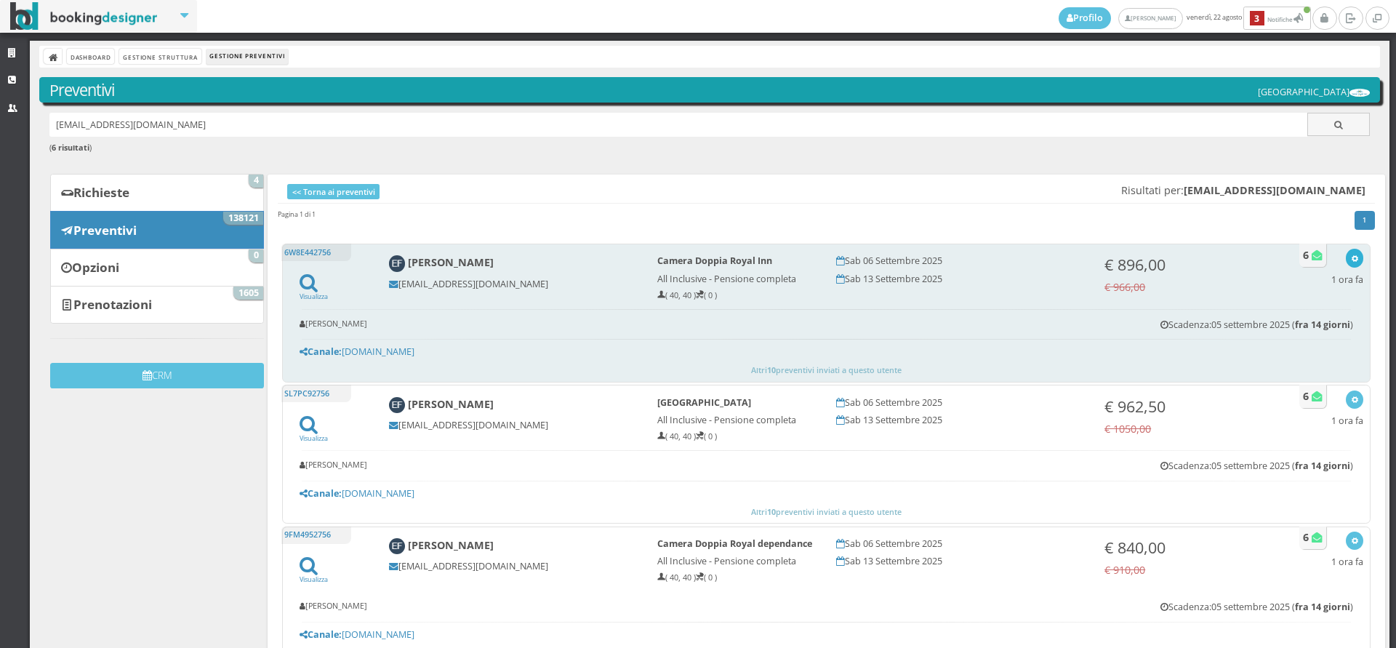
click at [1351, 256] on icon "button" at bounding box center [1355, 259] width 8 height 8
click at [1302, 329] on link "Visualizza sul sito" at bounding box center [1306, 328] width 113 height 17
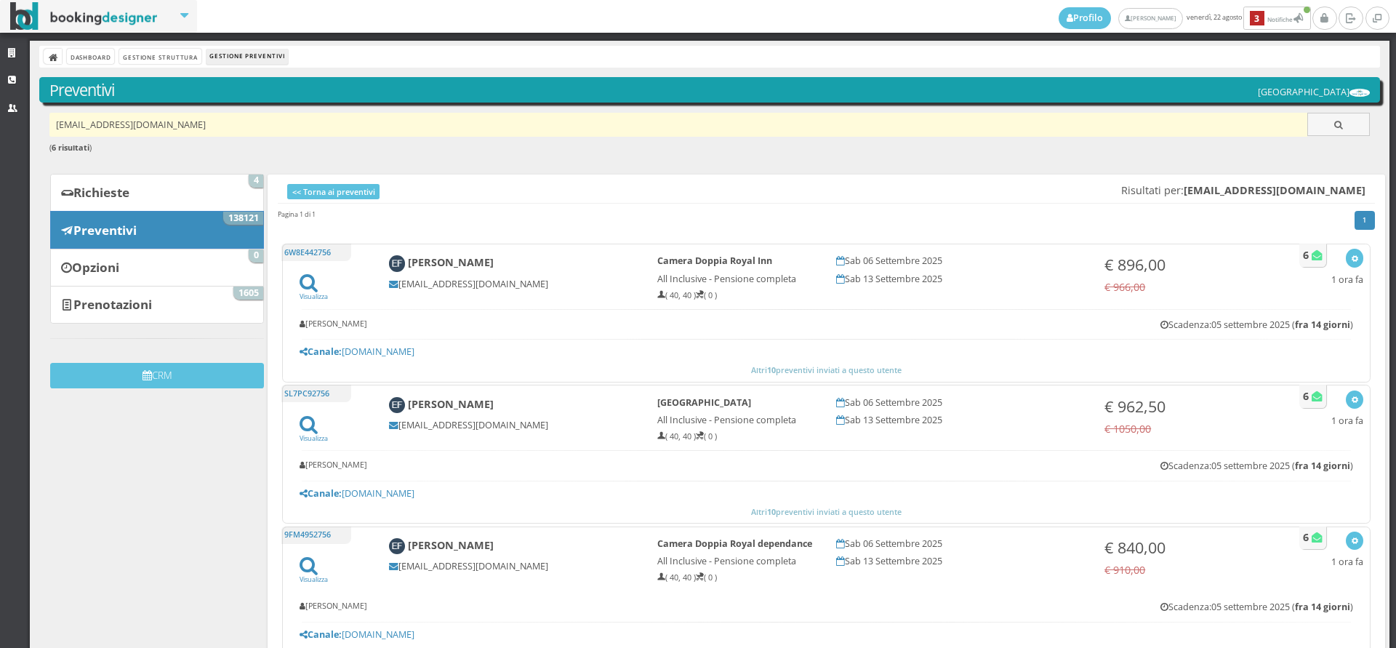
click at [171, 123] on input "efrola@gmail.com" at bounding box center [678, 125] width 1259 height 24
paste input "[EMAIL_ADDRESS][DOMAIN_NAME]"
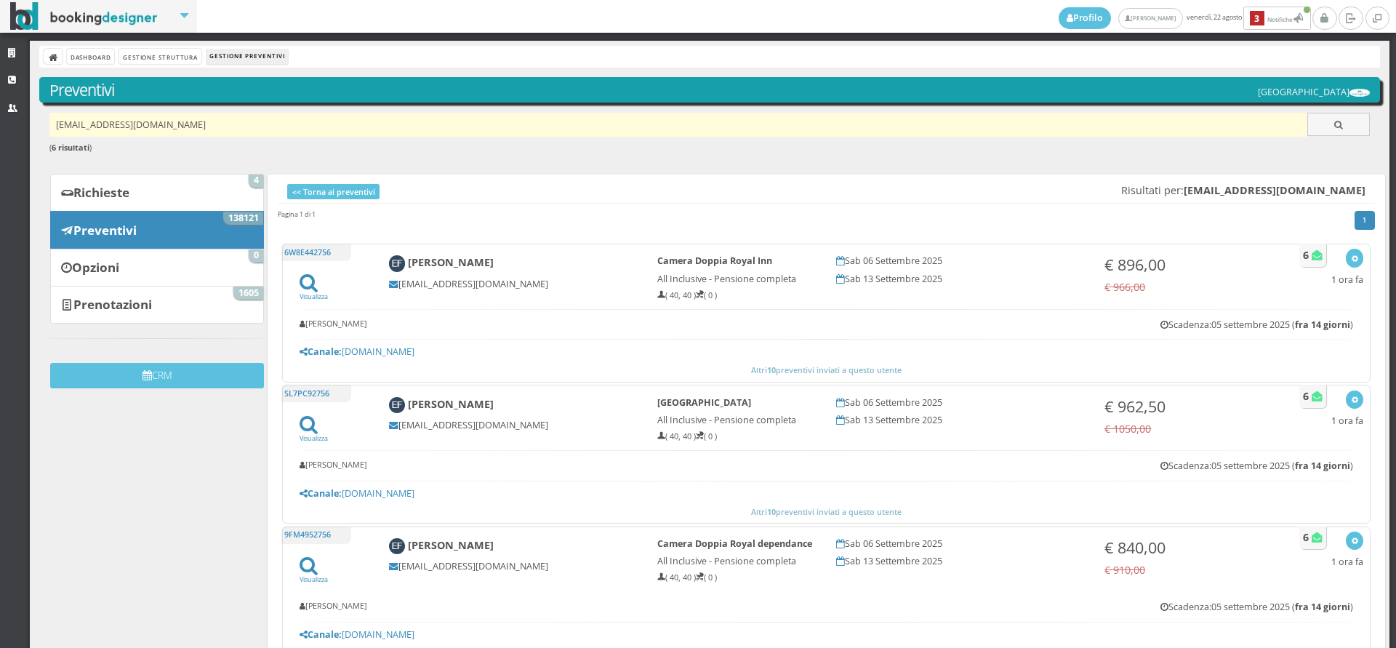
type input "tizianom59@gmail.com"
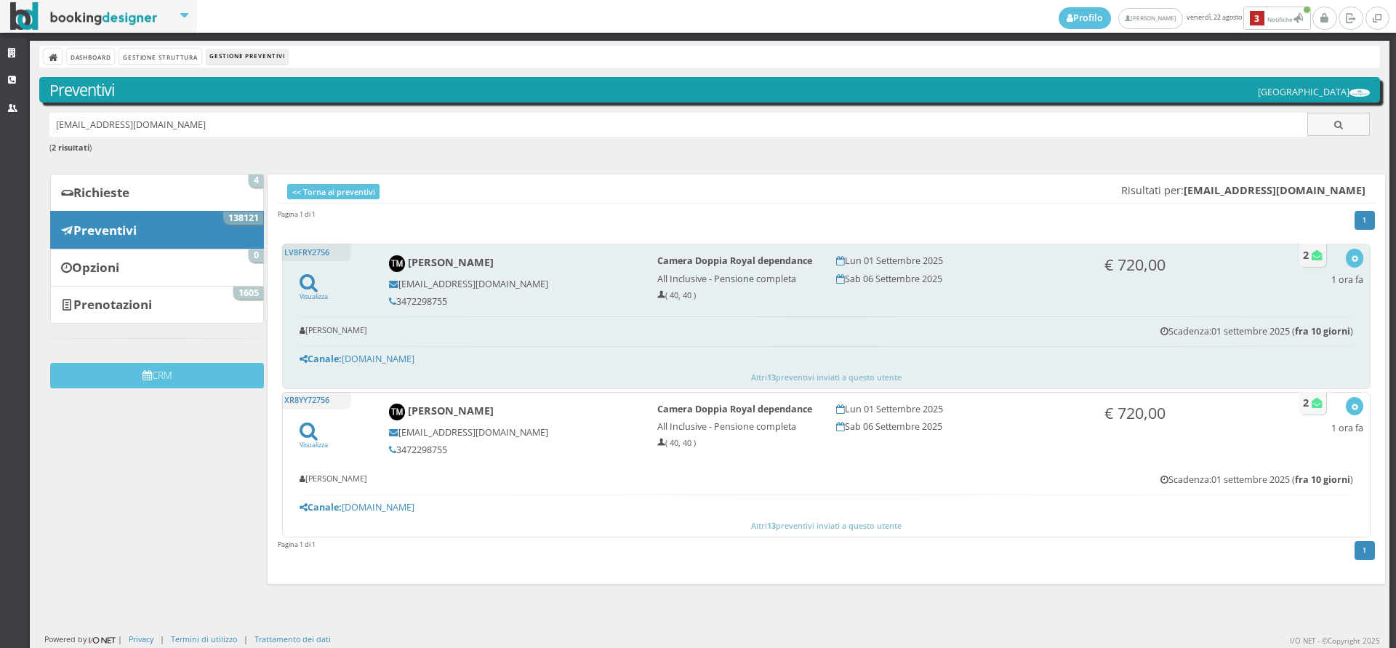
drag, startPoint x: 449, startPoint y: 303, endPoint x: 398, endPoint y: 303, distance: 50.9
click at [398, 303] on h5 "3472298755" at bounding box center [513, 301] width 249 height 11
copy h5 "3472298755"
click at [1351, 260] on icon "button" at bounding box center [1355, 259] width 8 height 8
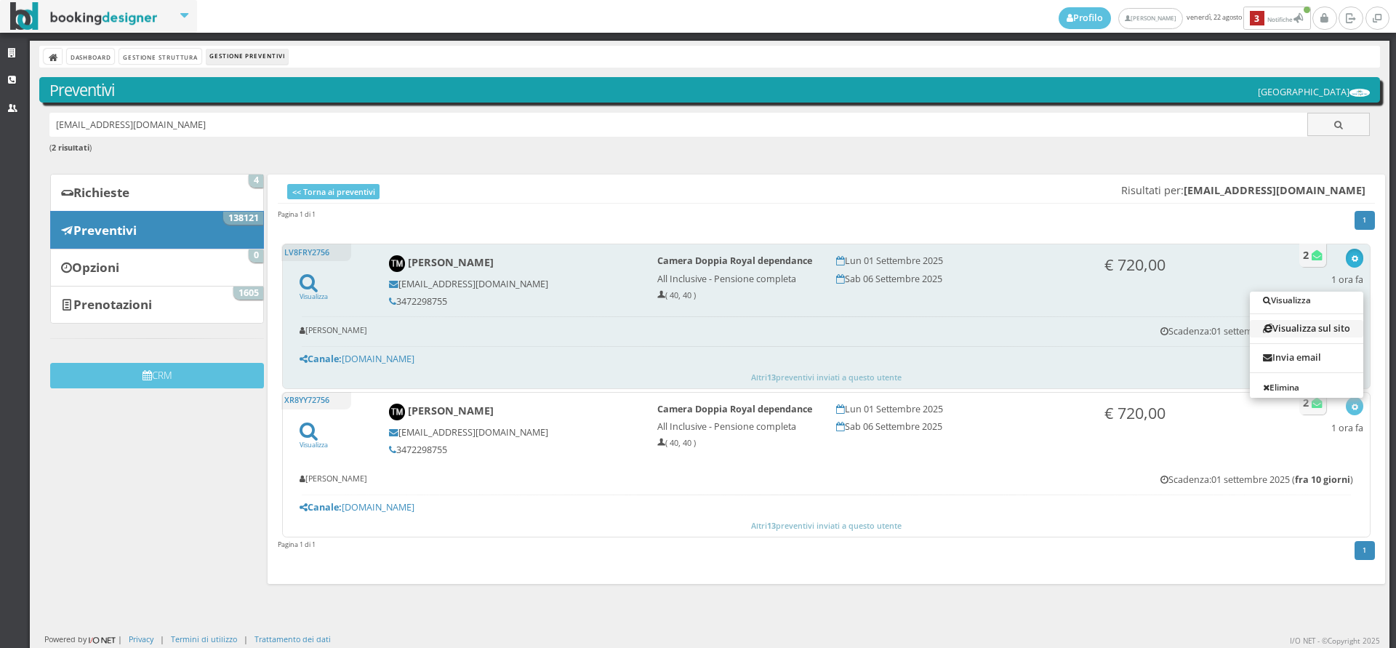
click at [1319, 331] on link "Visualizza sul sito" at bounding box center [1306, 328] width 113 height 17
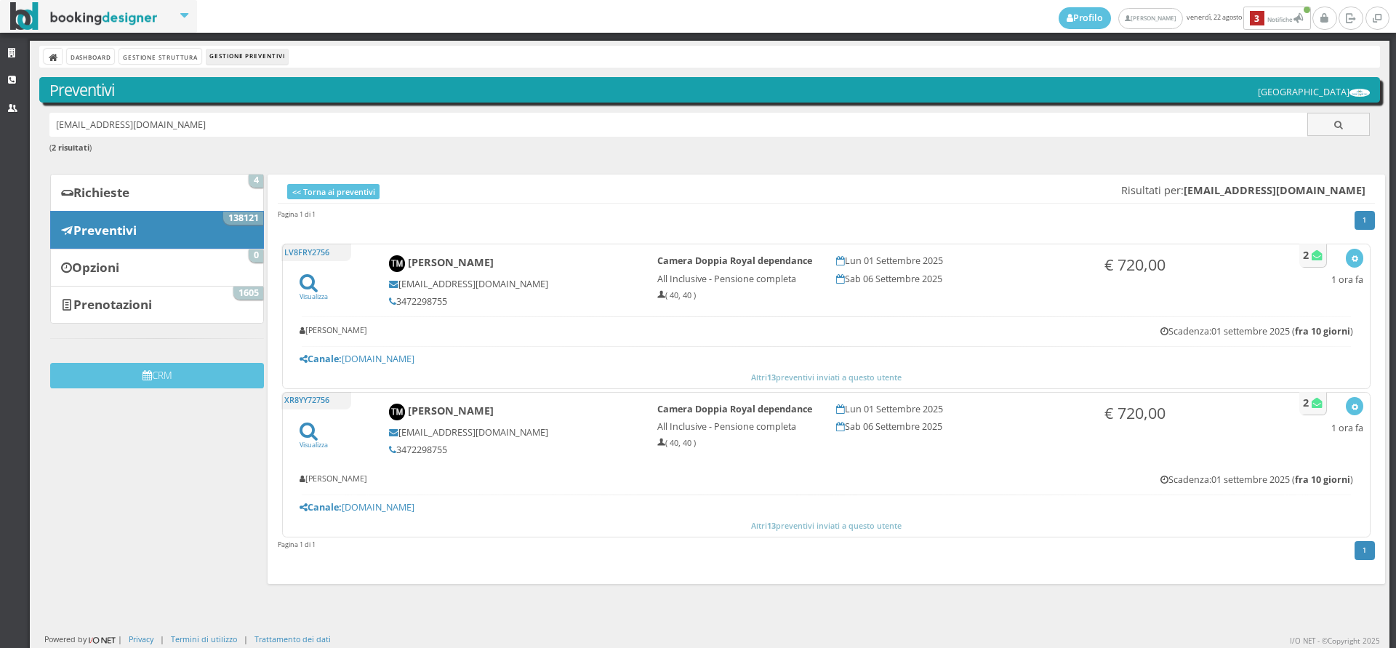
drag, startPoint x: 260, startPoint y: 127, endPoint x: 31, endPoint y: 130, distance: 229.1
click at [31, 130] on div "Dashboard Gestione Struttura Gestione Preventivi Preventivi [GEOGRAPHIC_DATA] […" at bounding box center [710, 344] width 1361 height 607
paste input "[EMAIL_ADDRESS][DOMAIN_NAME]"
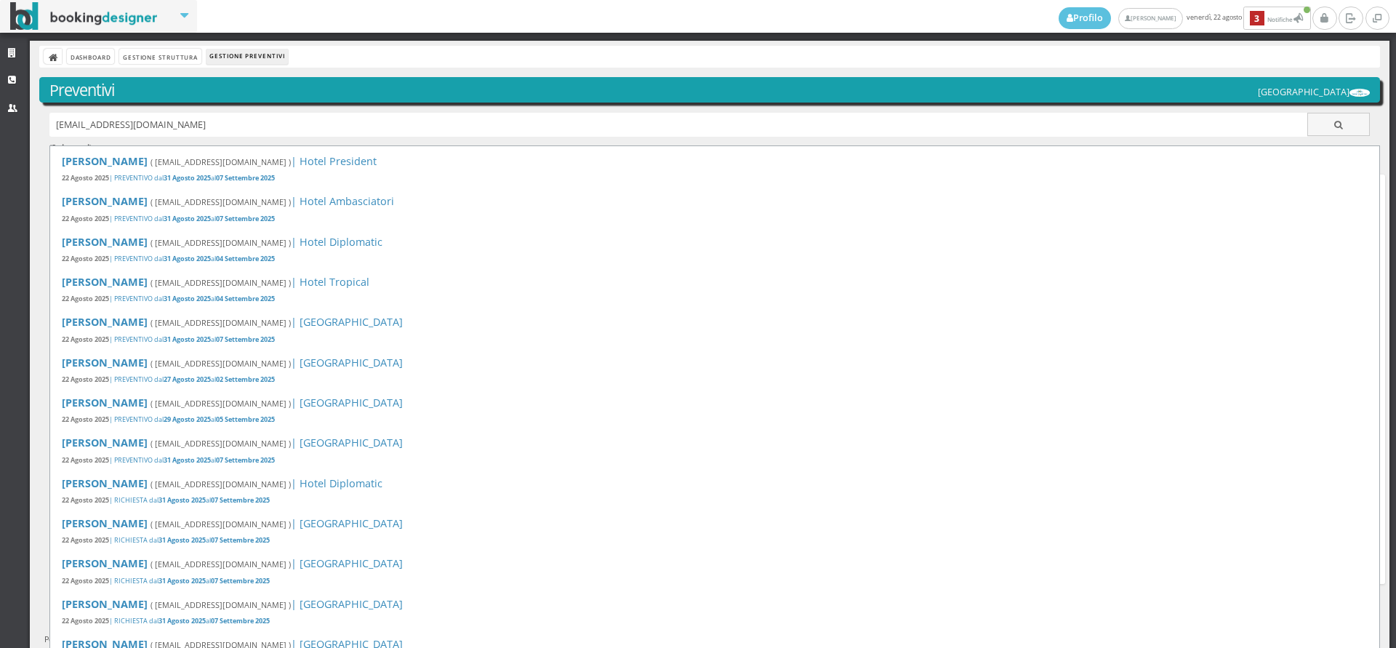
type input "[EMAIL_ADDRESS][DOMAIN_NAME]"
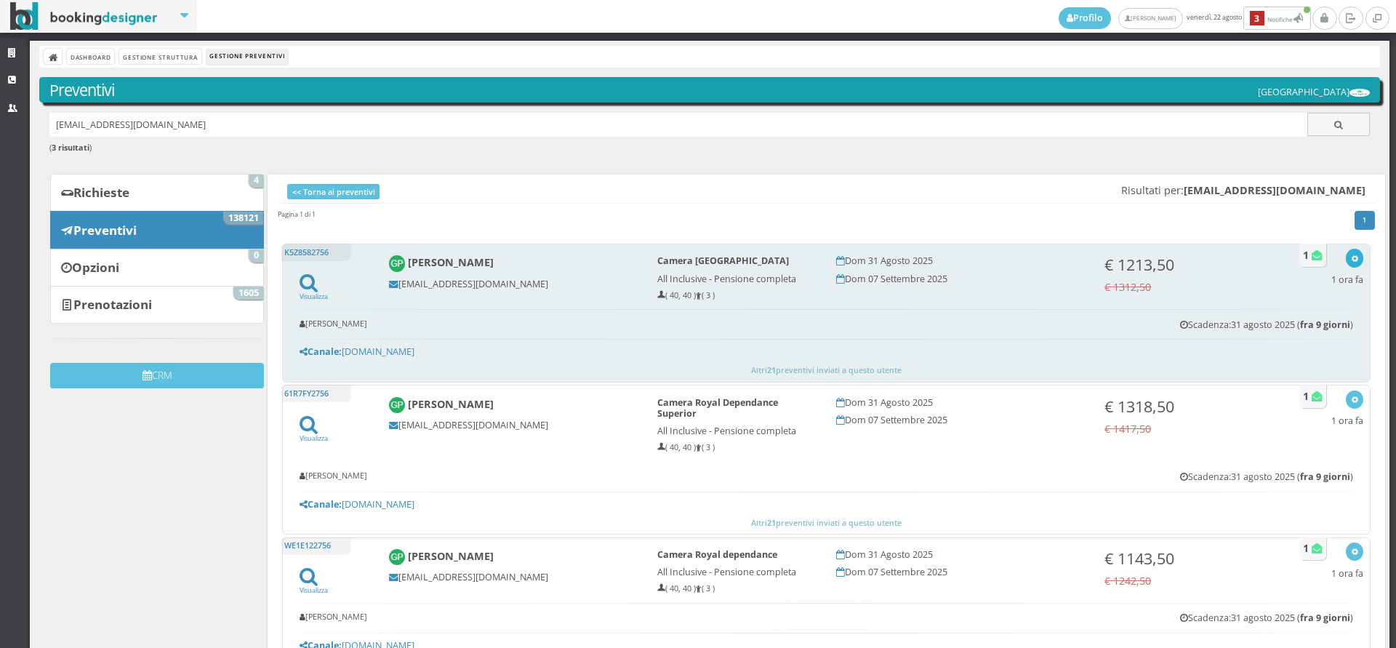
click at [1351, 259] on icon "button" at bounding box center [1355, 259] width 8 height 8
click at [1323, 330] on link "Visualizza sul sito" at bounding box center [1306, 328] width 113 height 17
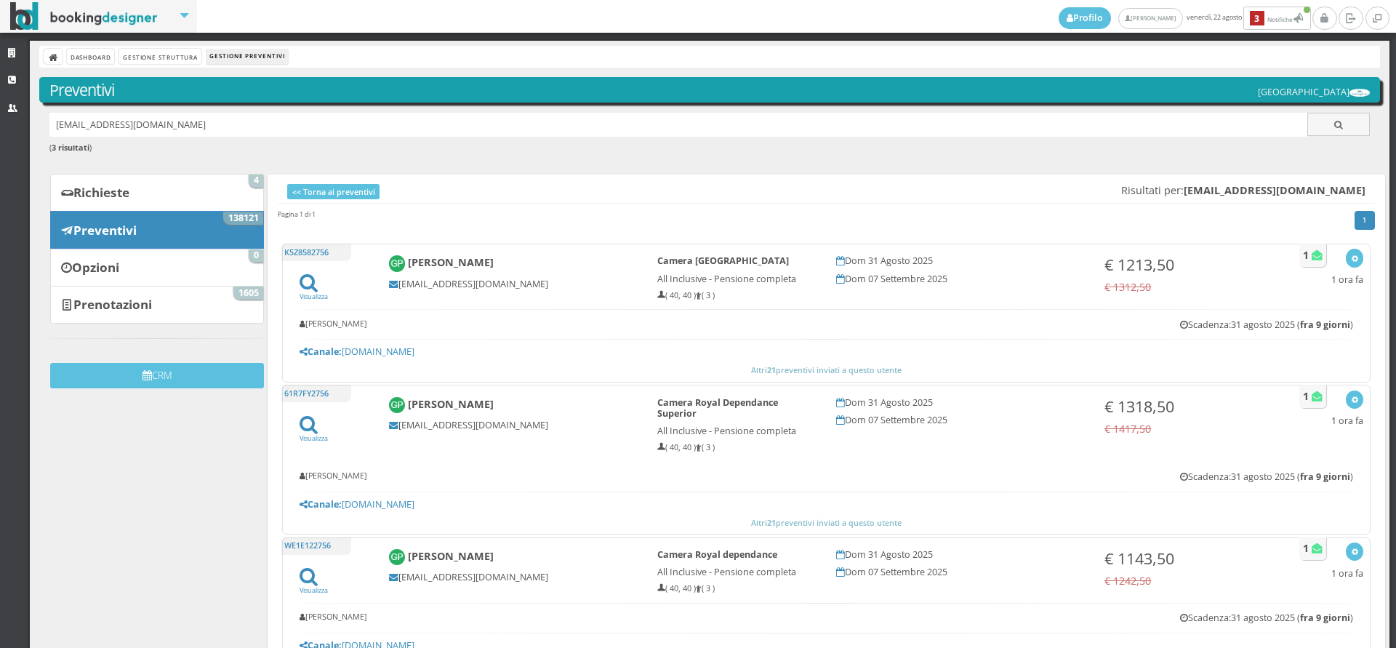
drag, startPoint x: 242, startPoint y: 119, endPoint x: 34, endPoint y: 128, distance: 208.2
click at [34, 128] on div "Dashboard Gestione Struttura Gestione Preventivi Preventivi Hotel Royal Inn g.p…" at bounding box center [710, 389] width 1361 height 697
paste input "[EMAIL_ADDRESS][DOMAIN_NAME]"
type input "[EMAIL_ADDRESS][DOMAIN_NAME]"
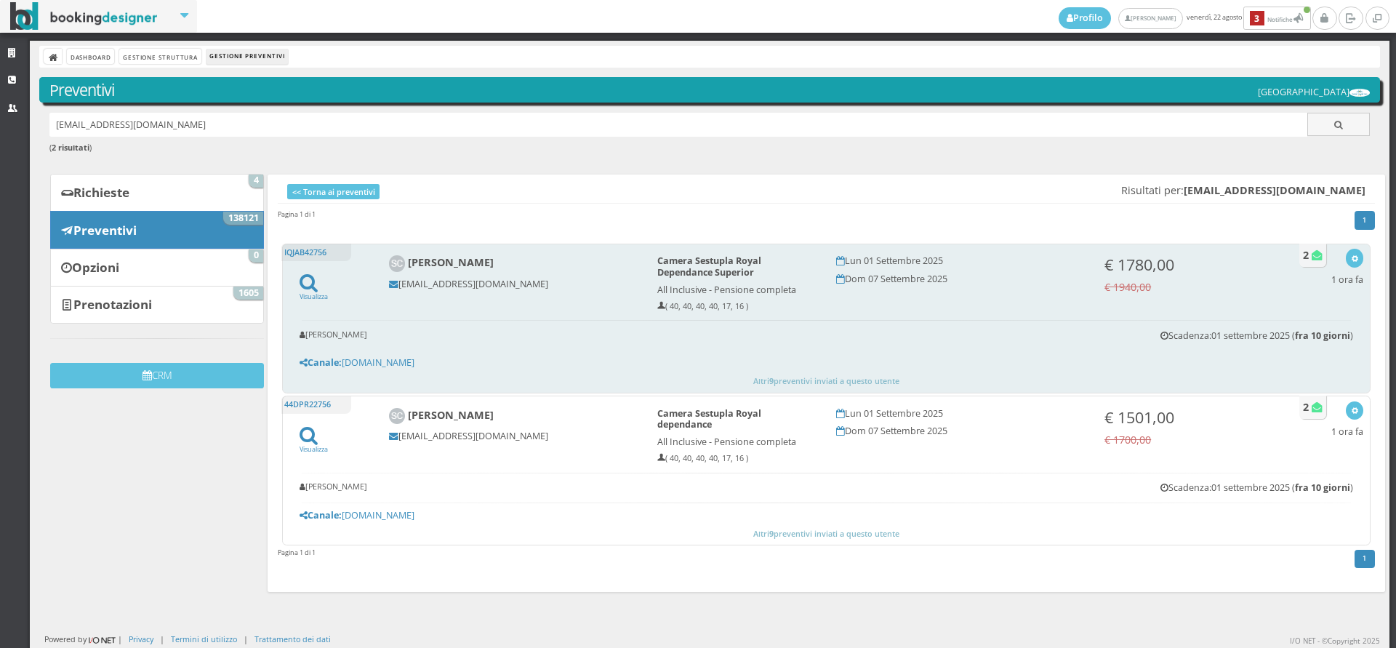
click at [1355, 261] on div "IQJAB42756 Visualizza [PERSON_NAME] [EMAIL_ADDRESS][DOMAIN_NAME] Camera Sestupl…" at bounding box center [826, 319] width 1089 height 150
click at [1351, 256] on icon "button" at bounding box center [1355, 259] width 8 height 8
click at [1317, 324] on link "Visualizza sul sito" at bounding box center [1306, 328] width 113 height 17
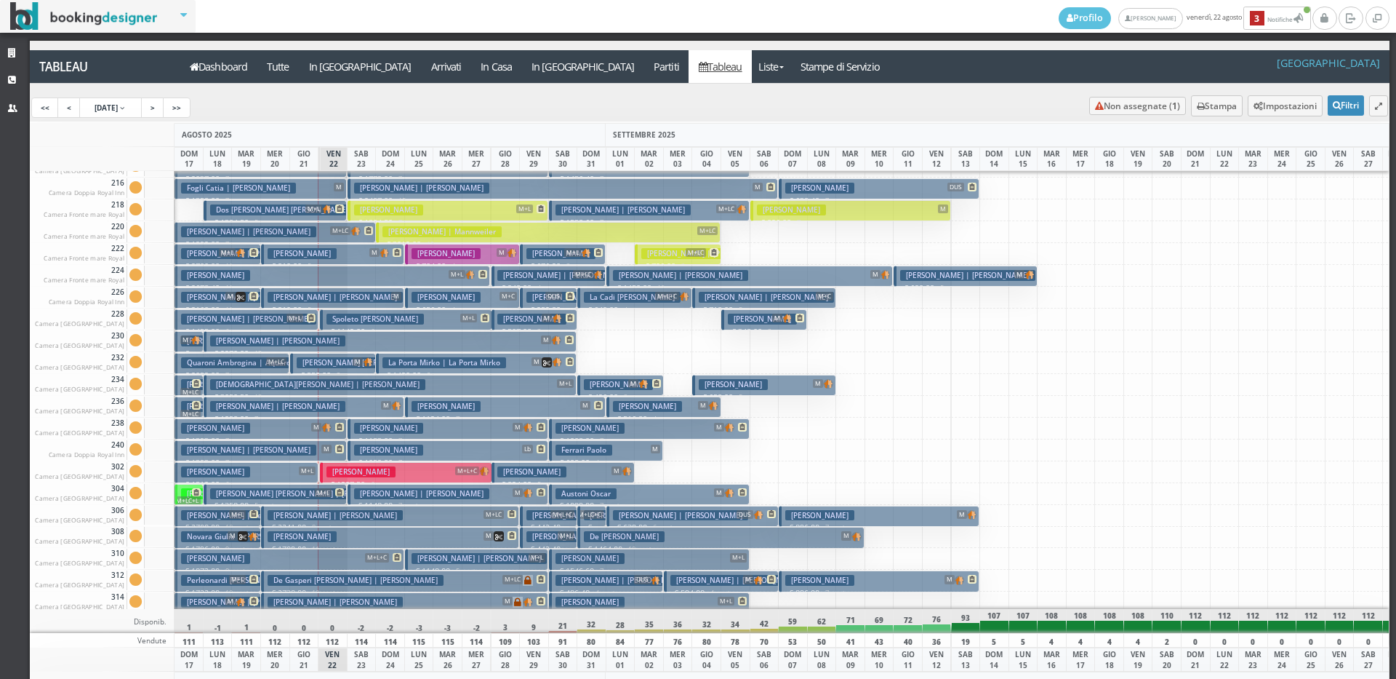
scroll to position [655, 0]
